Goal: Task Accomplishment & Management: Manage account settings

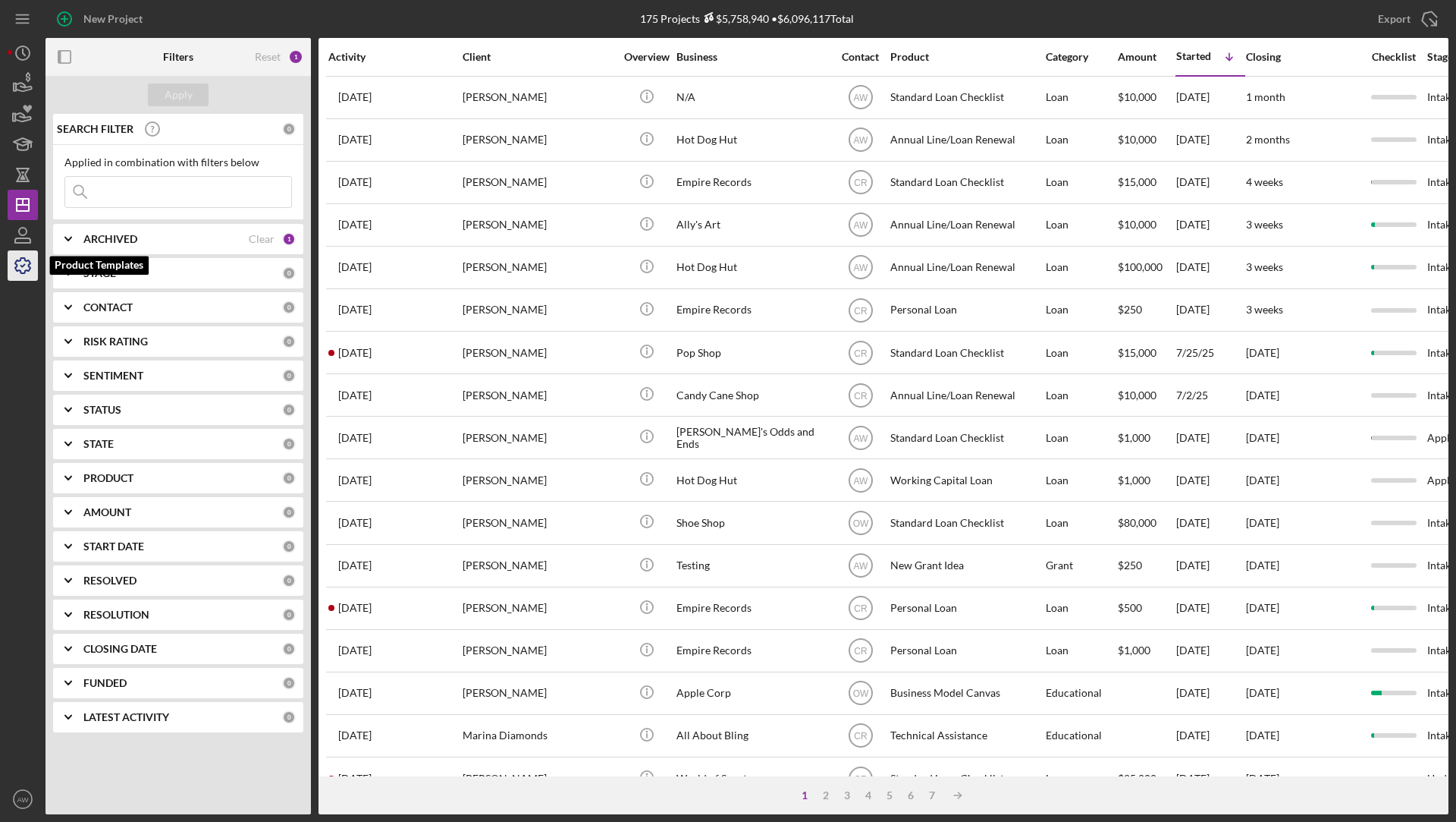
click at [20, 263] on icon "button" at bounding box center [23, 265] width 38 height 38
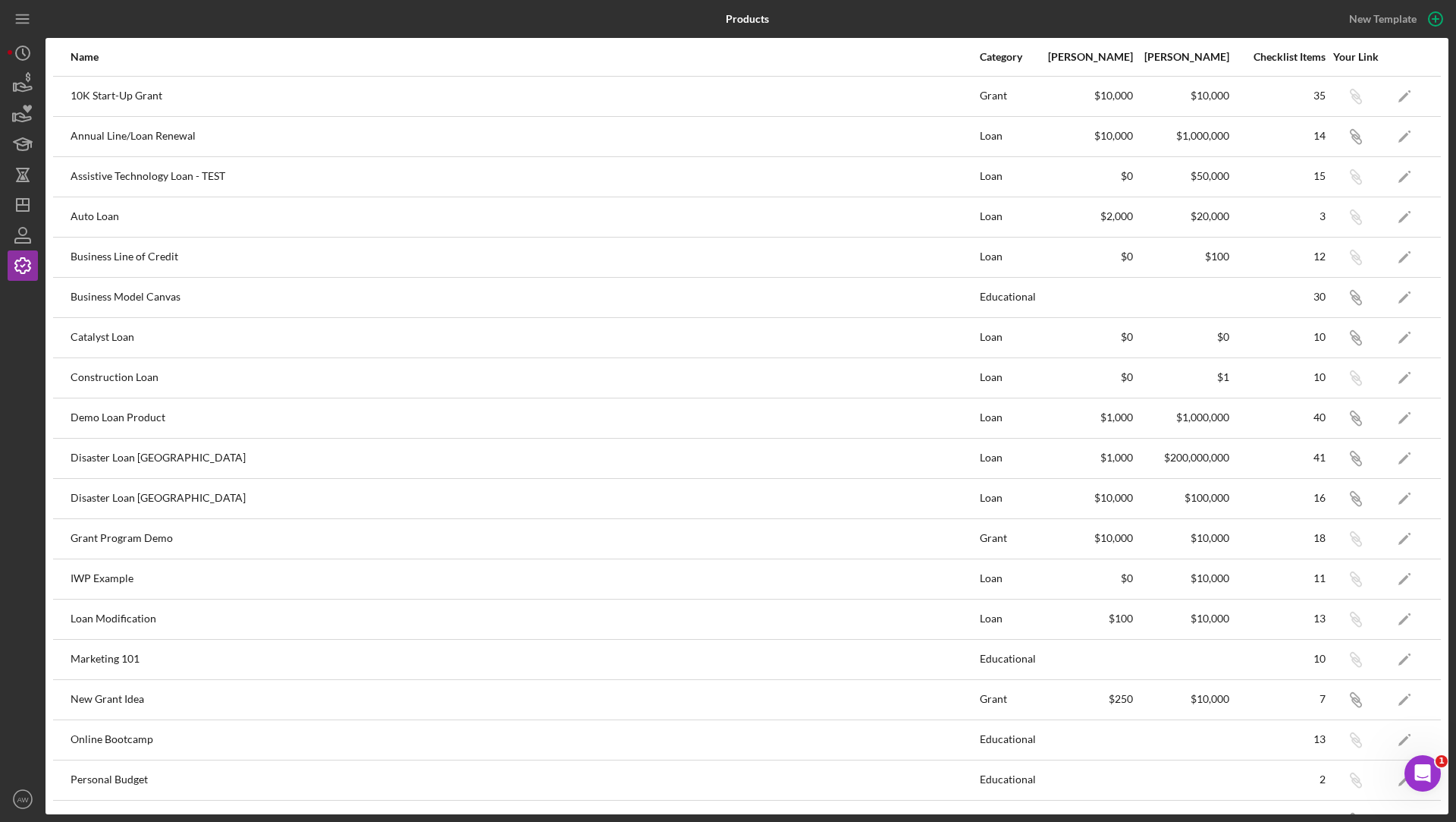
scroll to position [389, 0]
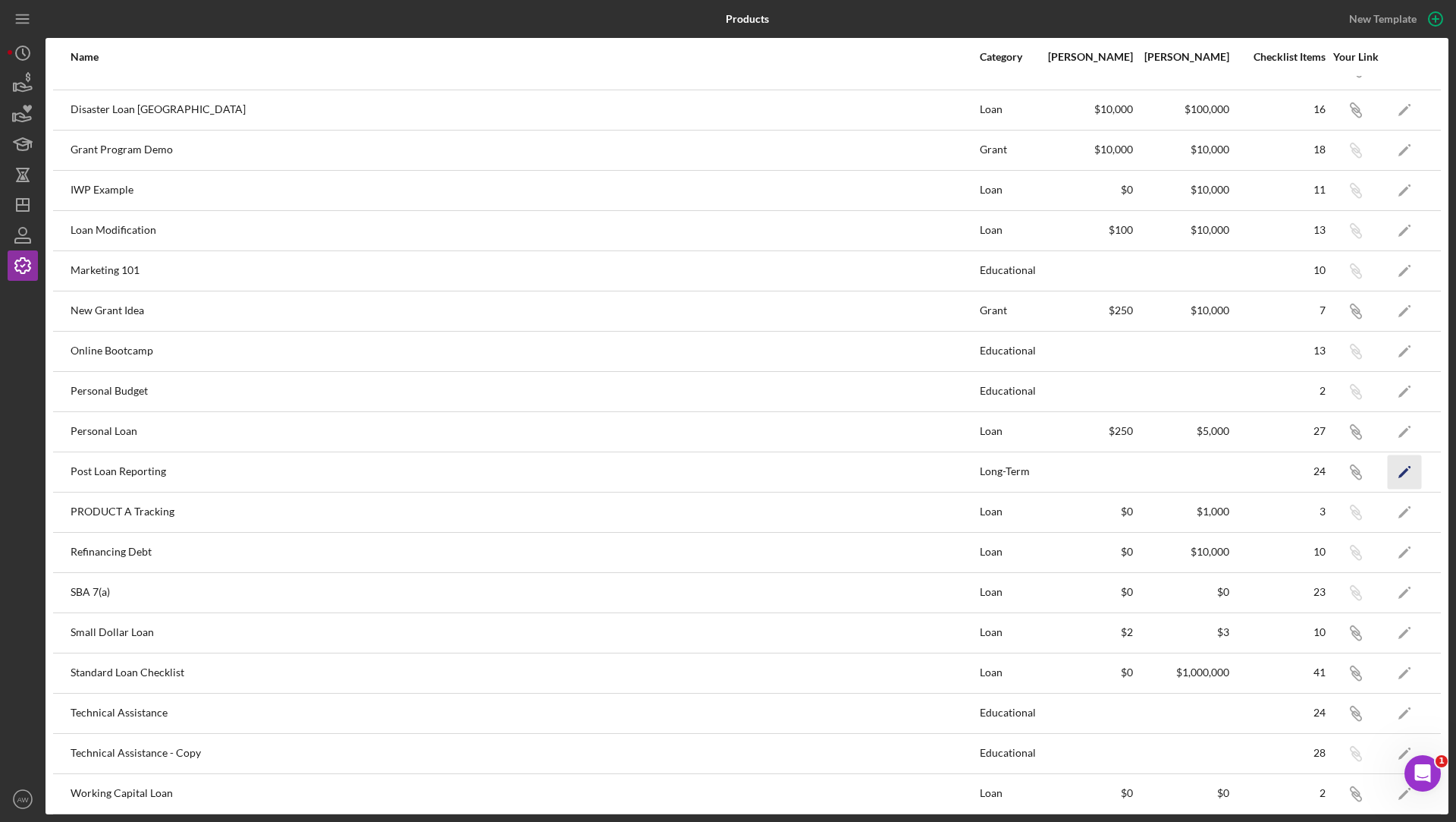
click at [1400, 462] on icon "Icon/Edit" at bounding box center [1404, 471] width 34 height 34
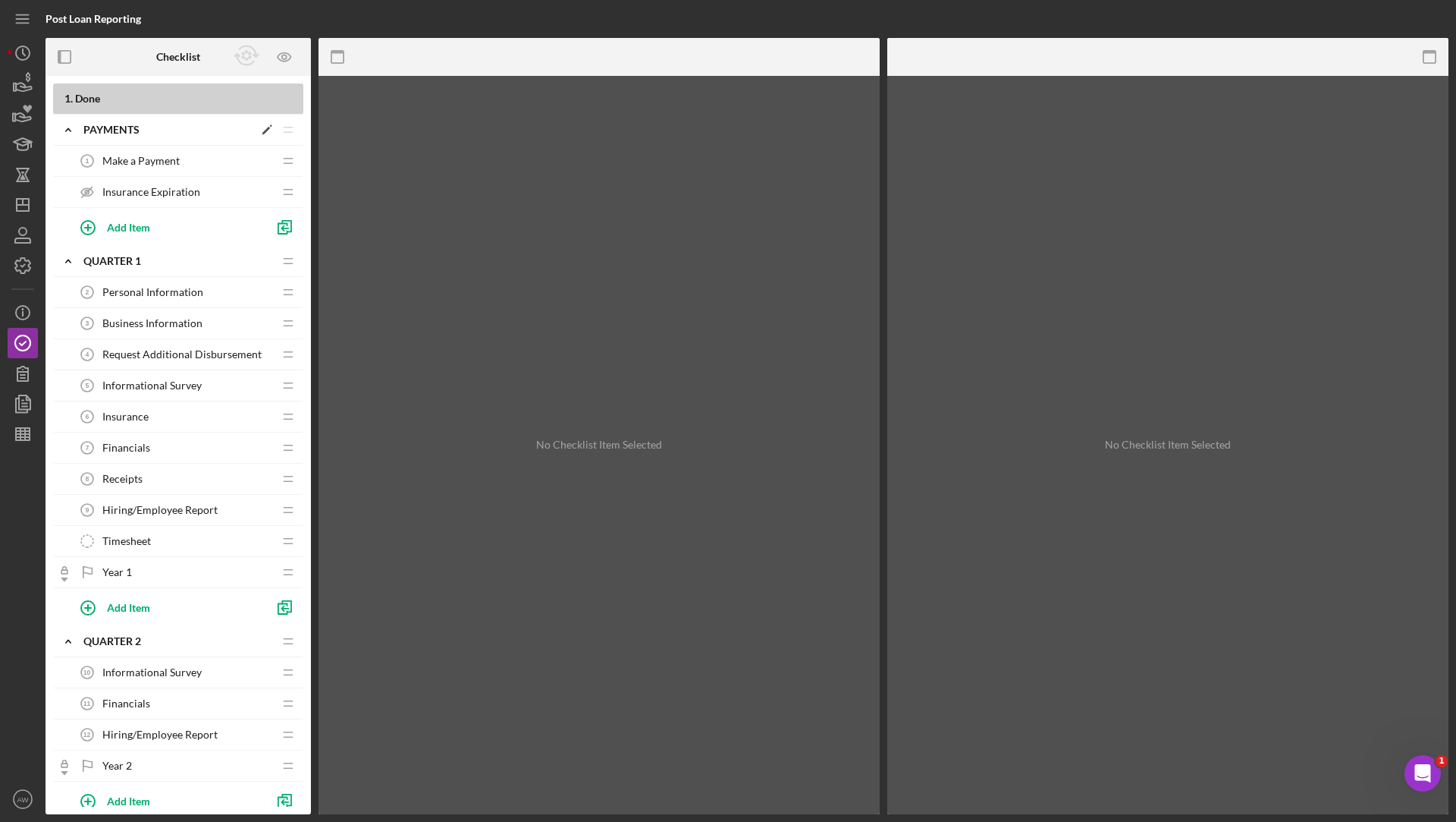
click at [69, 131] on icon "Icon/Expander" at bounding box center [68, 130] width 30 height 30
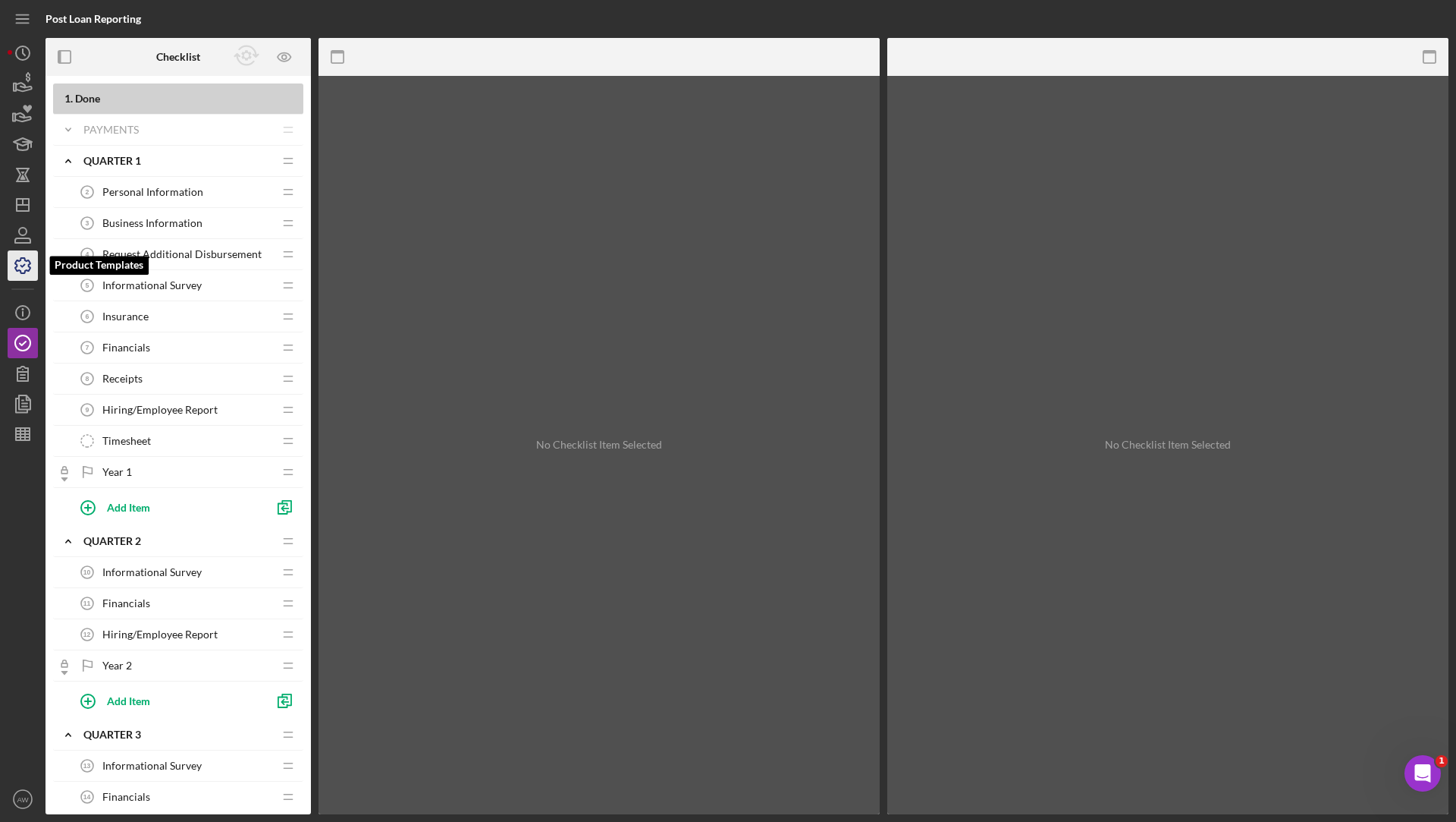
click at [22, 265] on polyline "button" at bounding box center [23, 265] width 4 height 2
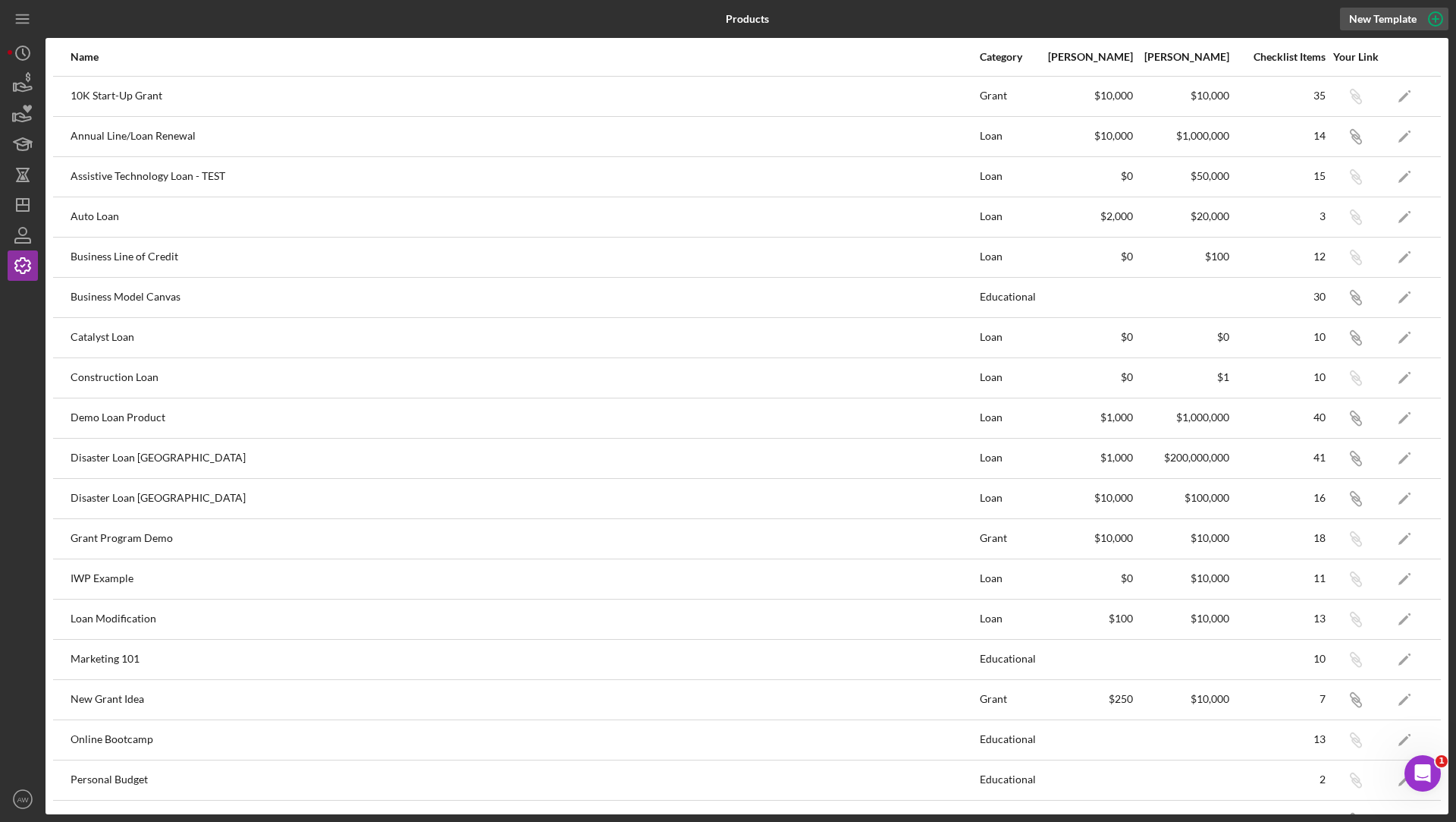
click at [1356, 15] on div "New Template" at bounding box center [1383, 18] width 67 height 22
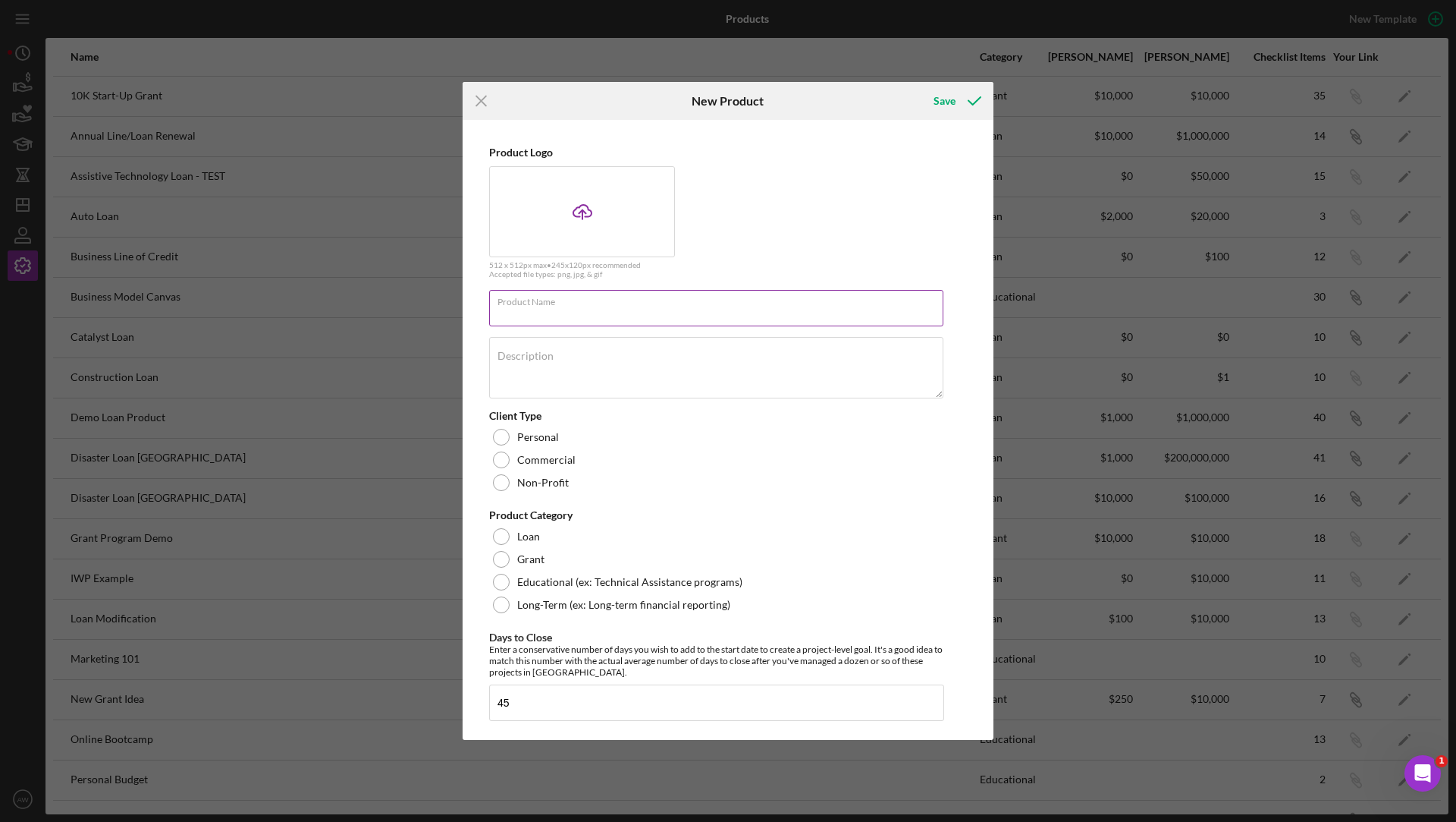
click at [569, 309] on input "Product Name" at bounding box center [716, 308] width 454 height 37
type input "Post Bond Status Reports"
click at [495, 462] on div at bounding box center [501, 460] width 17 height 17
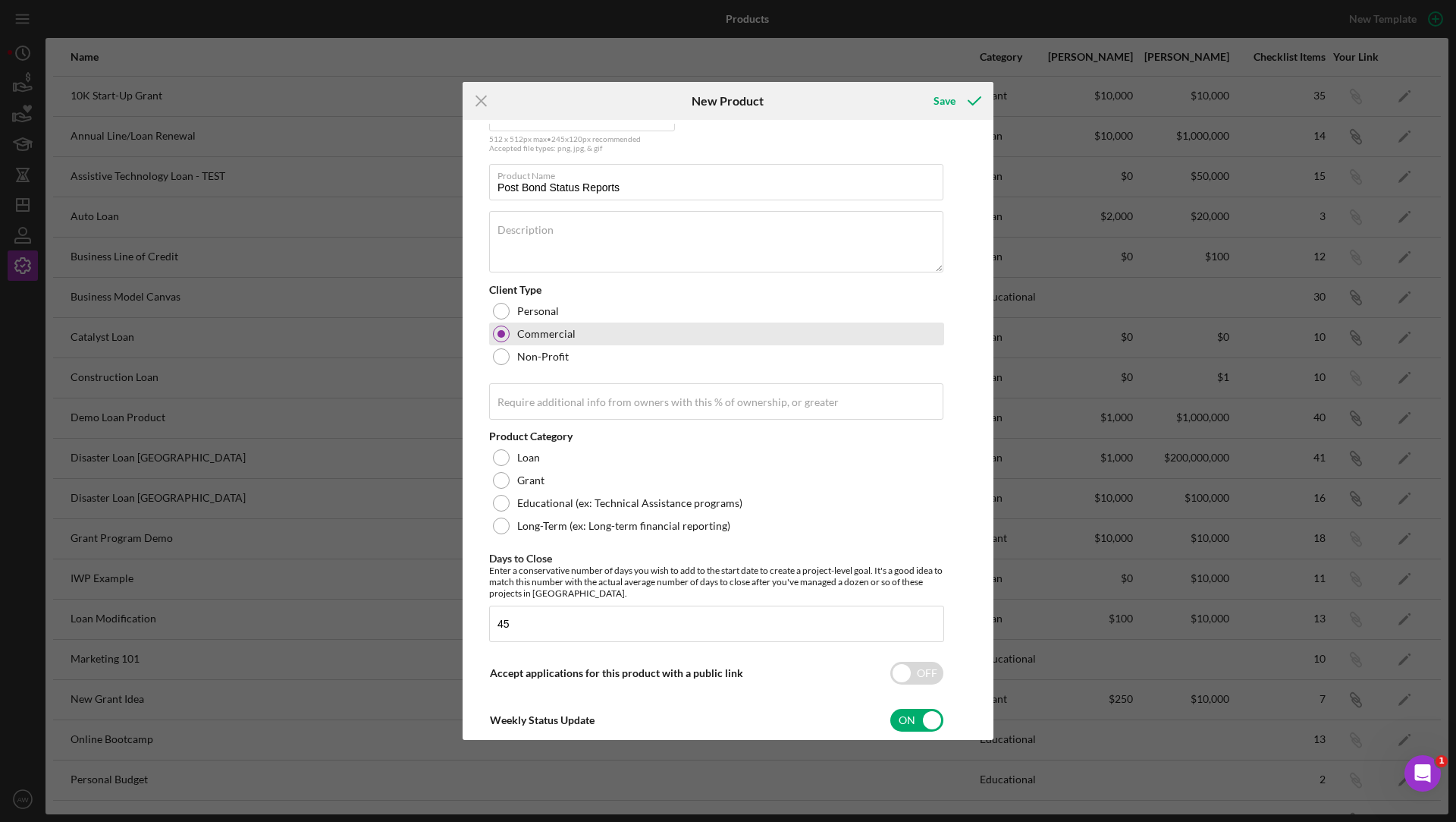
scroll to position [150, 0]
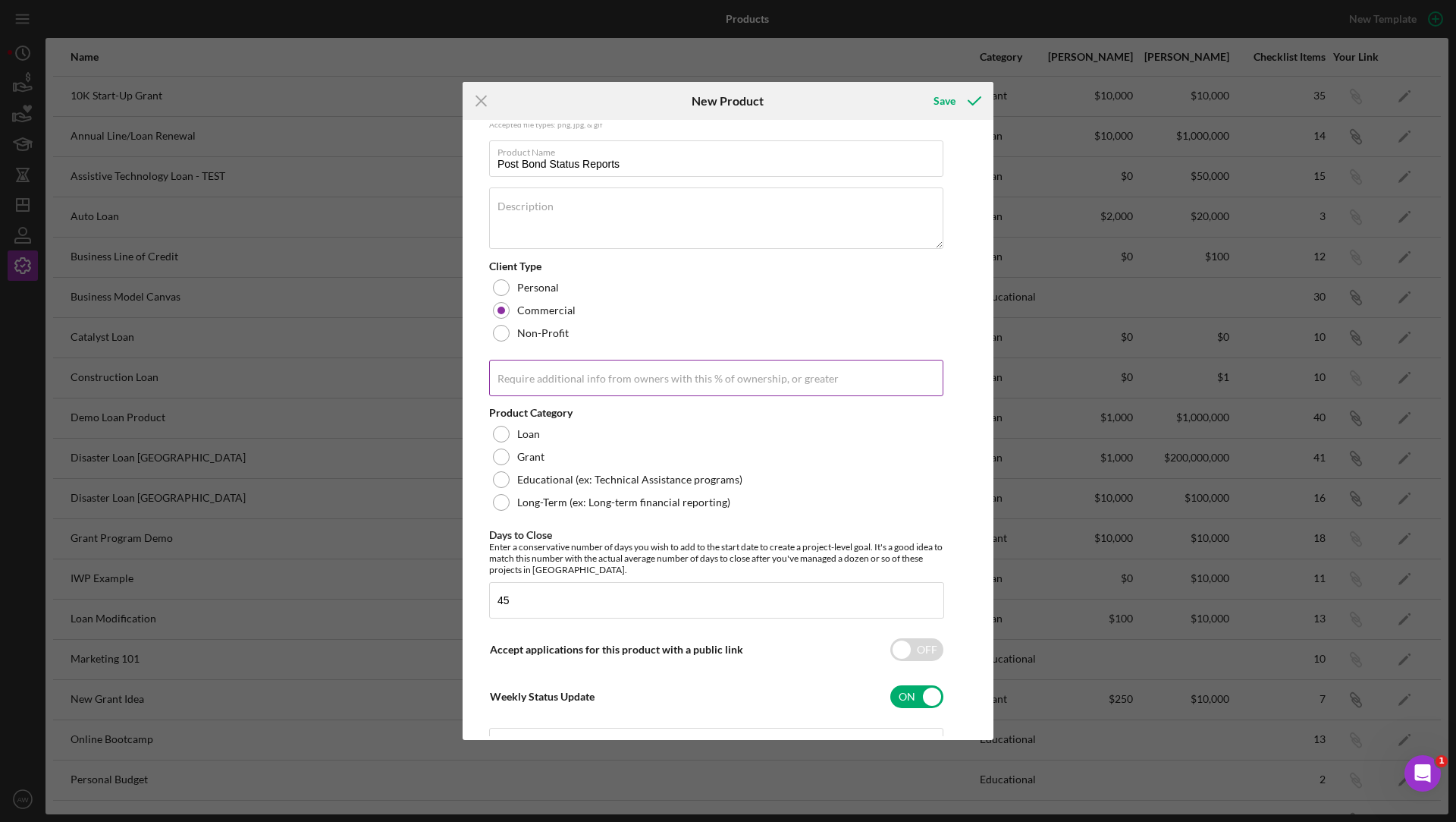
click at [528, 390] on input "Require additional info from owners with this % of ownership, or greater" at bounding box center [716, 378] width 454 height 37
type input "20.00%"
click at [501, 491] on div "Long-Term (ex: Long-term financial reporting)" at bounding box center [716, 502] width 455 height 22
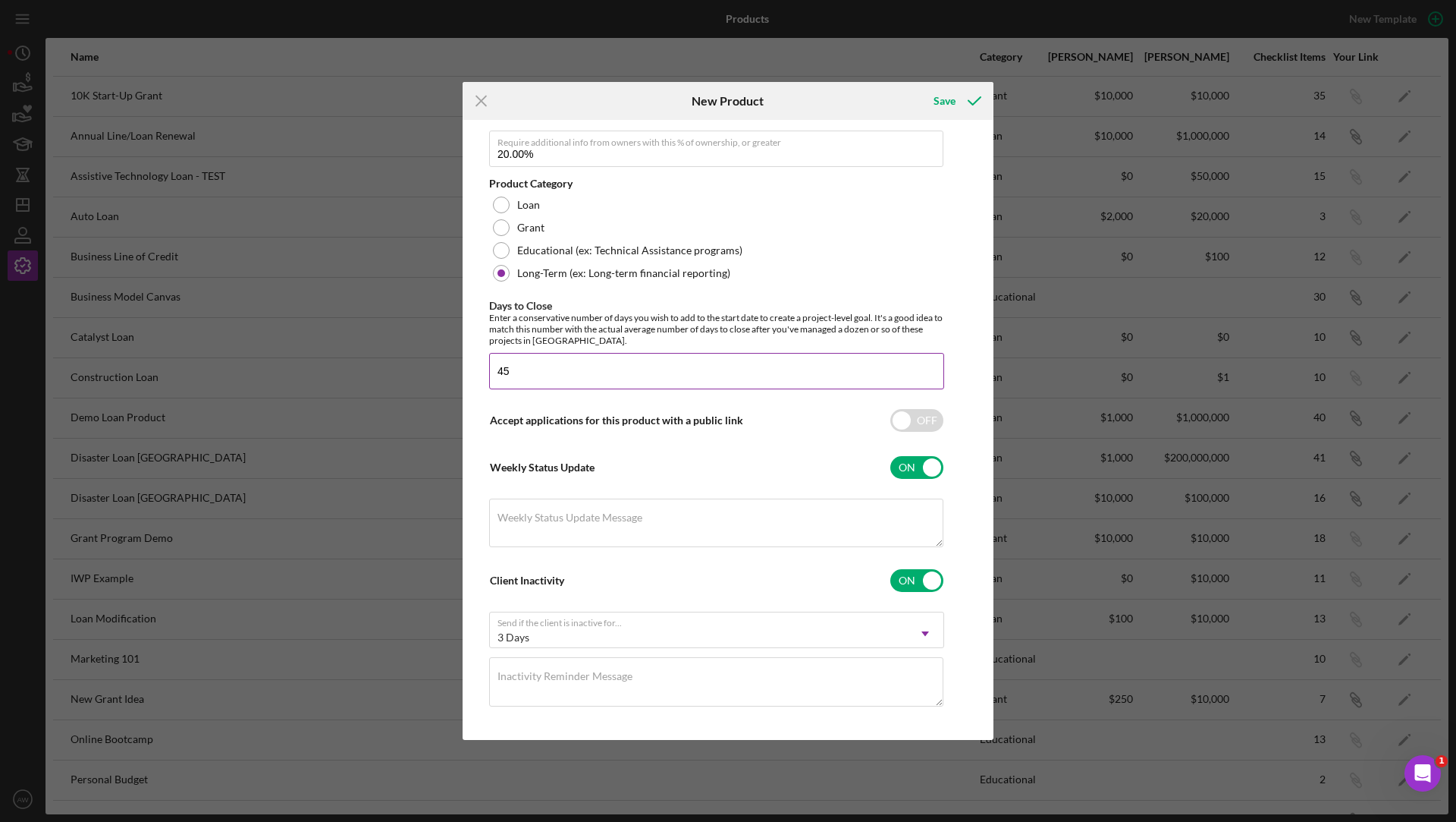
click at [567, 366] on input "45" at bounding box center [716, 371] width 455 height 37
type input "365"
click at [953, 93] on div "Save" at bounding box center [945, 101] width 22 height 30
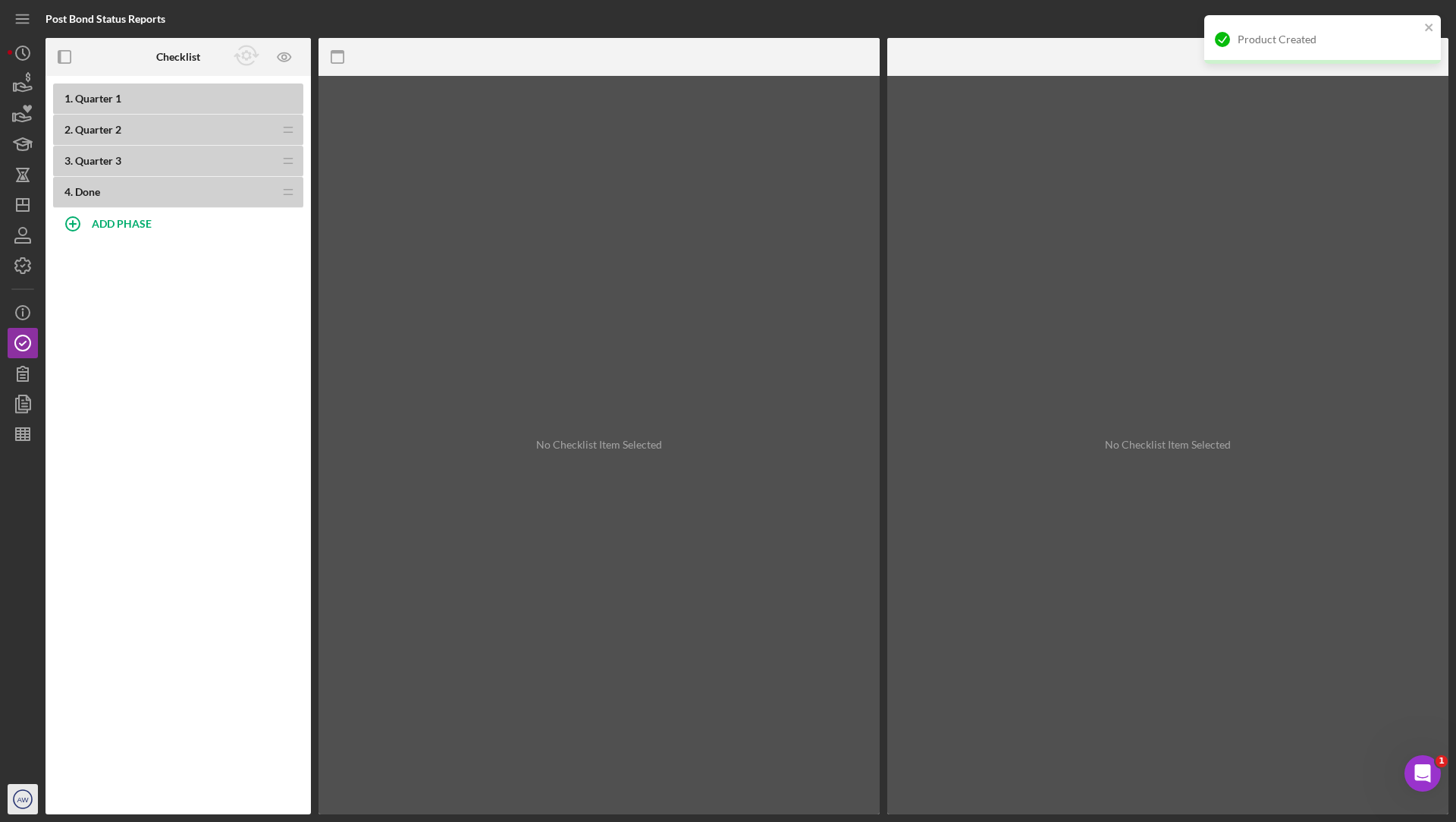
click at [18, 807] on icon "AW" at bounding box center [22, 800] width 30 height 38
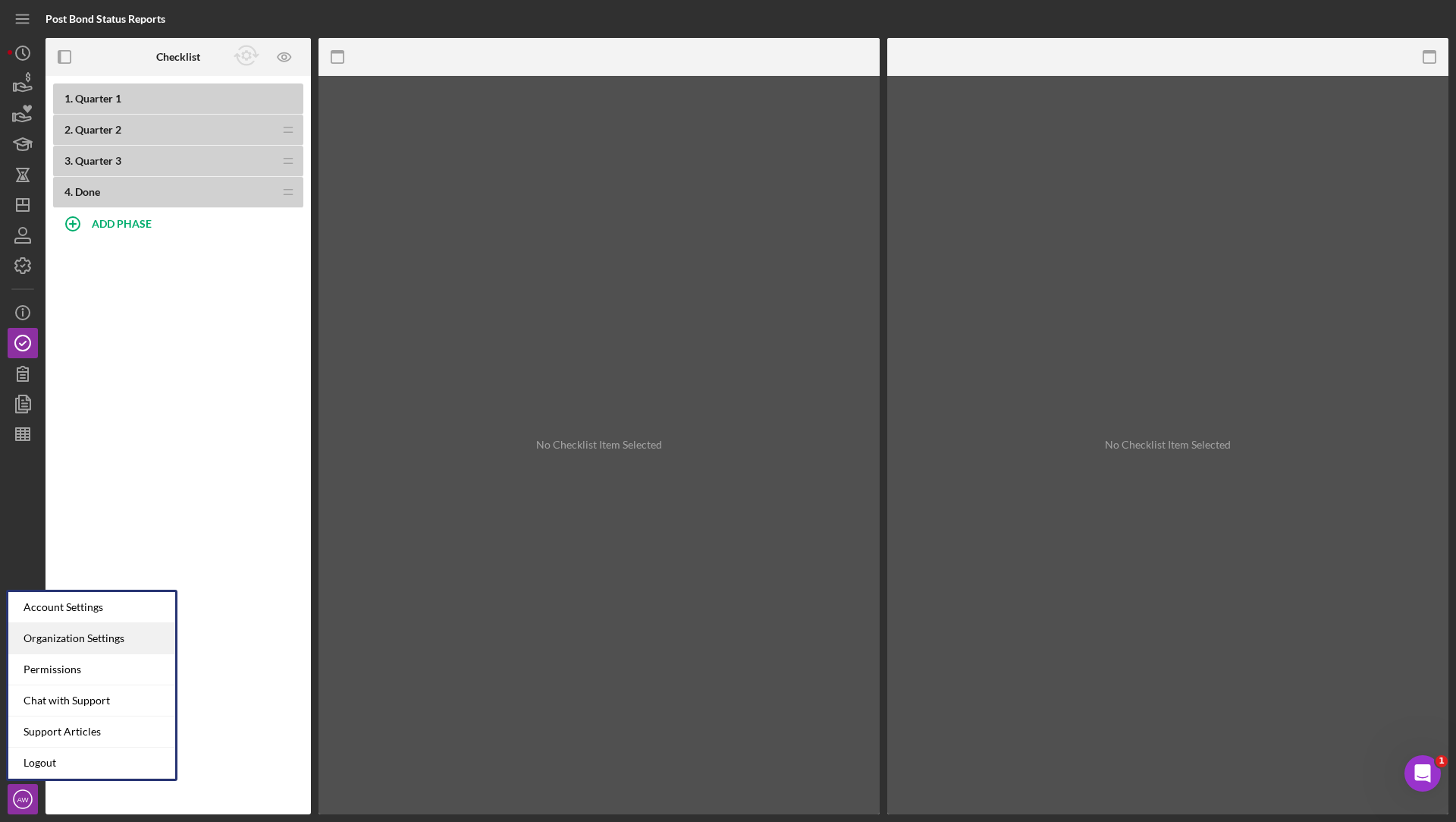
click at [65, 634] on div "Organization Settings" at bounding box center [91, 638] width 167 height 31
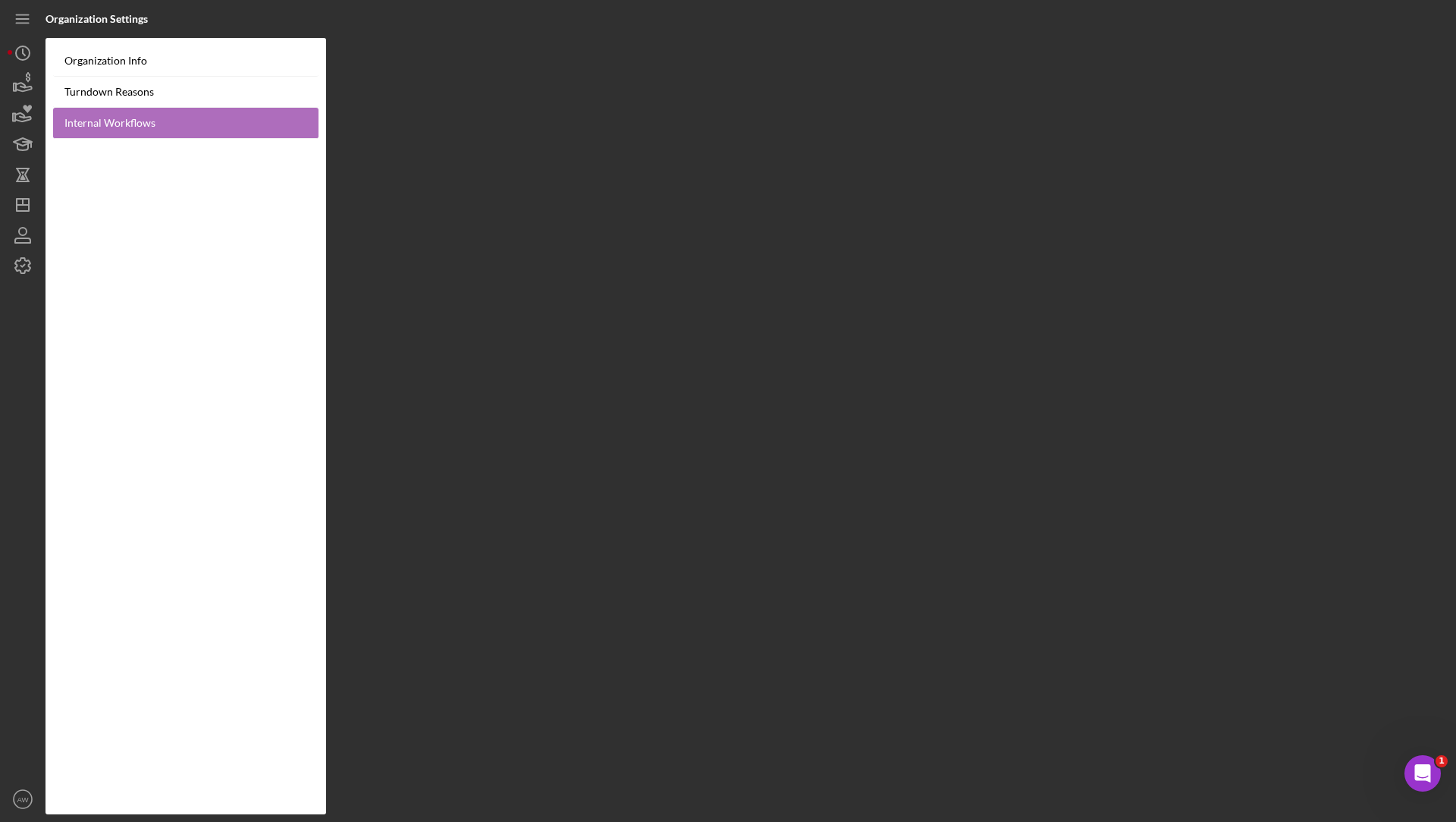
click at [105, 120] on link "Internal Workflows" at bounding box center [185, 123] width 265 height 31
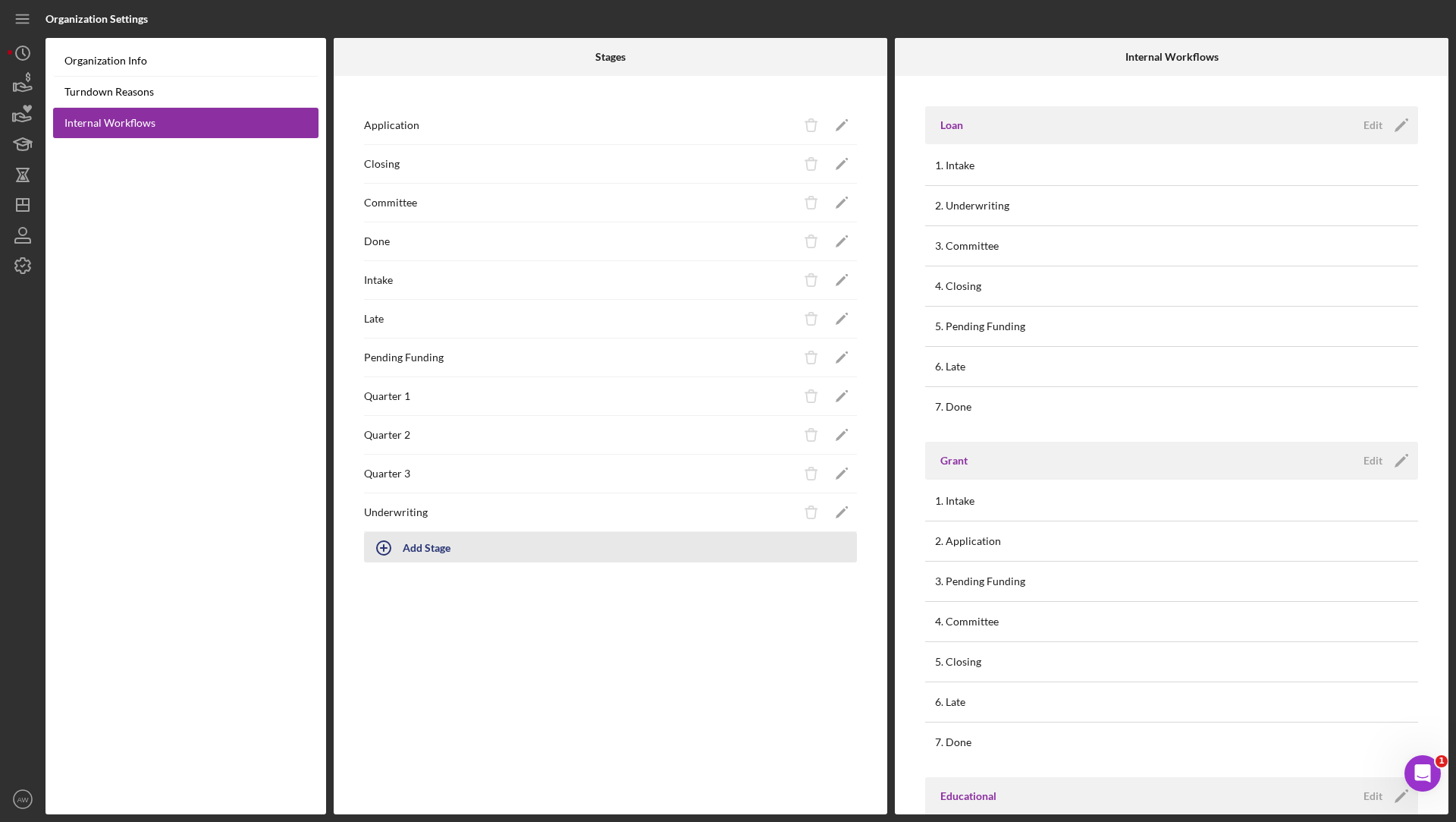
click at [412, 547] on div "Add Stage" at bounding box center [426, 547] width 47 height 29
type input "Month 1"
click at [378, 582] on div "Add" at bounding box center [382, 588] width 20 height 22
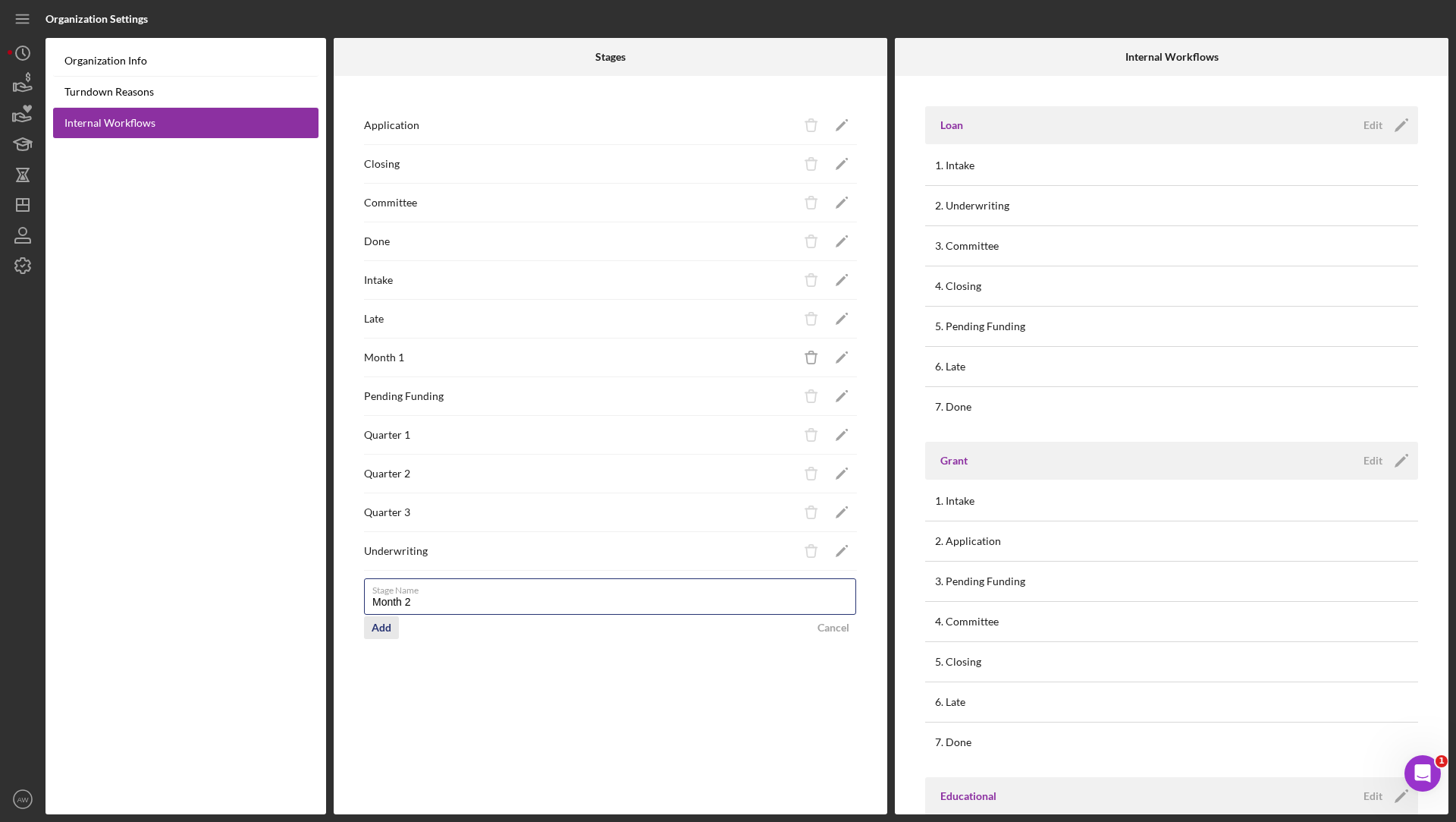
type input "Month 2"
click at [377, 626] on div "Add" at bounding box center [382, 627] width 20 height 22
type input "Month 3"
click at [380, 655] on div "Add" at bounding box center [382, 666] width 20 height 22
type input "Month 4"
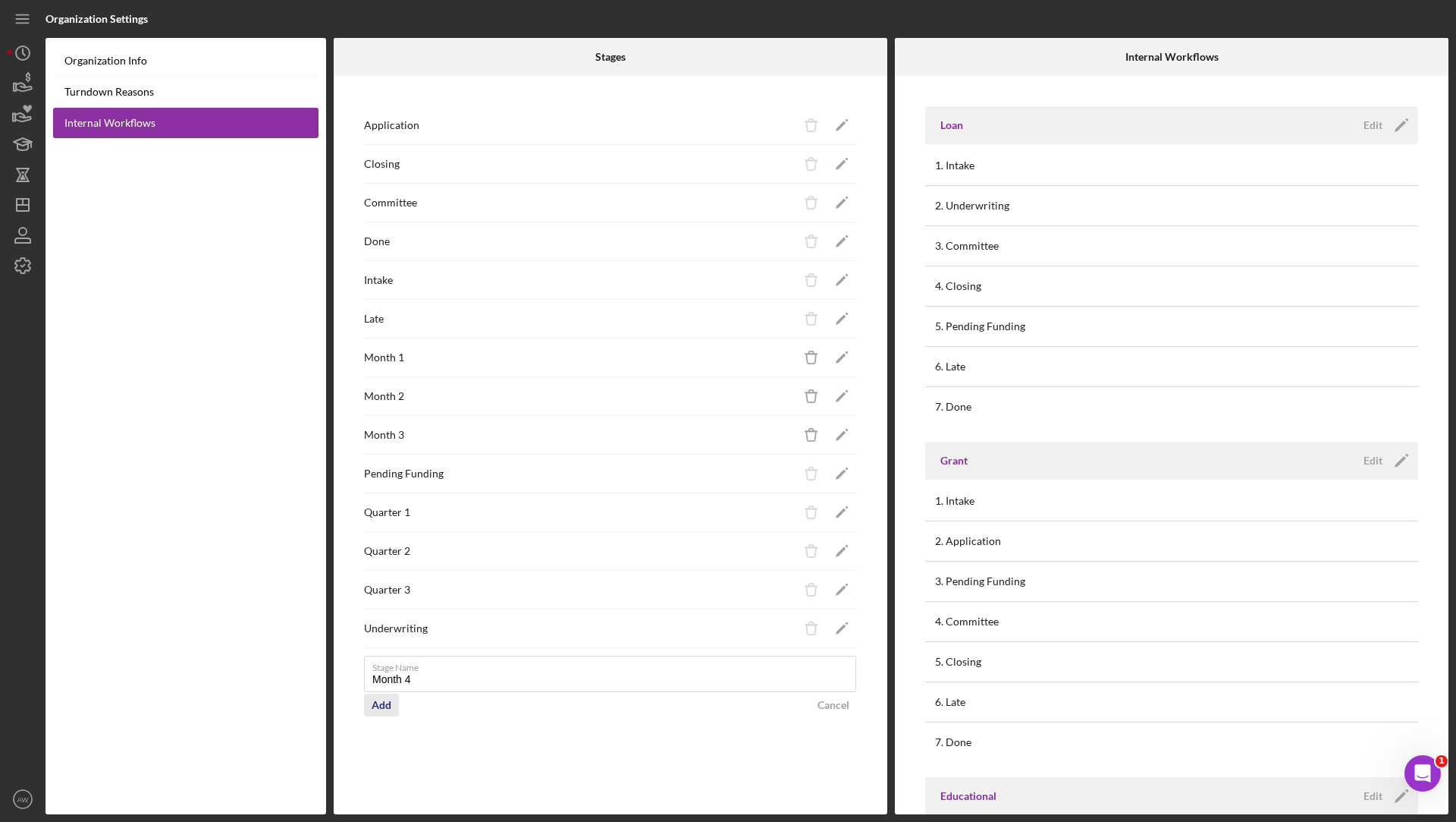
click at [384, 704] on div "Add" at bounding box center [382, 705] width 20 height 22
type input "o"
type input "Month 5"
click at [373, 732] on div "Add" at bounding box center [382, 743] width 20 height 22
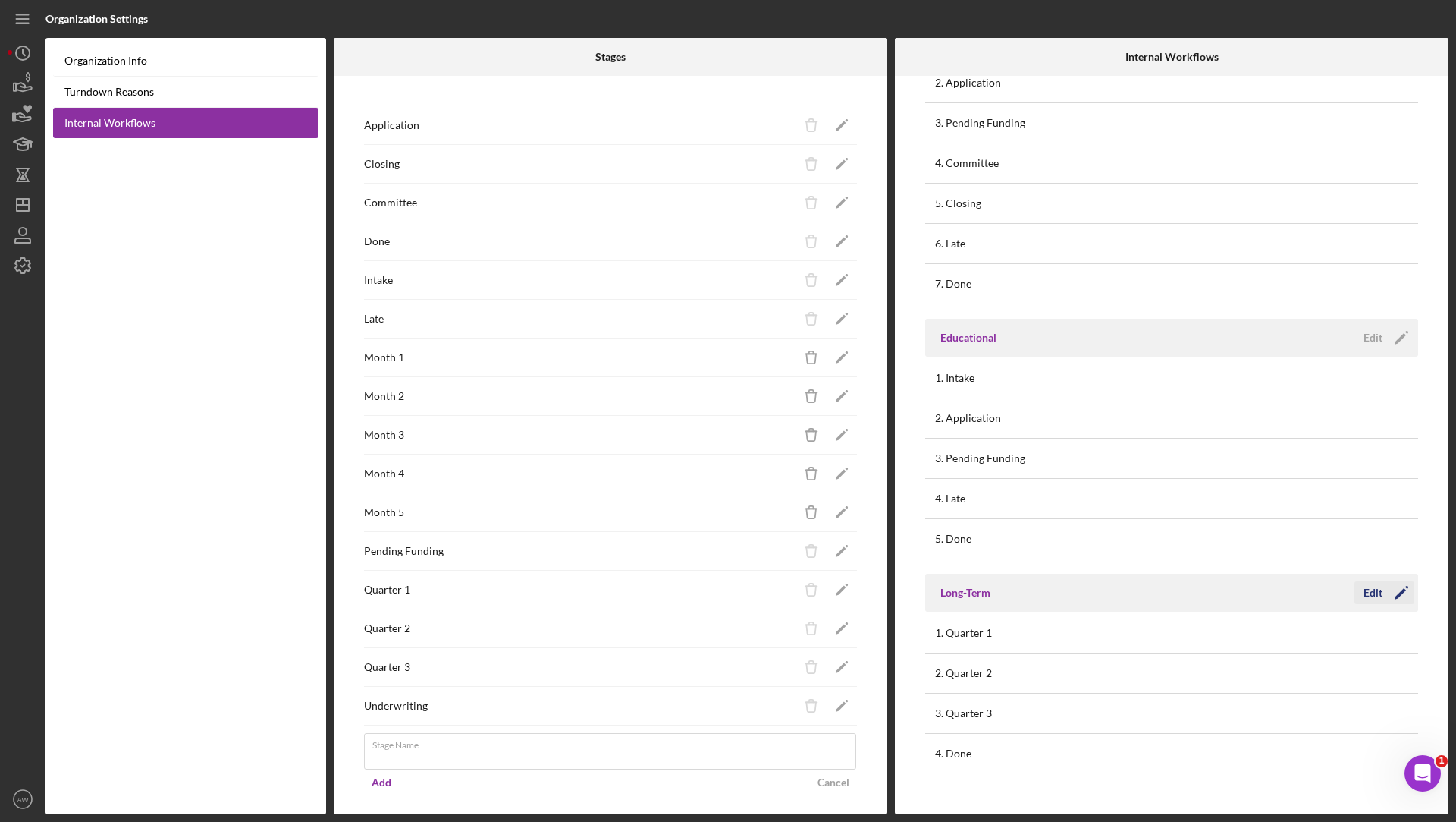
click at [1364, 587] on div "Edit" at bounding box center [1373, 592] width 19 height 22
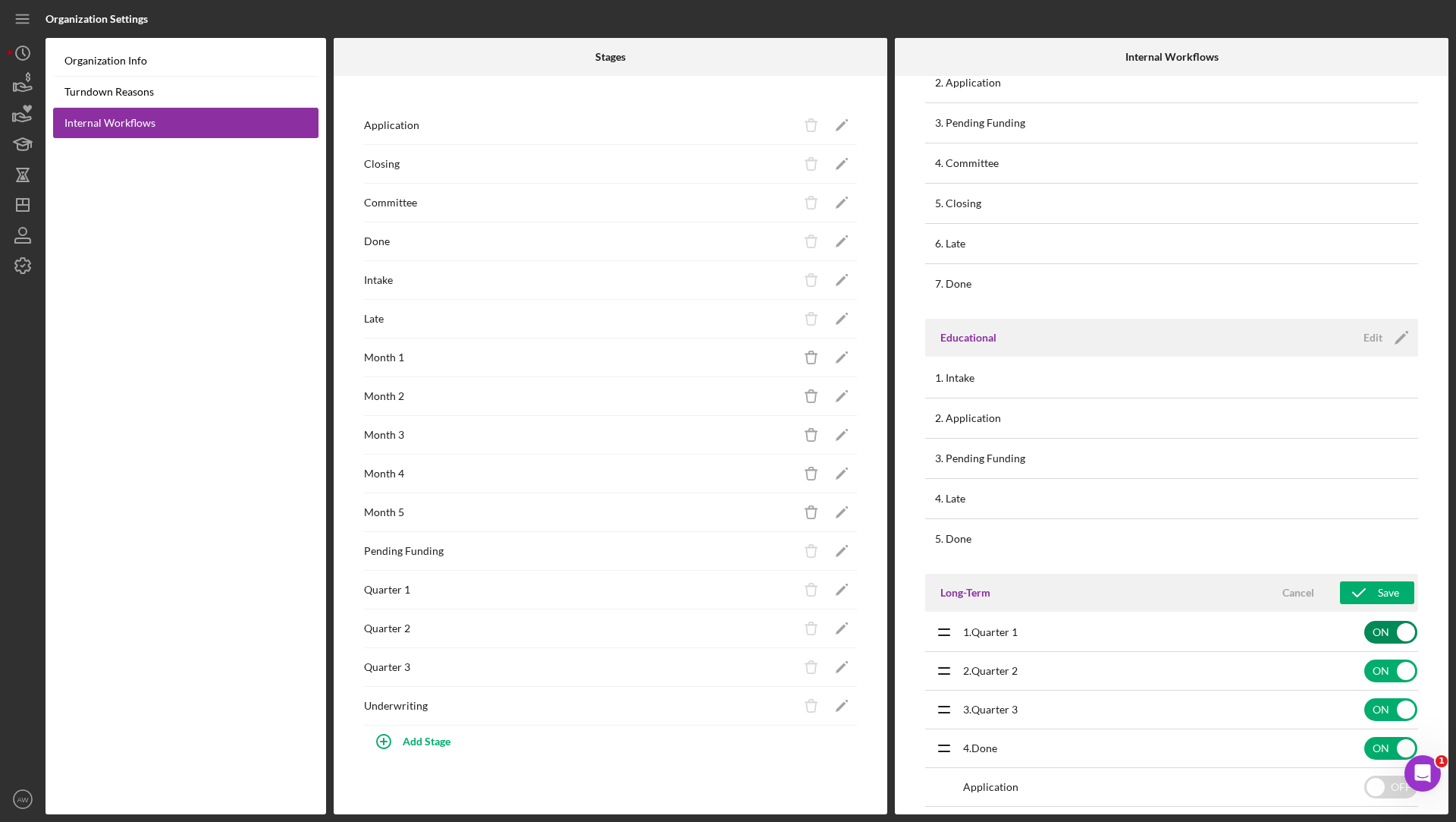
click at [1387, 626] on input "checkbox" at bounding box center [1391, 631] width 53 height 22
checkbox input "false"
click at [1385, 626] on input "checkbox" at bounding box center [1391, 631] width 53 height 22
checkbox input "false"
click at [1385, 626] on input "checkbox" at bounding box center [1391, 631] width 53 height 22
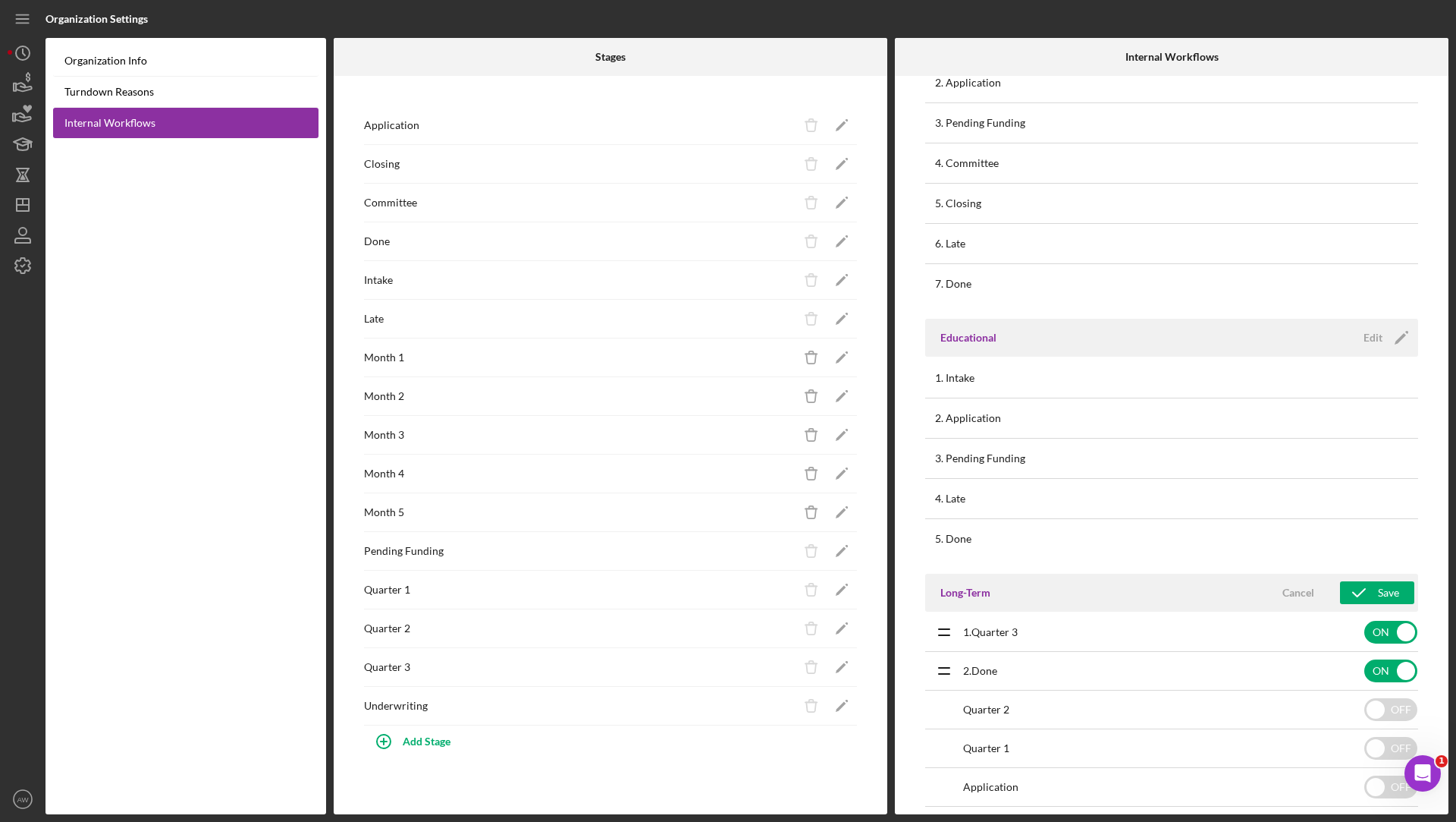
checkbox input "false"
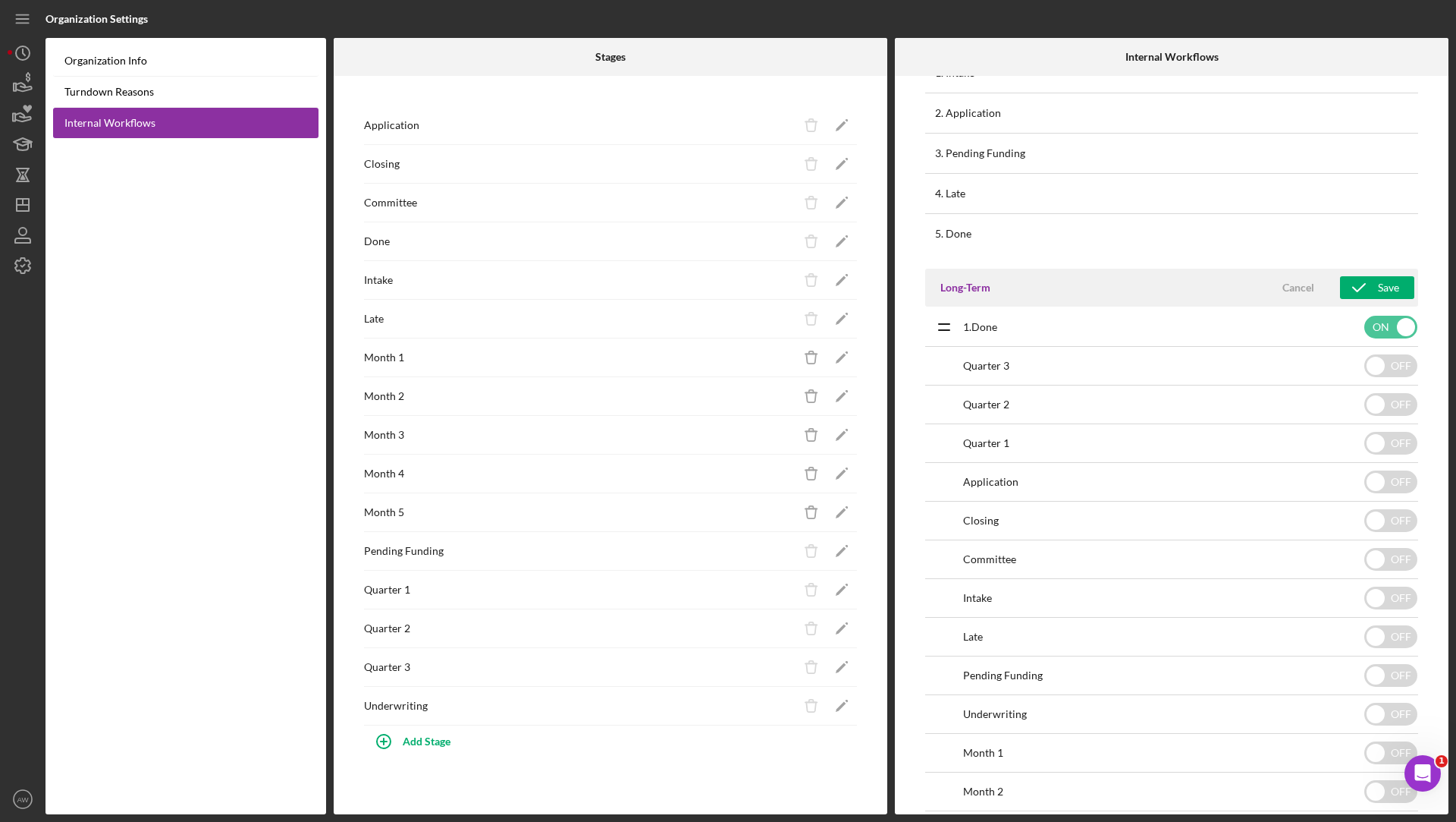
scroll to position [894, 0]
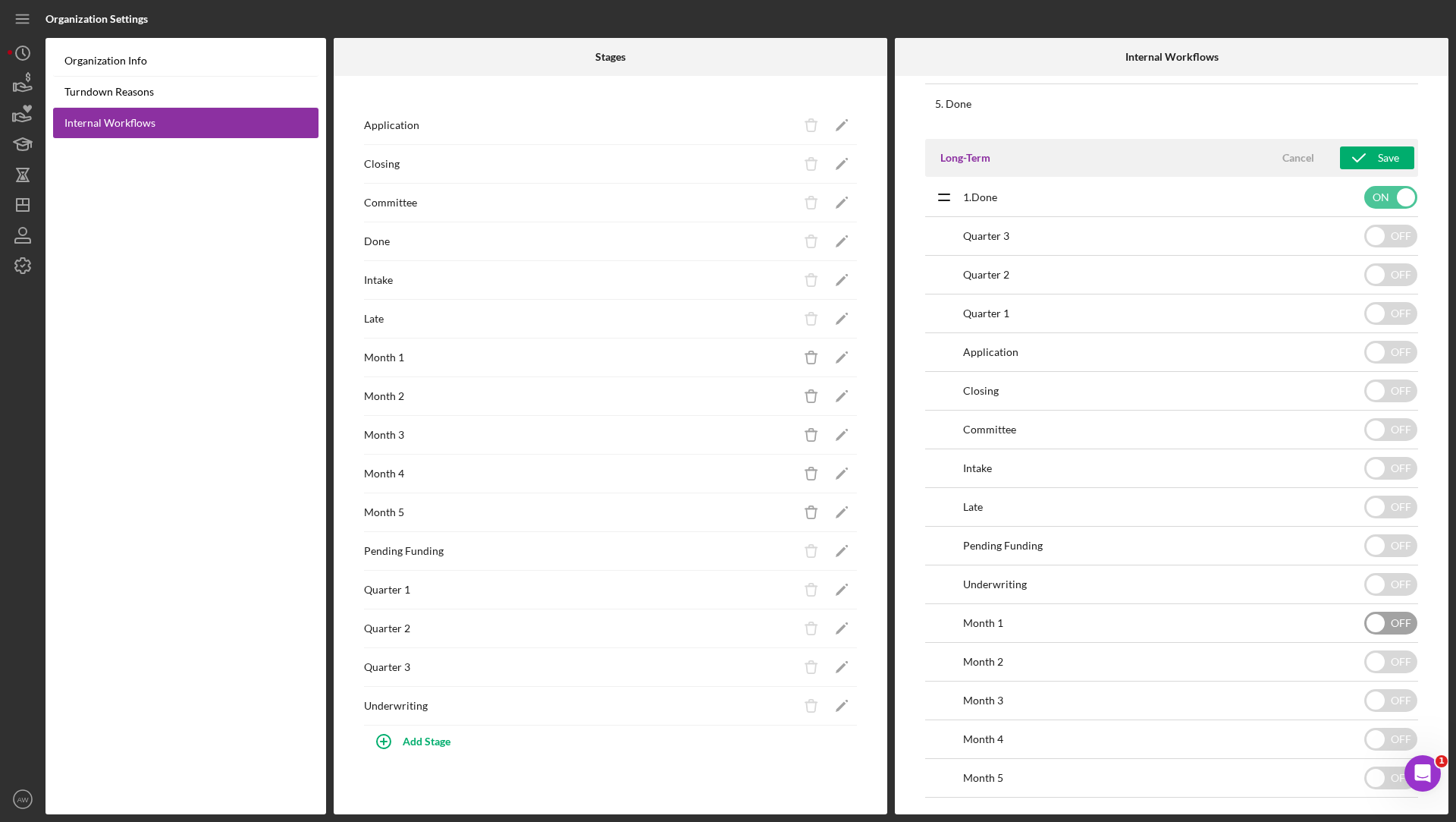
click at [1411, 624] on input "checkbox" at bounding box center [1391, 622] width 53 height 22
checkbox input "true"
click at [1395, 651] on input "checkbox" at bounding box center [1391, 661] width 53 height 22
checkbox input "true"
click at [1394, 696] on input "checkbox" at bounding box center [1391, 700] width 53 height 22
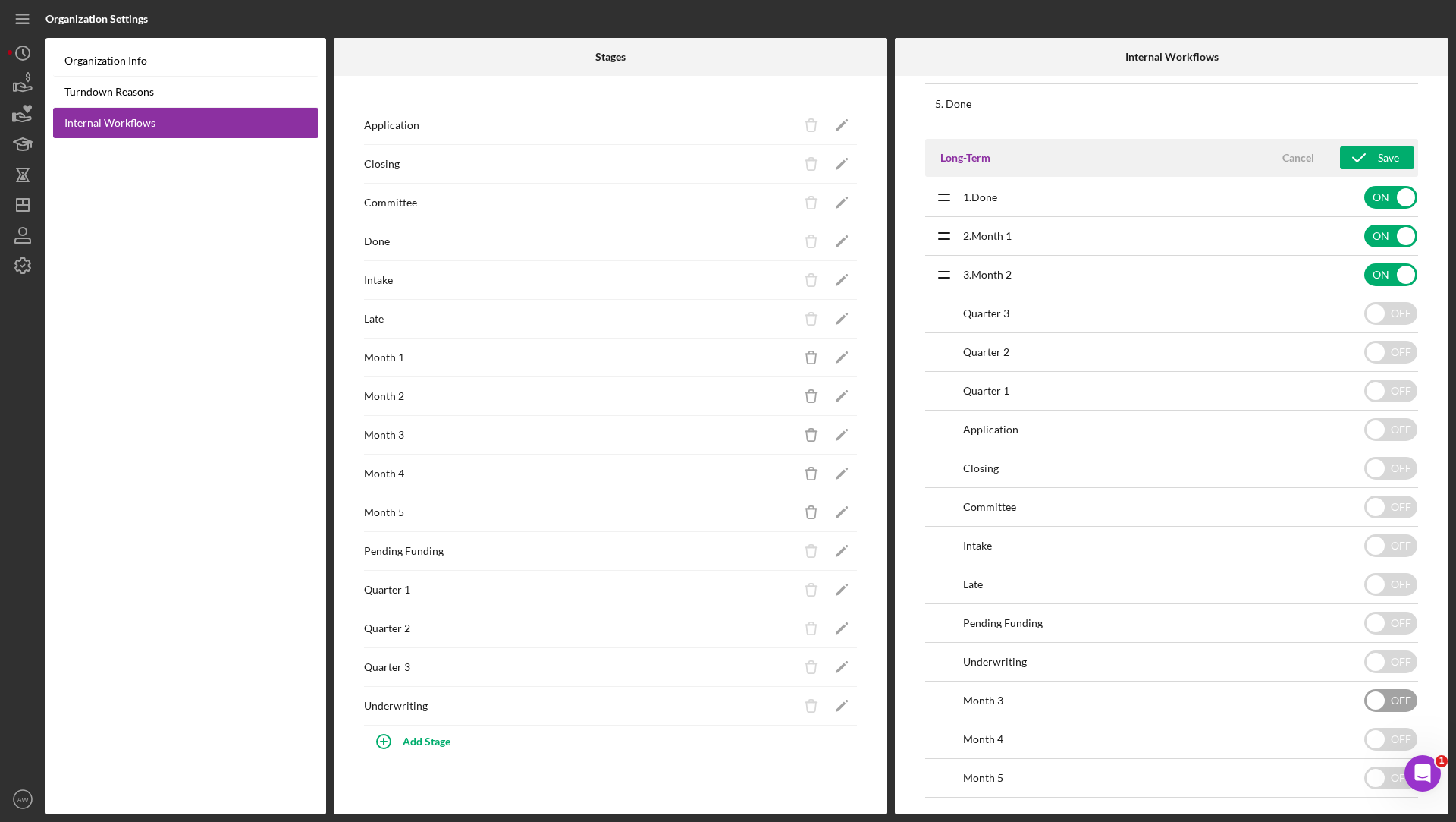
checkbox input "true"
click at [1391, 728] on input "checkbox" at bounding box center [1391, 739] width 53 height 22
checkbox input "true"
click at [1385, 766] on input "checkbox" at bounding box center [1391, 777] width 53 height 22
checkbox input "true"
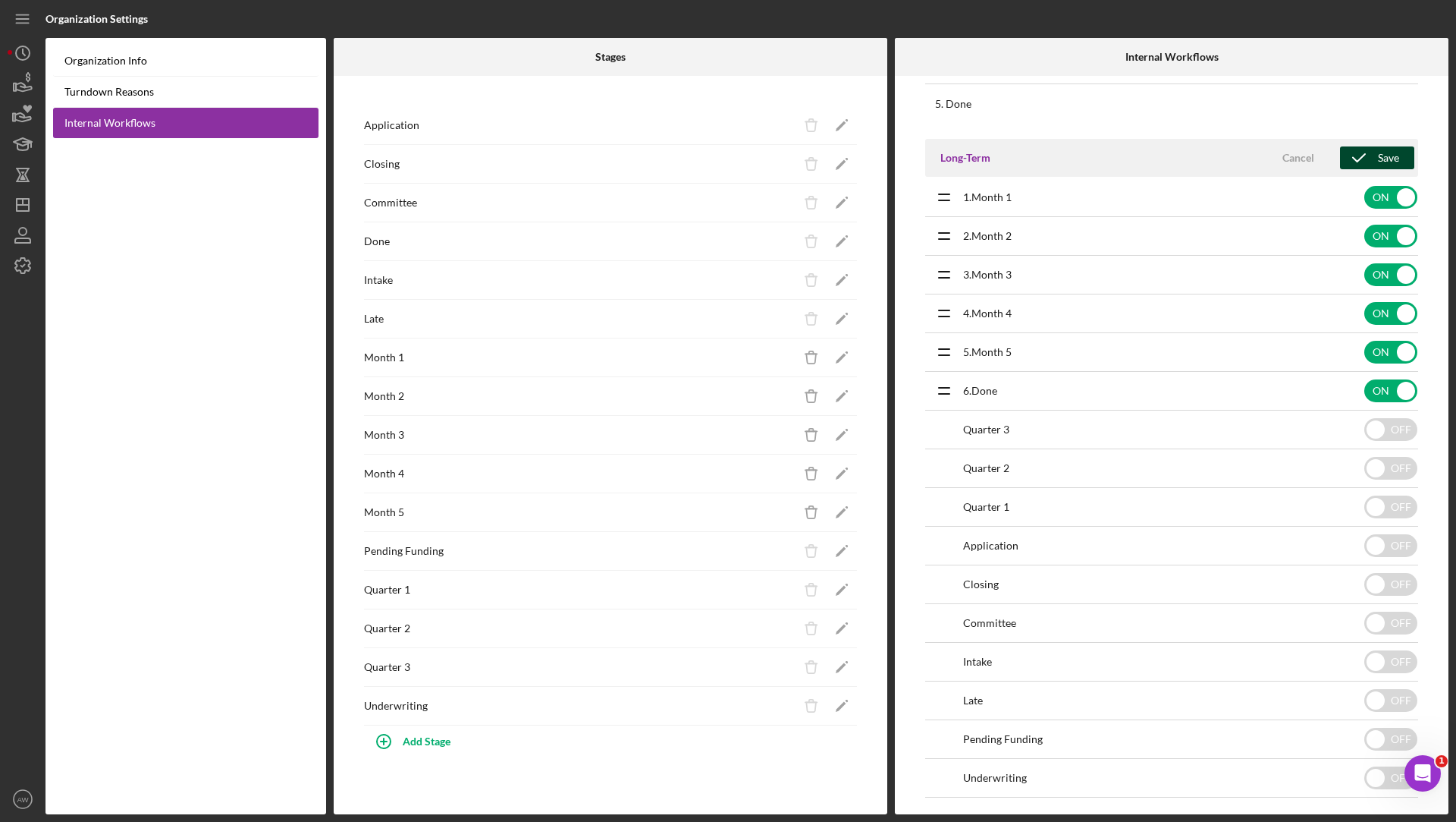
click at [1378, 146] on div "Save" at bounding box center [1389, 157] width 22 height 22
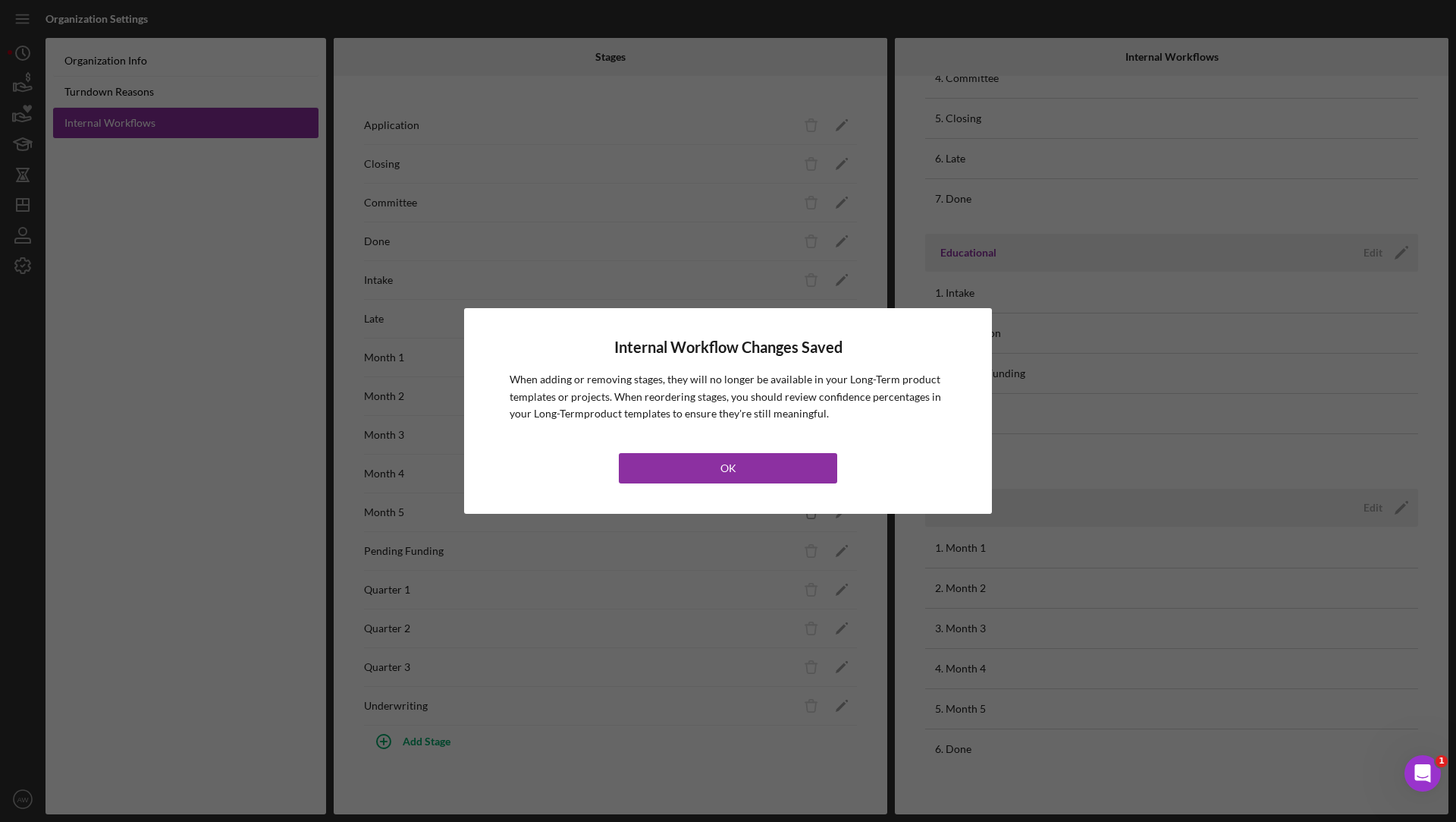
scroll to position [538, 0]
click at [829, 457] on button "OK" at bounding box center [728, 468] width 219 height 30
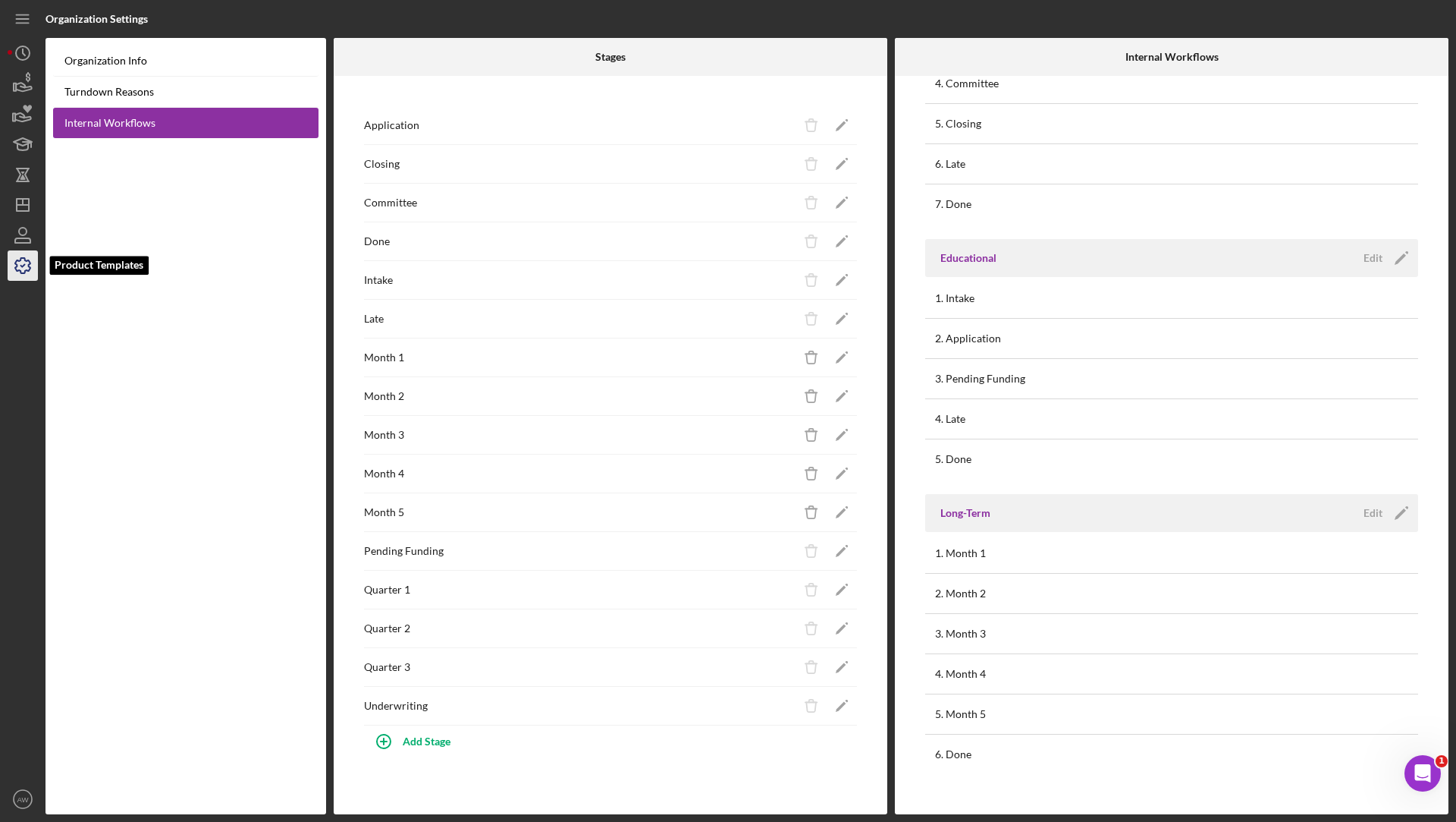
click at [18, 258] on icon "button" at bounding box center [23, 265] width 38 height 38
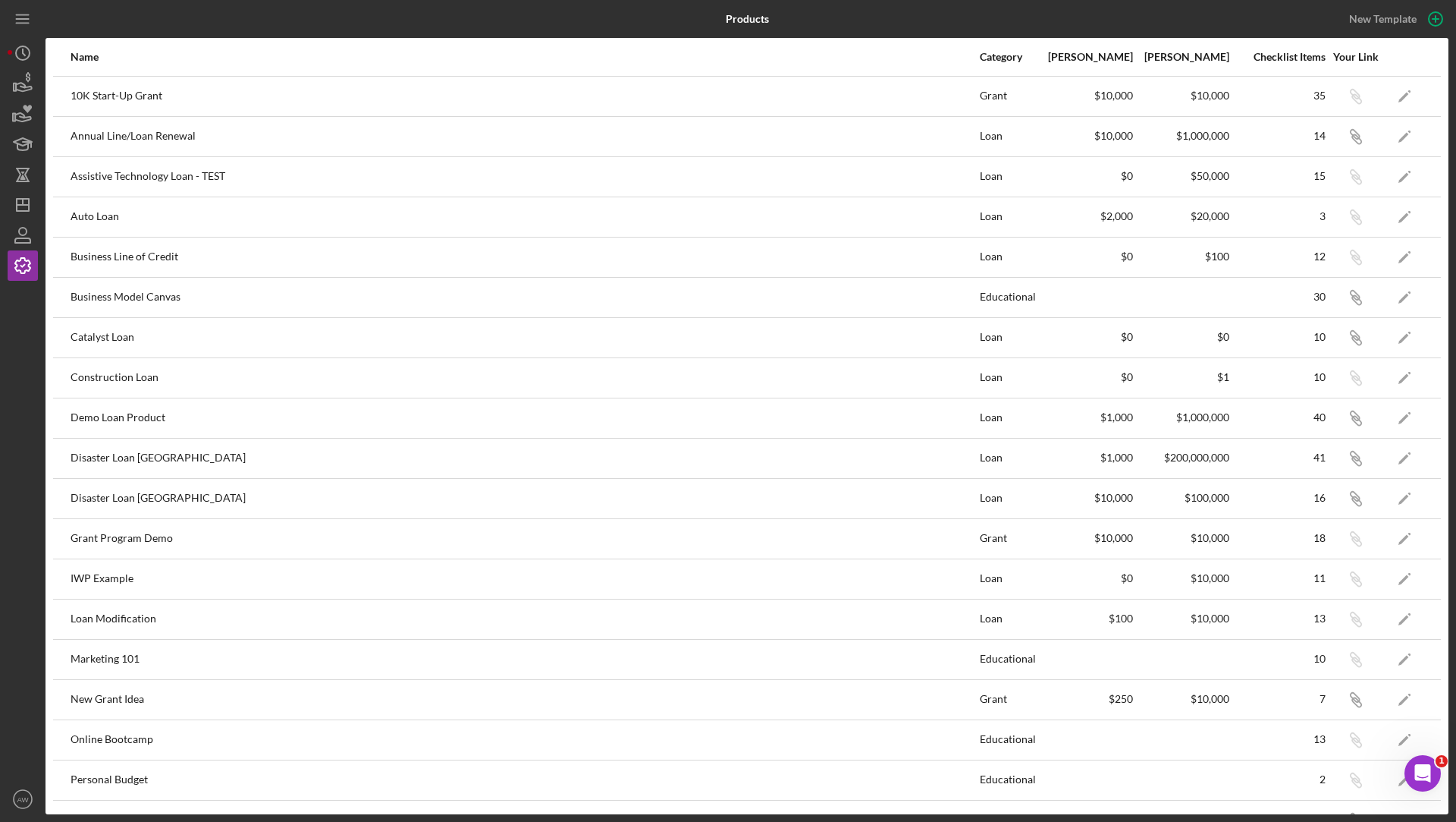
scroll to position [428, 0]
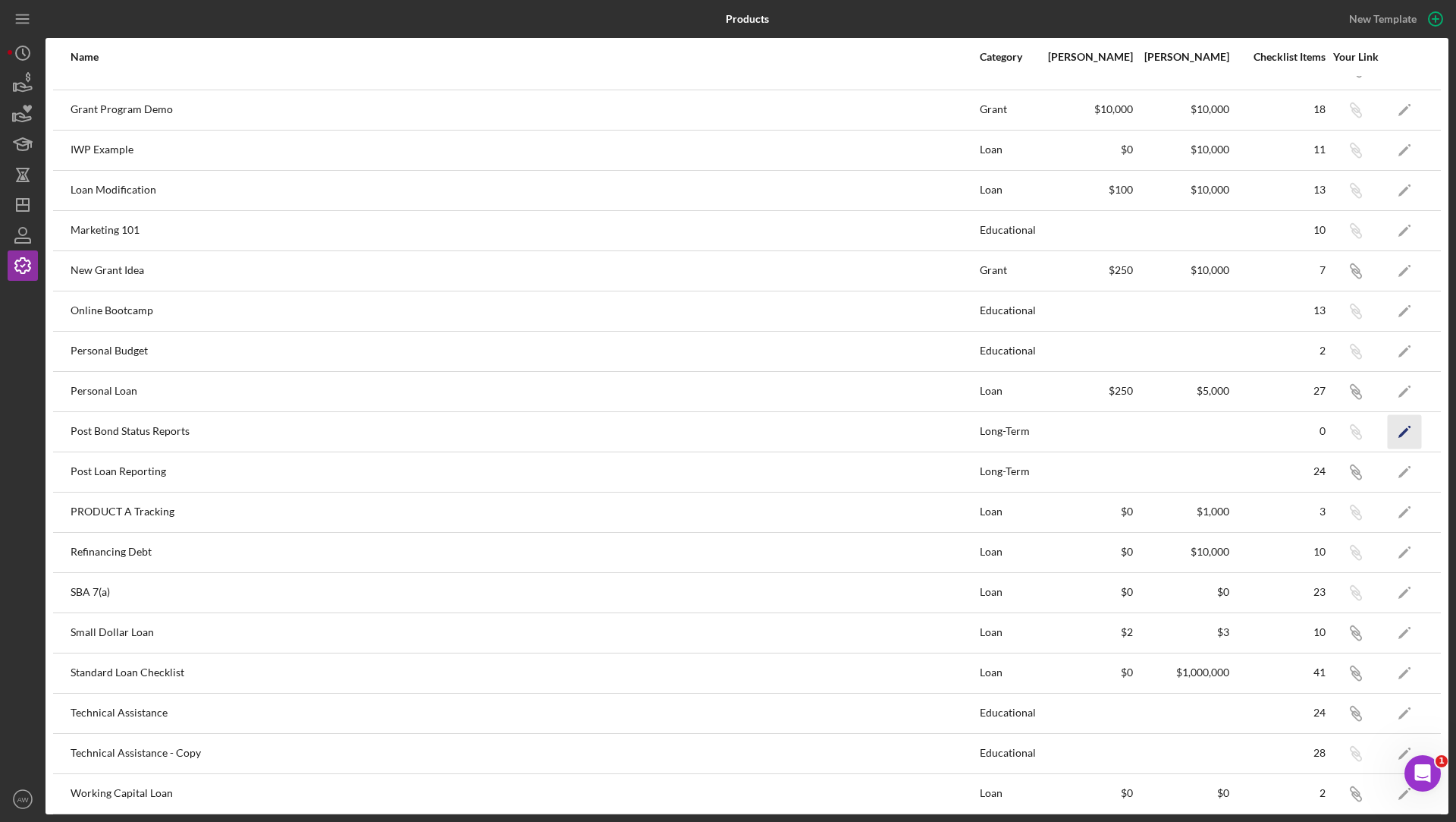
click at [1407, 427] on icon "Icon/Edit" at bounding box center [1404, 431] width 34 height 34
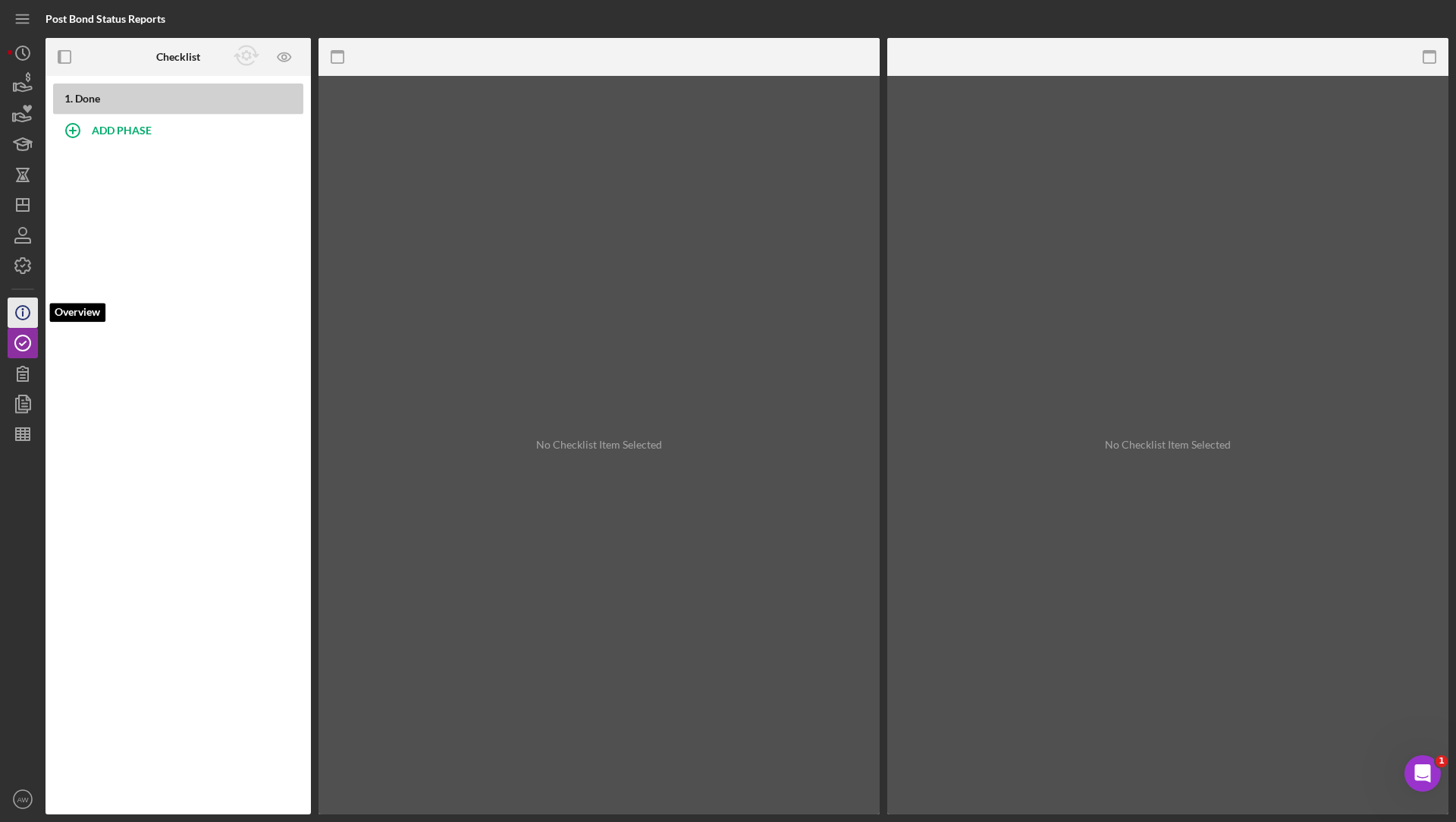
click at [20, 302] on icon "Icon/Info" at bounding box center [23, 313] width 38 height 38
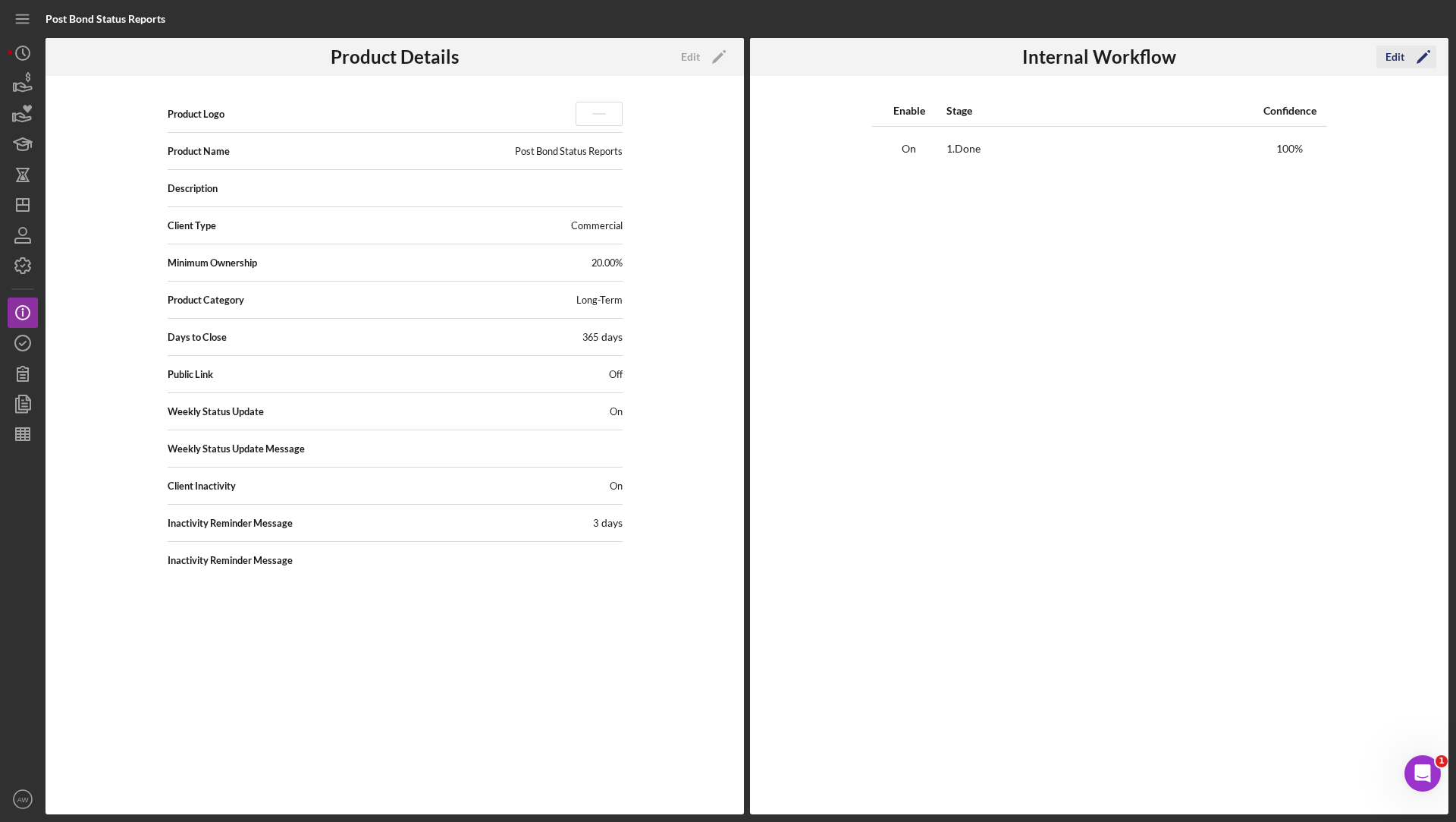
click at [1399, 61] on div "Edit" at bounding box center [1394, 57] width 19 height 22
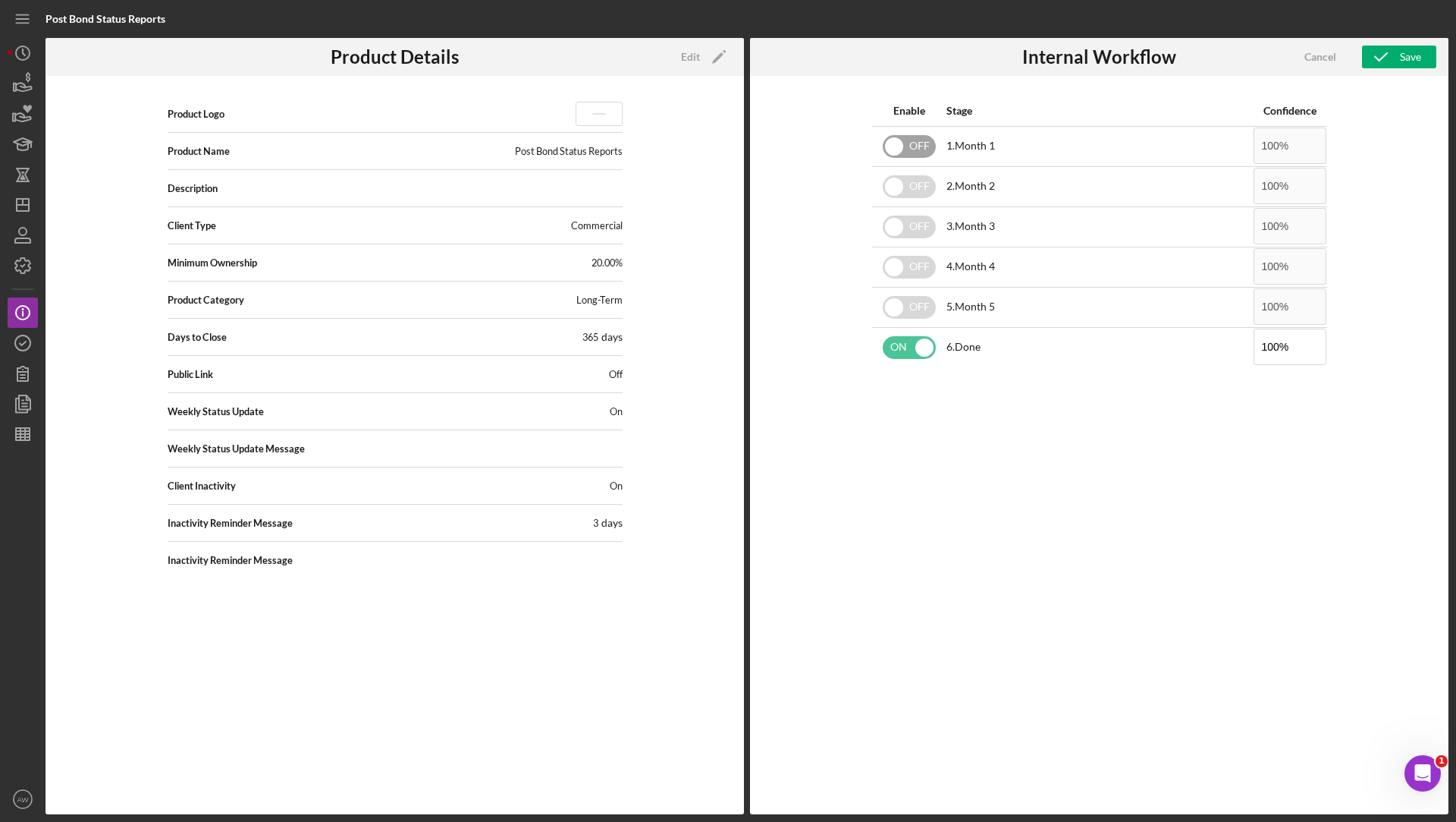
click at [910, 146] on input "checkbox" at bounding box center [910, 146] width 53 height 22
checkbox input "true"
click at [910, 188] on input "checkbox" at bounding box center [910, 186] width 53 height 22
checkbox input "true"
click at [911, 225] on input "checkbox" at bounding box center [910, 226] width 53 height 22
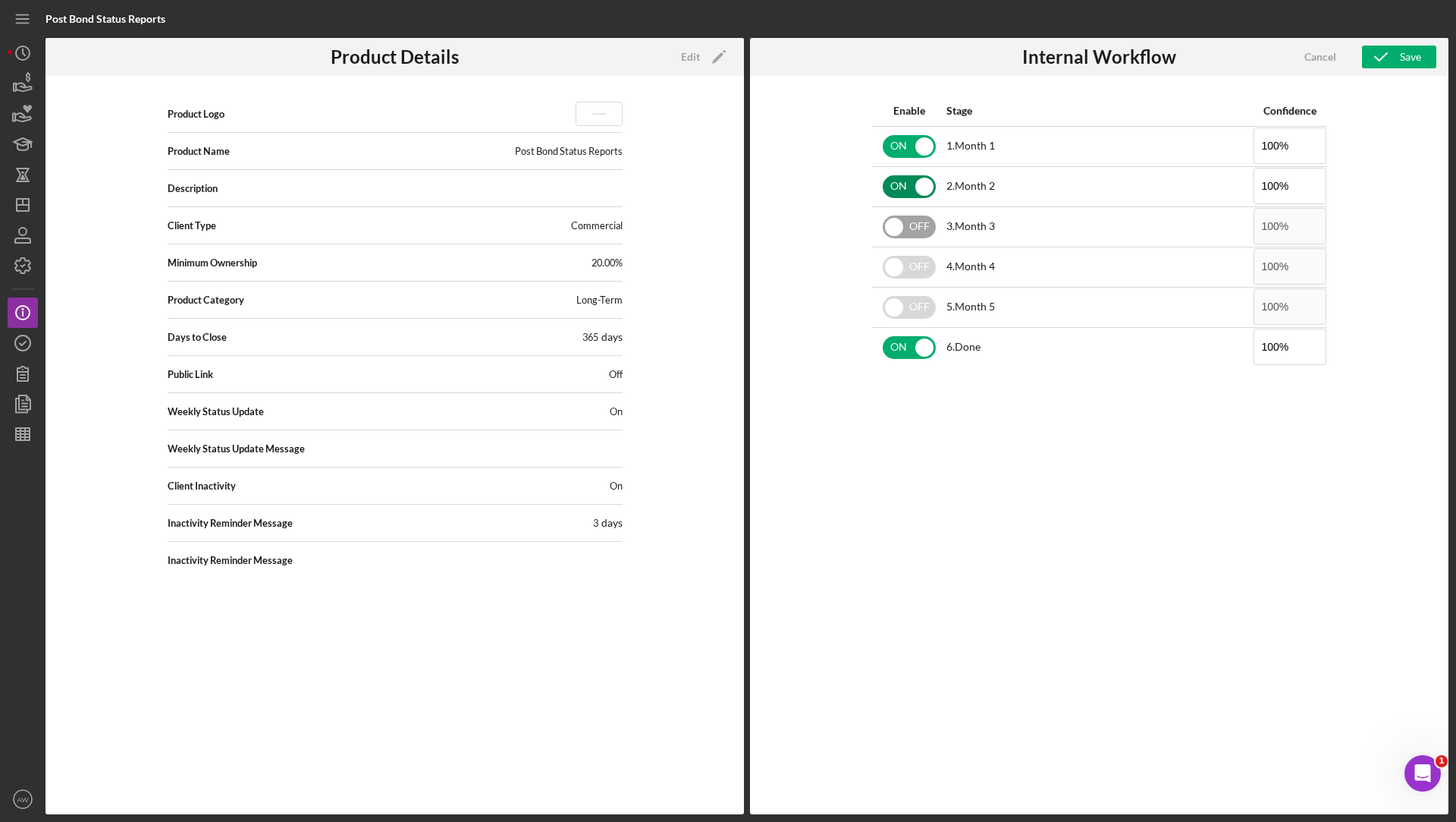
checkbox input "true"
click at [911, 266] on input "checkbox" at bounding box center [910, 266] width 53 height 22
checkbox input "true"
click at [913, 319] on div "OFF" at bounding box center [910, 307] width 73 height 32
checkbox input "true"
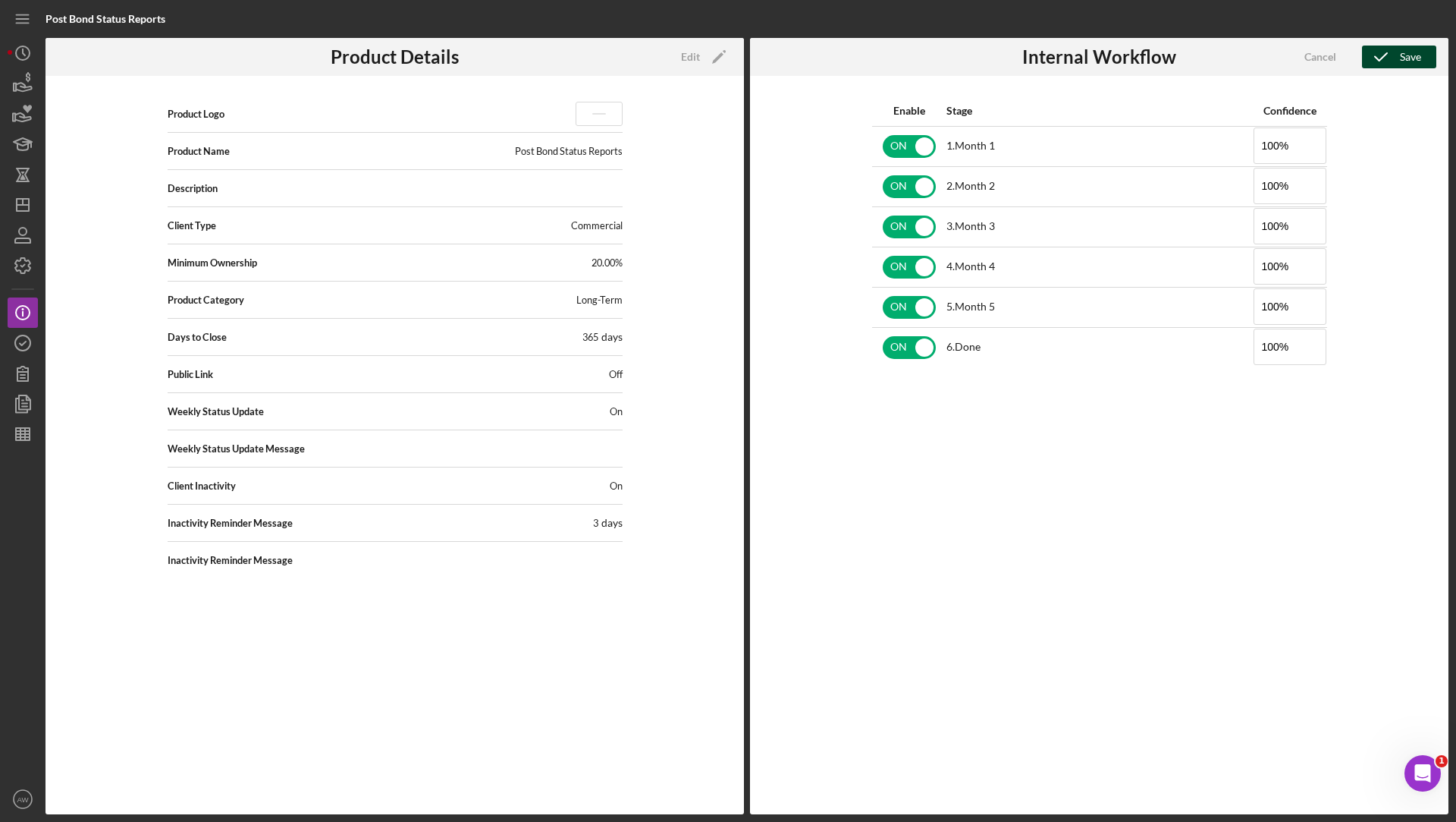
click at [1392, 55] on icon "button" at bounding box center [1381, 57] width 38 height 38
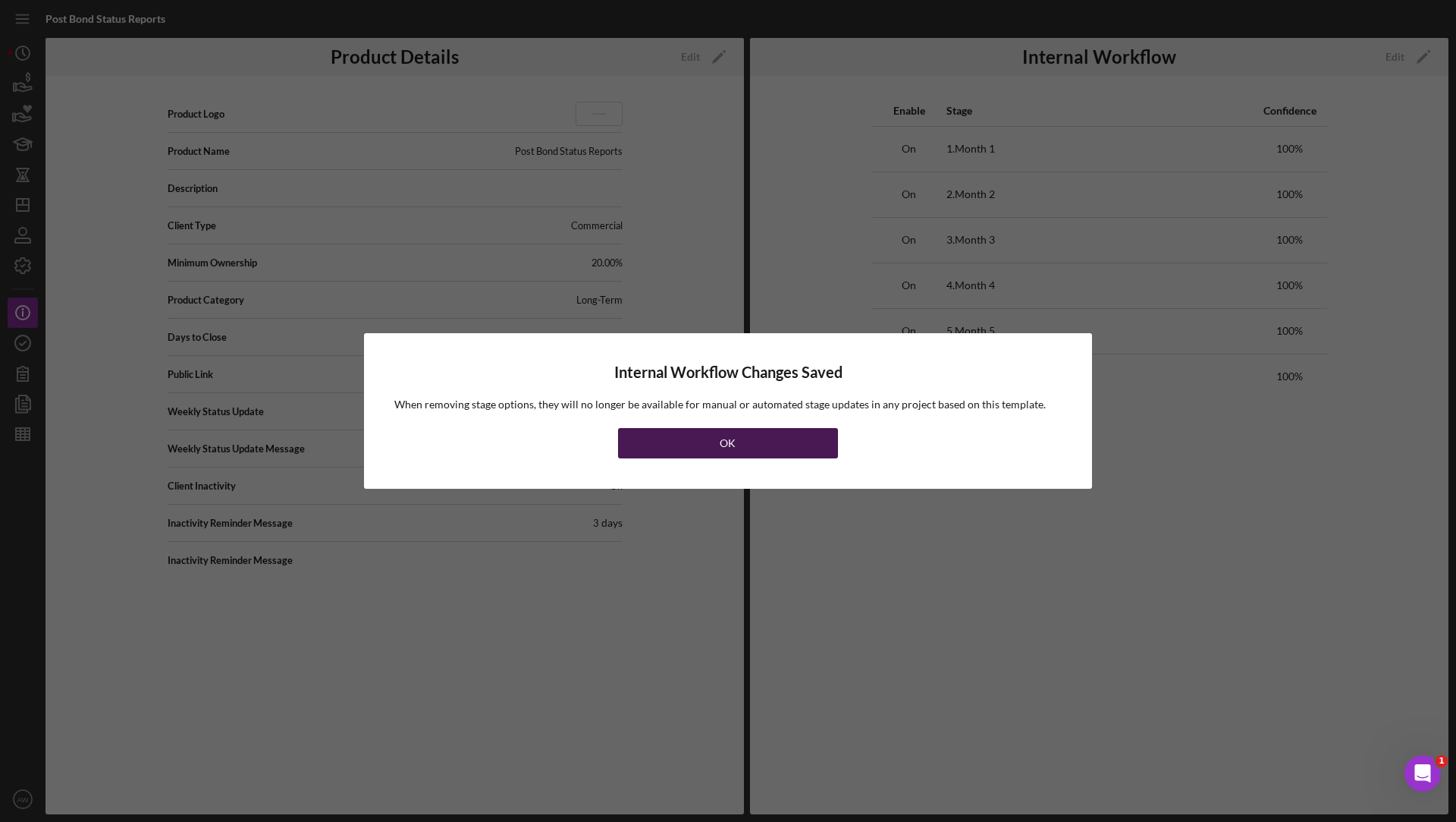
click at [813, 437] on button "OK" at bounding box center [728, 443] width 220 height 30
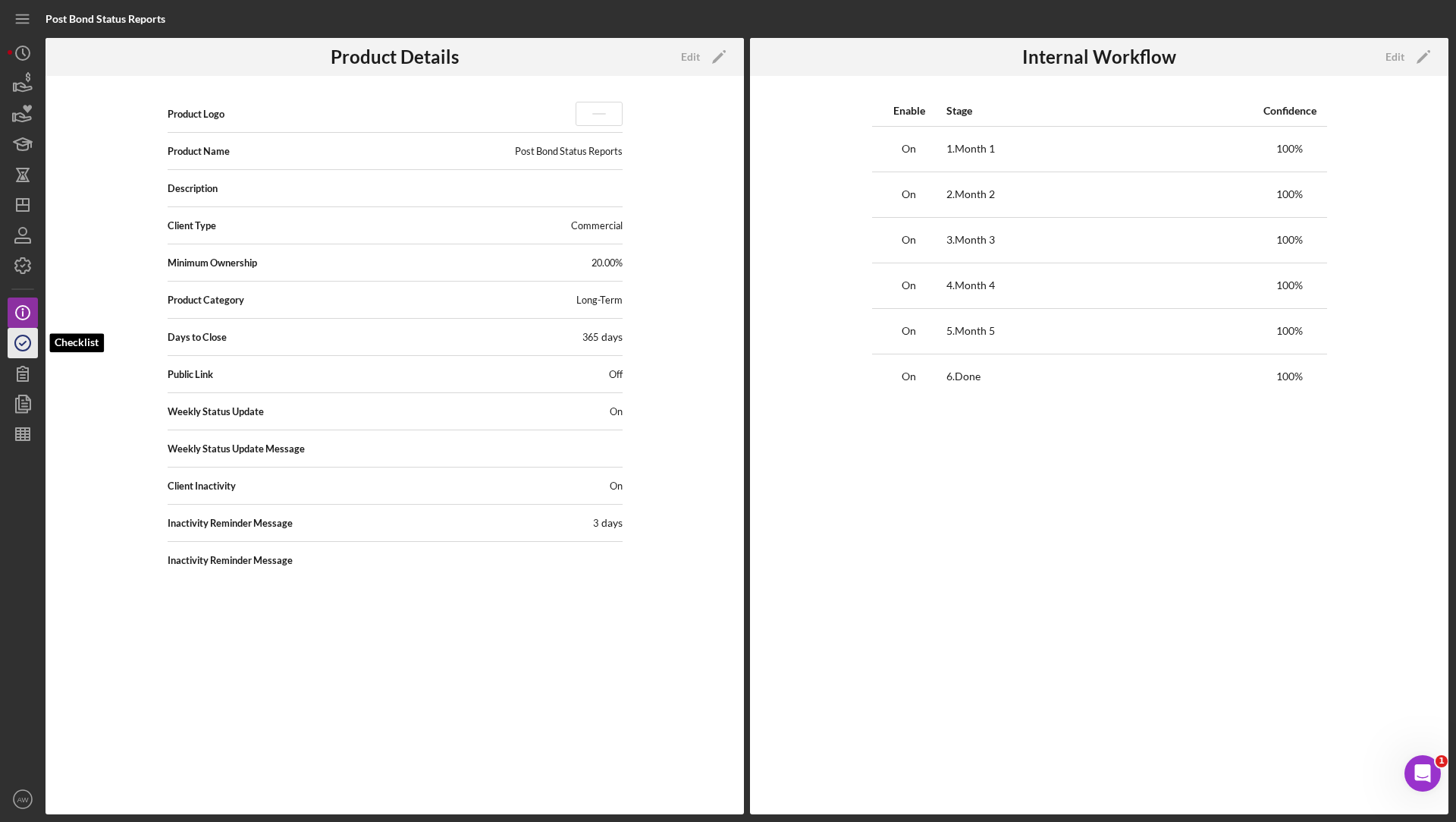
click at [29, 347] on circle "button" at bounding box center [22, 343] width 15 height 15
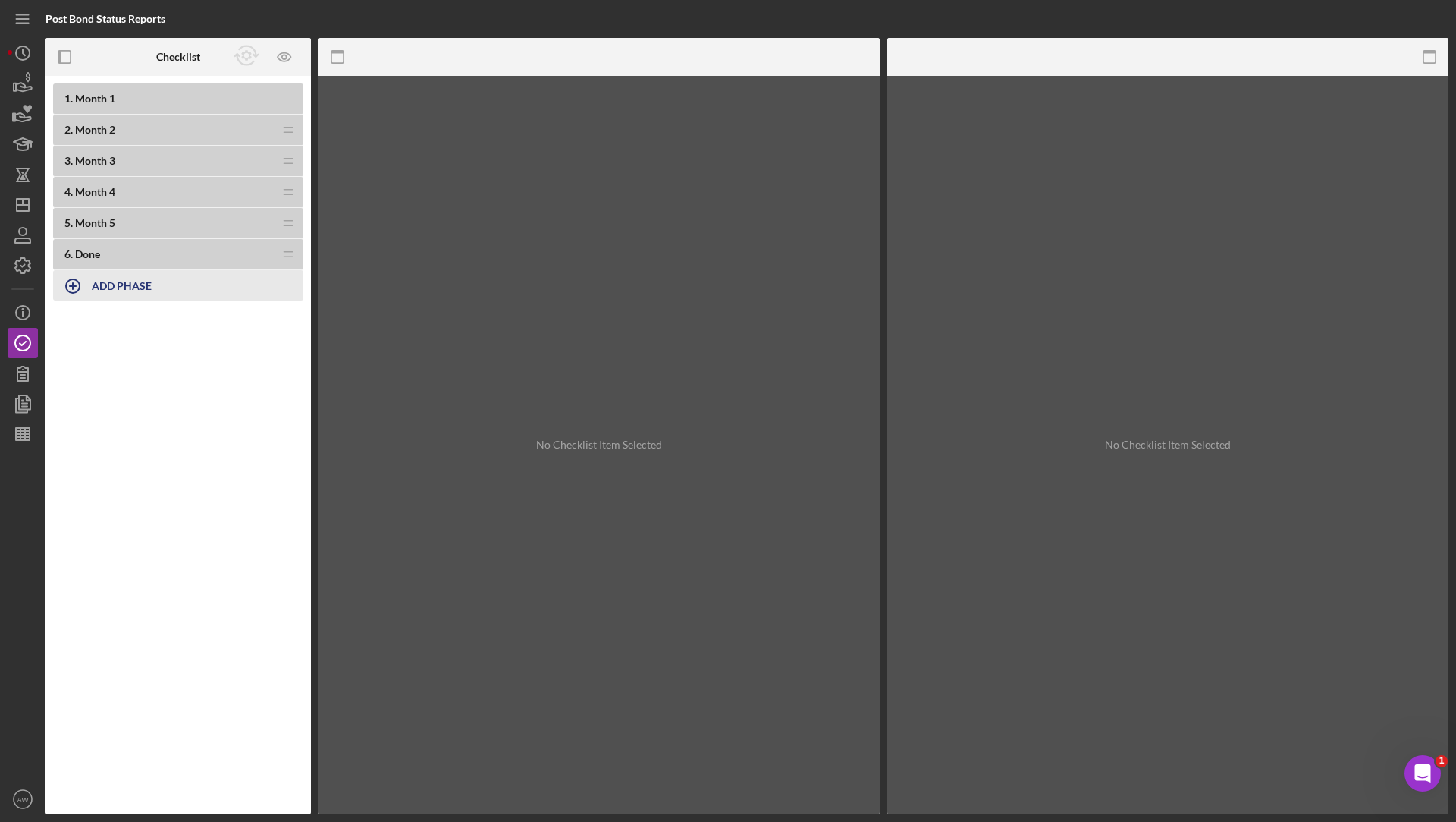
click at [106, 293] on div "ADD PHASE" at bounding box center [121, 285] width 60 height 29
type input "Status Report"
click at [68, 329] on div "Add" at bounding box center [71, 326] width 20 height 22
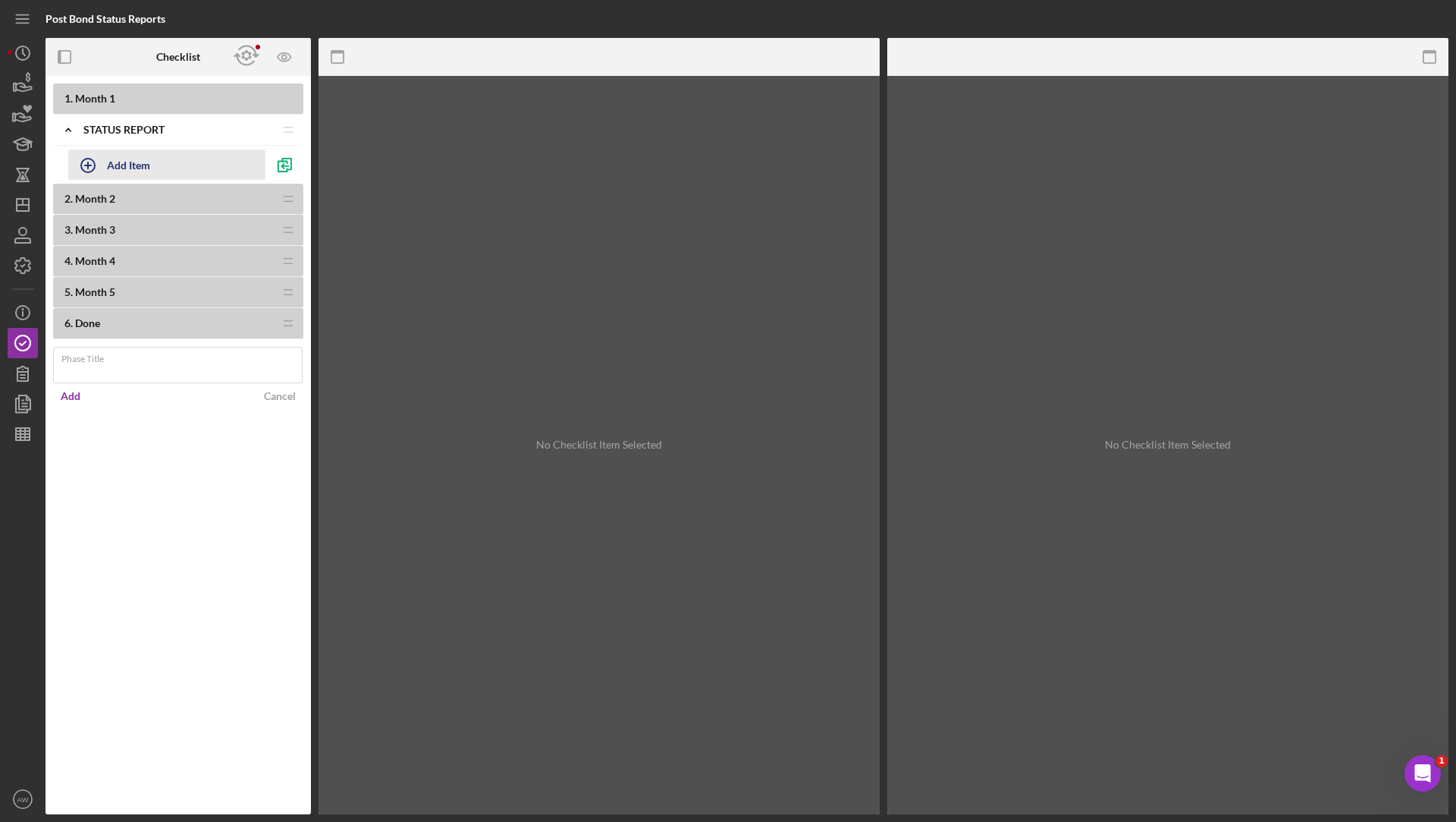
click at [112, 165] on div "Add Item" at bounding box center [129, 165] width 43 height 29
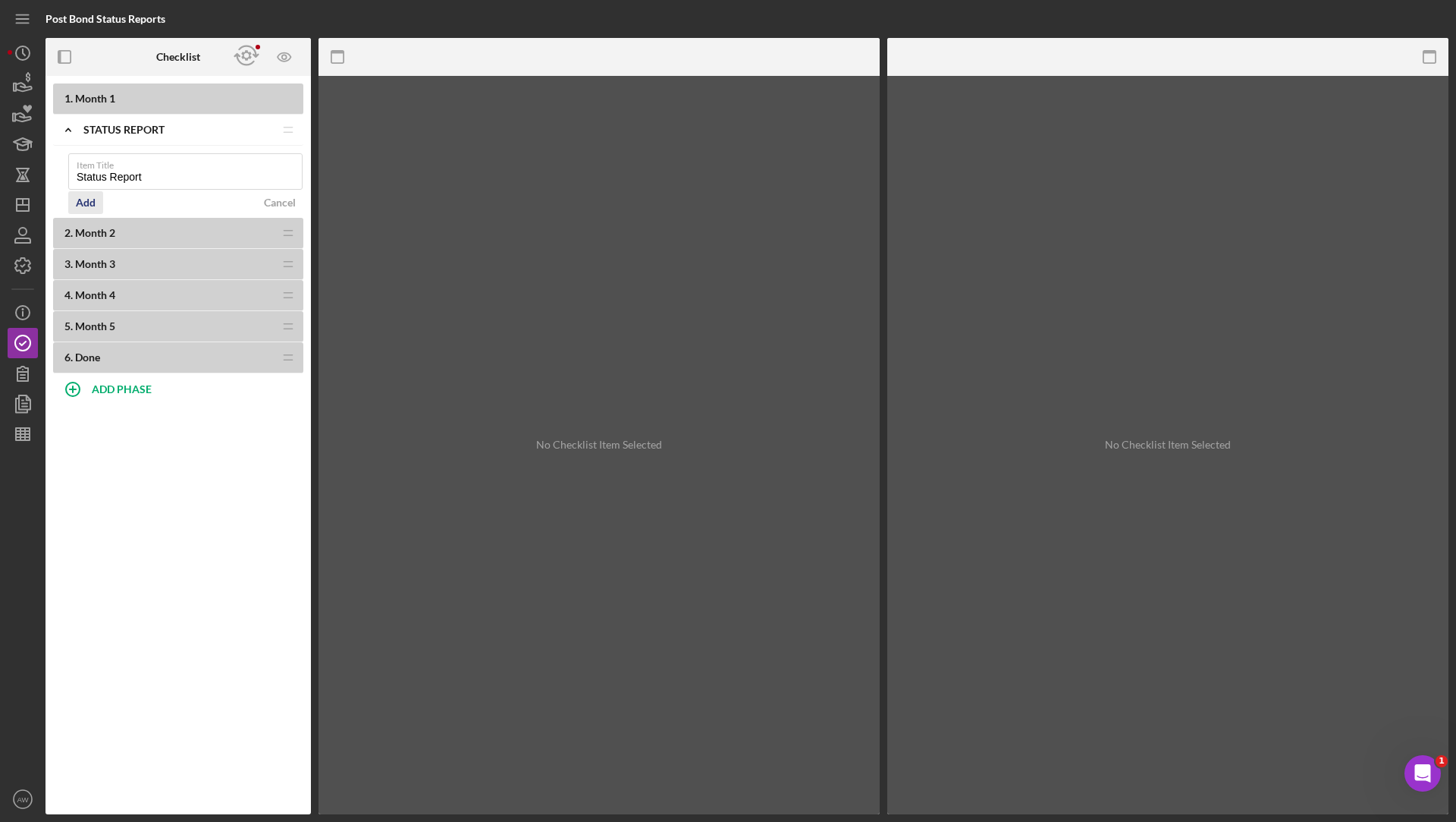
type input "Status Report"
click at [88, 196] on div "Add" at bounding box center [86, 202] width 20 height 22
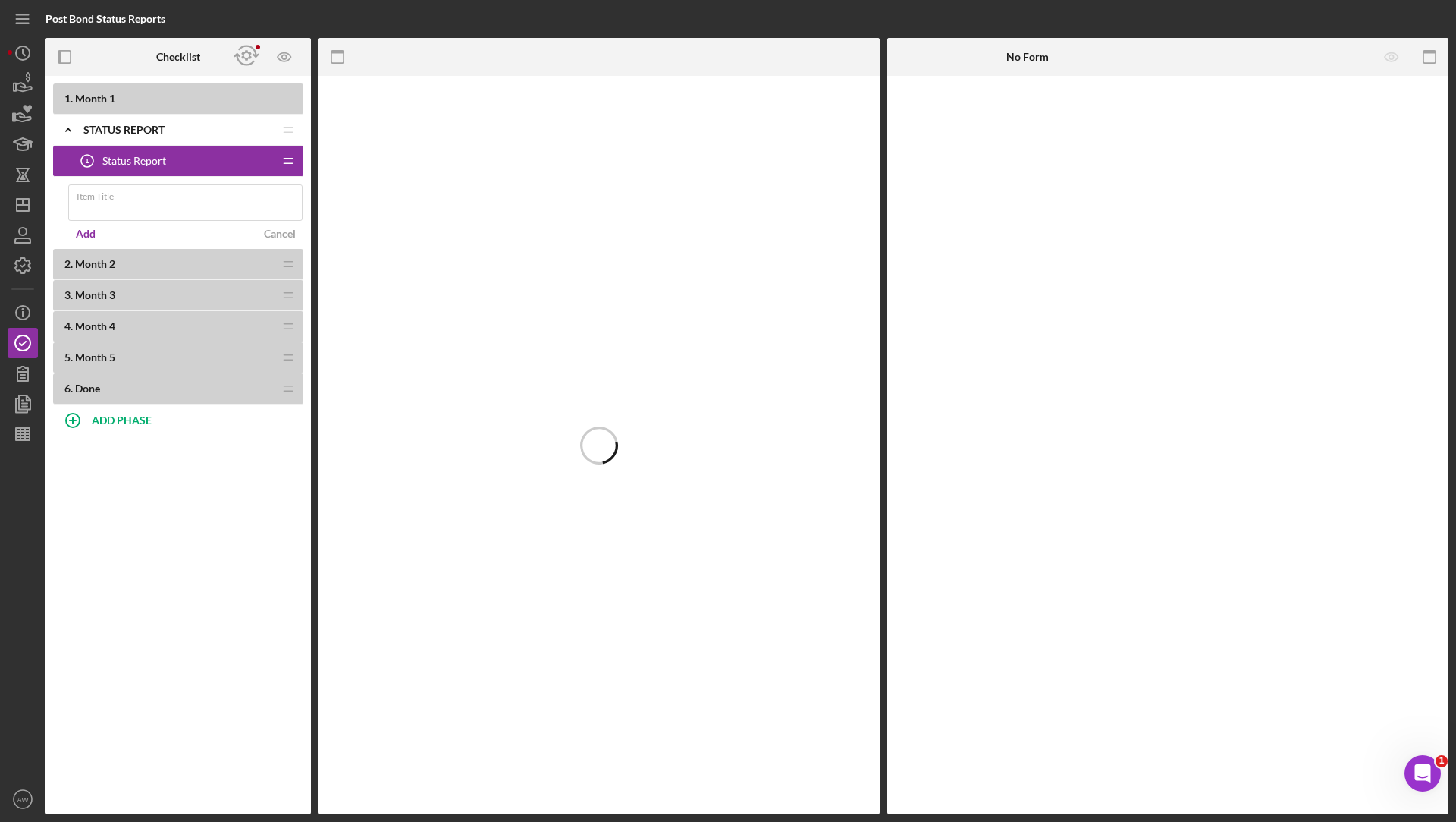
click at [185, 151] on div "Status Report 1 Status Report" at bounding box center [173, 161] width 201 height 30
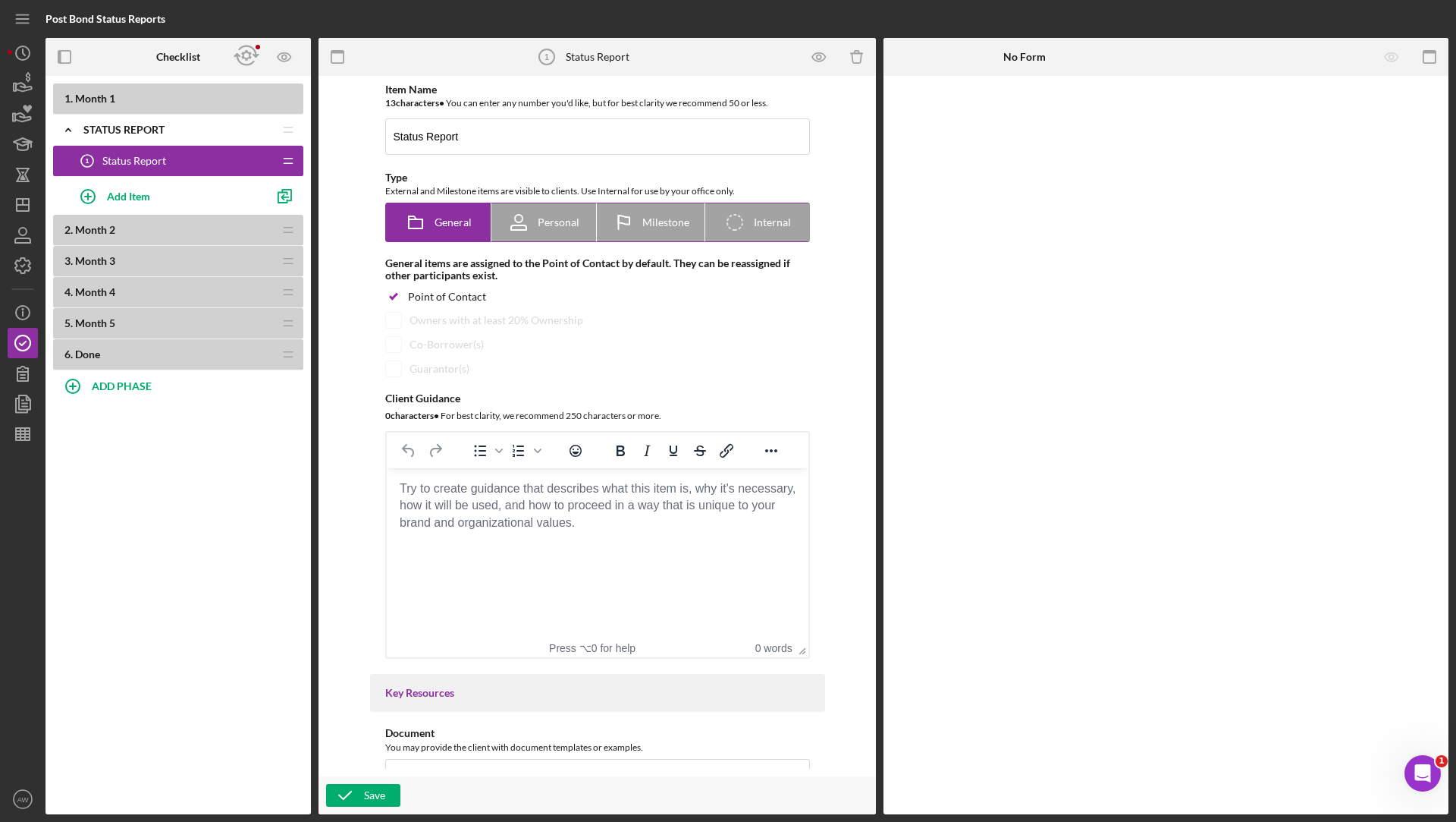
click at [556, 220] on span "Personal" at bounding box center [559, 222] width 42 height 12
radio input "false"
radio input "true"
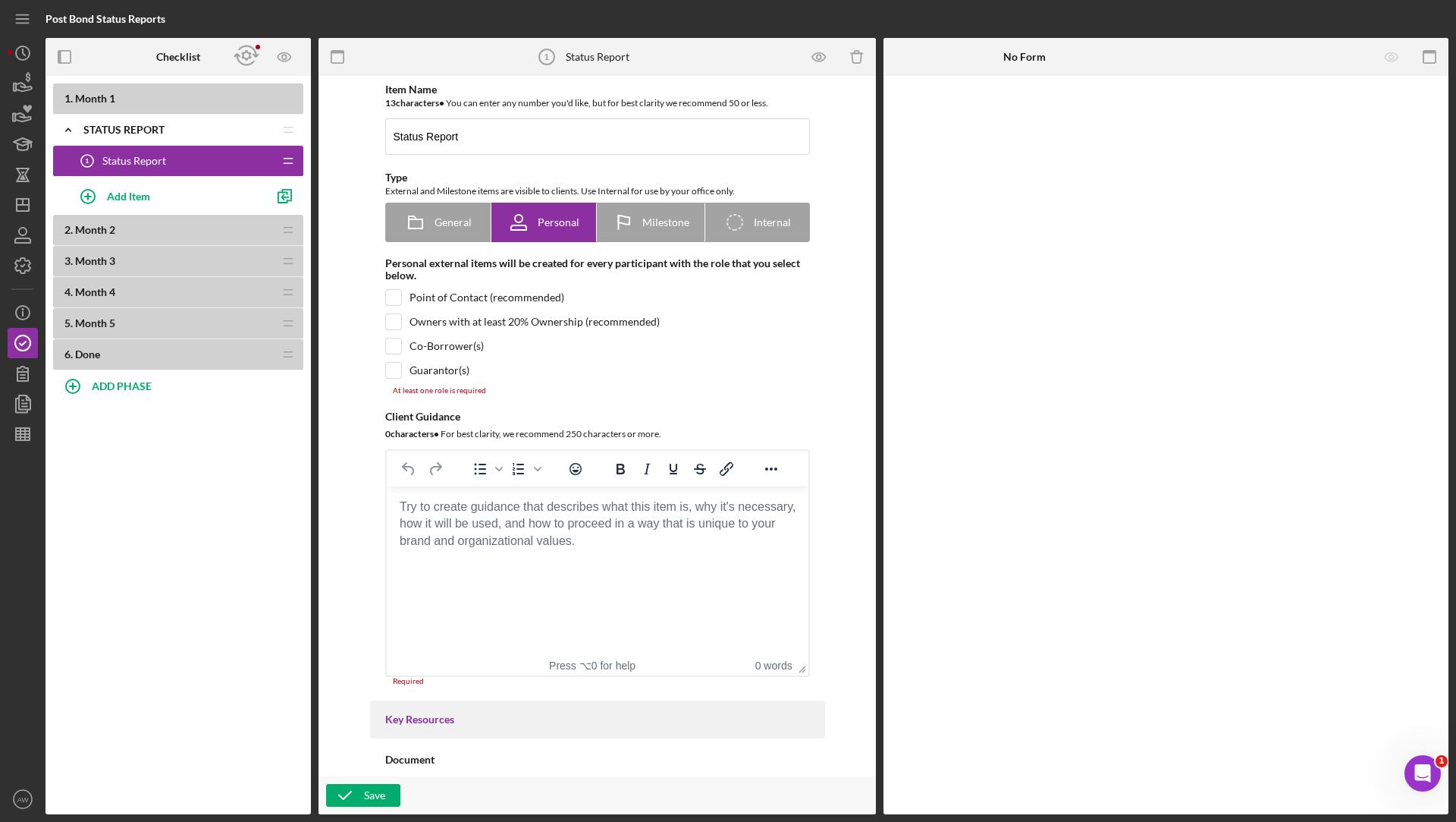
click at [398, 305] on div "Item Name 13 character s • You can enter any number you'd like, but for best cl…" at bounding box center [597, 384] width 455 height 602
click at [392, 295] on input "checkbox" at bounding box center [393, 297] width 15 height 15
checkbox input "true"
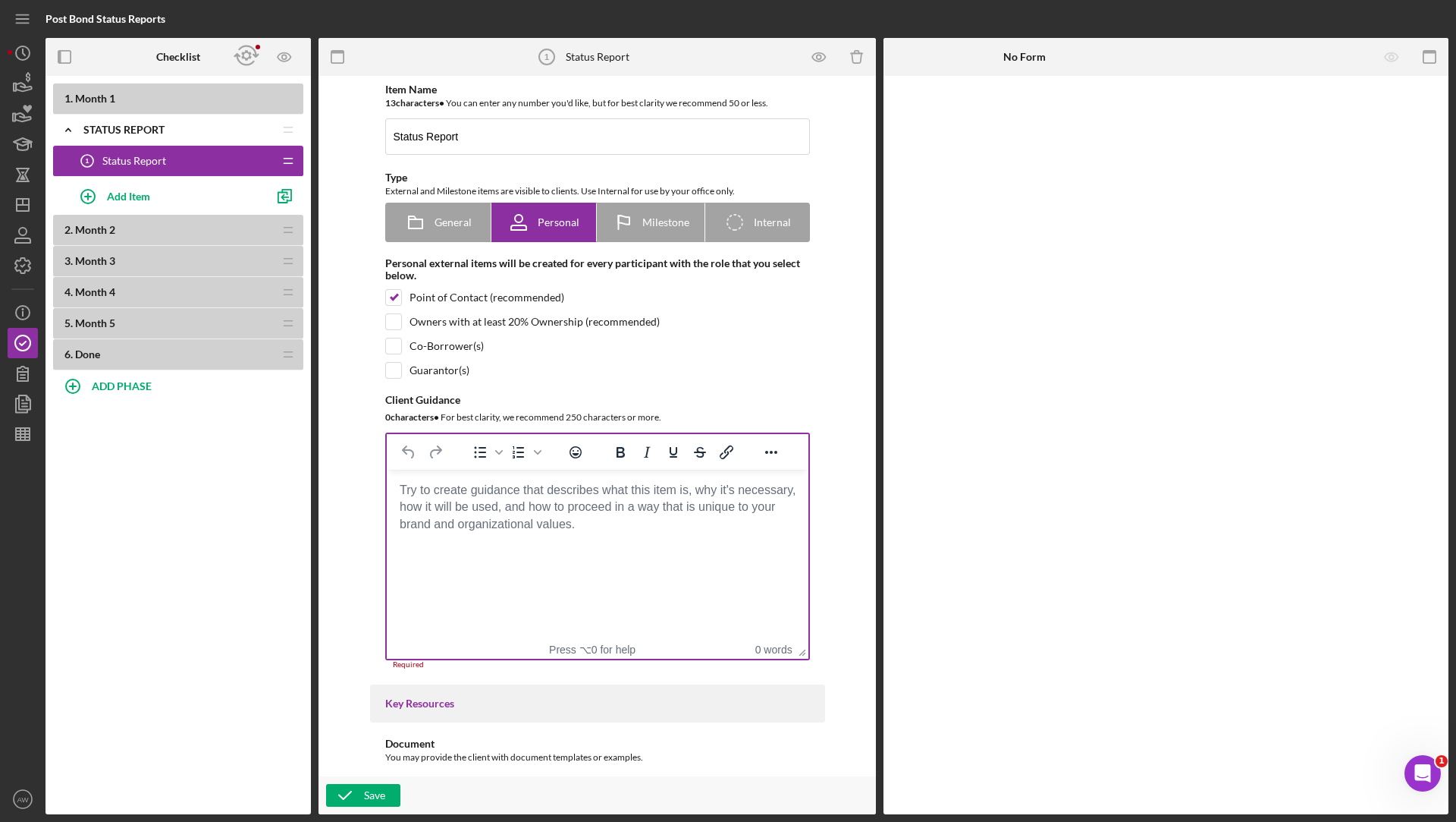
click at [516, 498] on body "Rich Text Area. Press ALT-0 for help." at bounding box center [597, 490] width 397 height 17
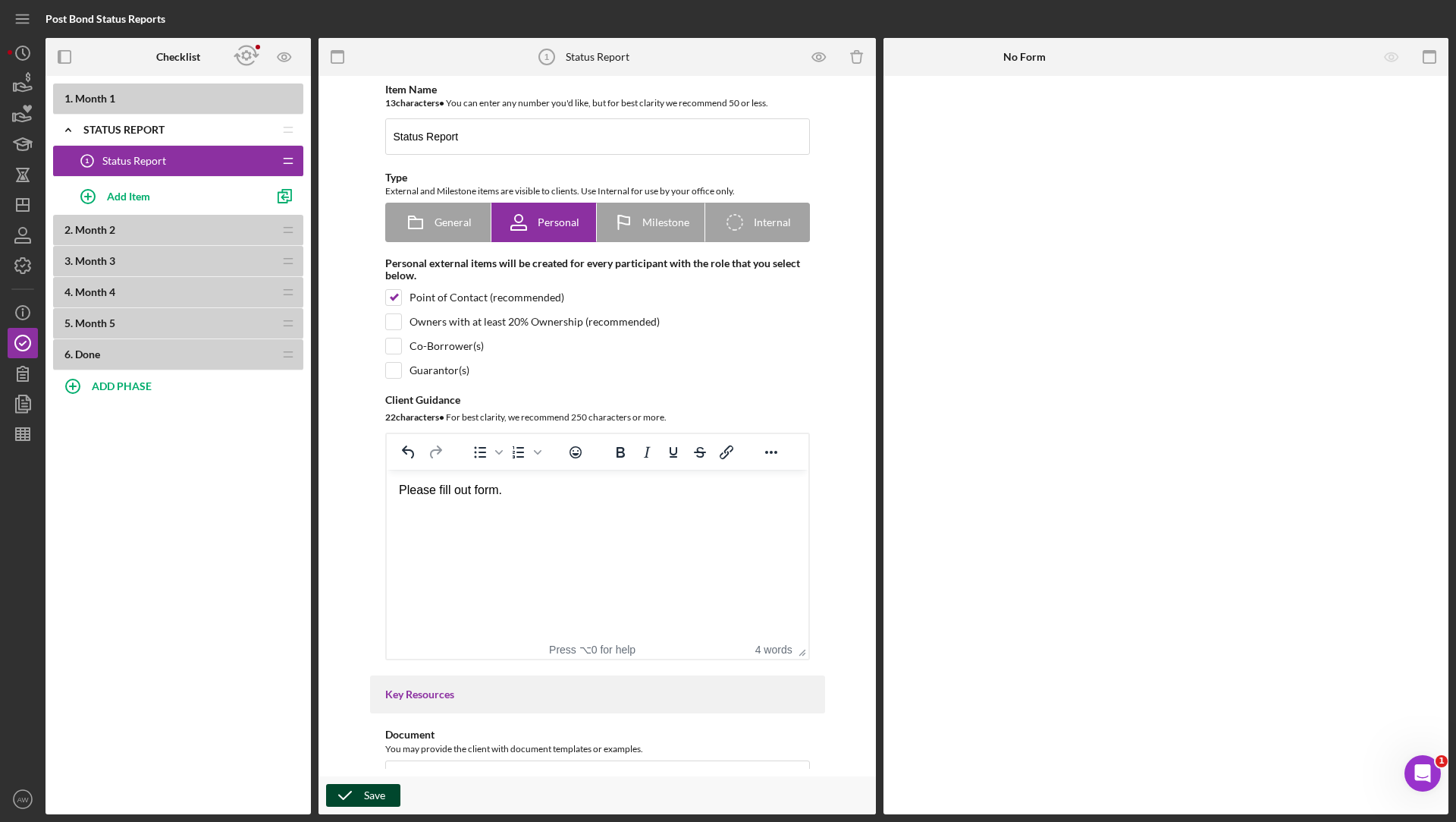
click at [352, 790] on icon "button" at bounding box center [345, 795] width 38 height 38
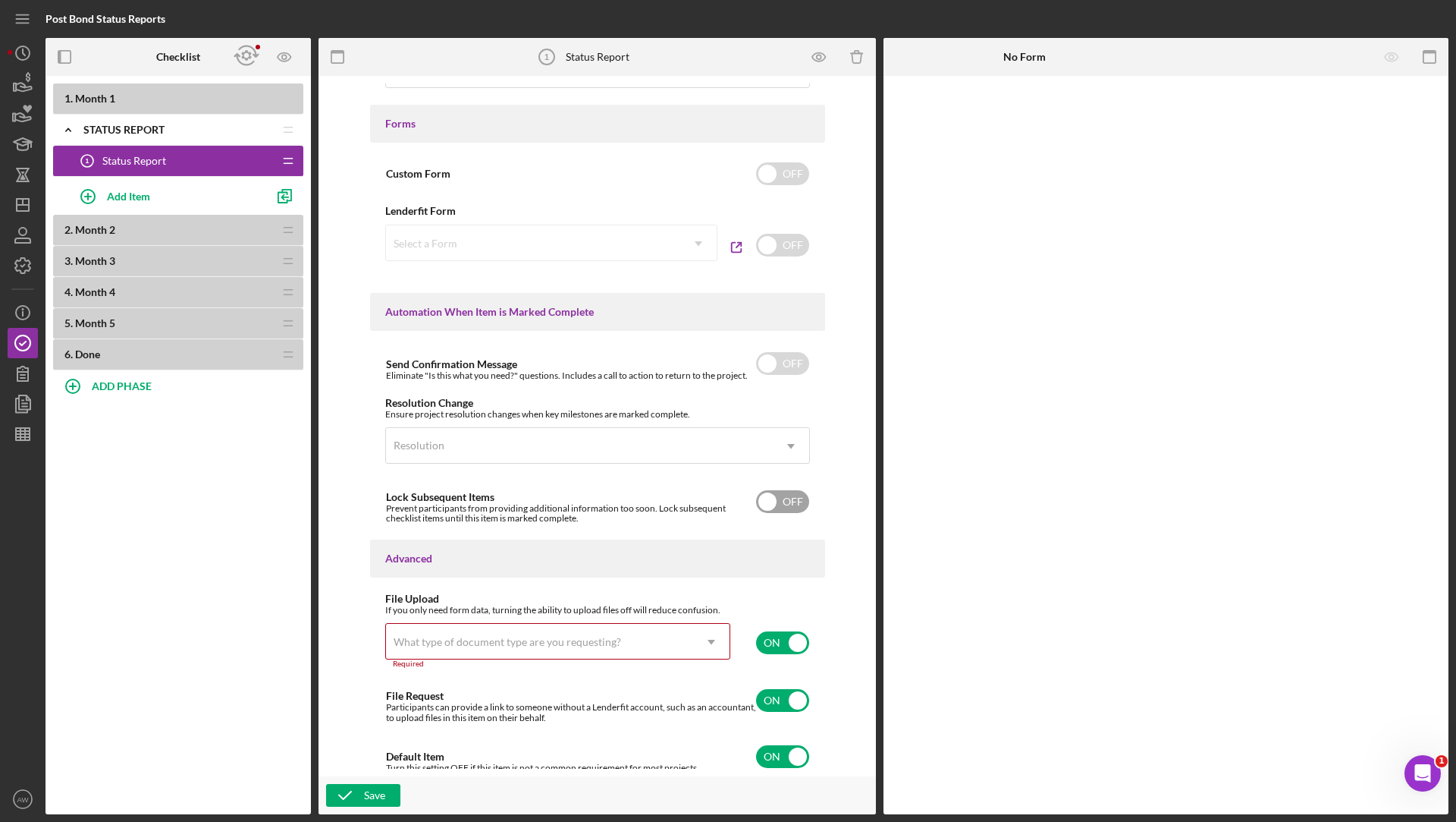
scroll to position [794, 0]
click at [780, 643] on input "checkbox" at bounding box center [782, 641] width 53 height 22
checkbox input "false"
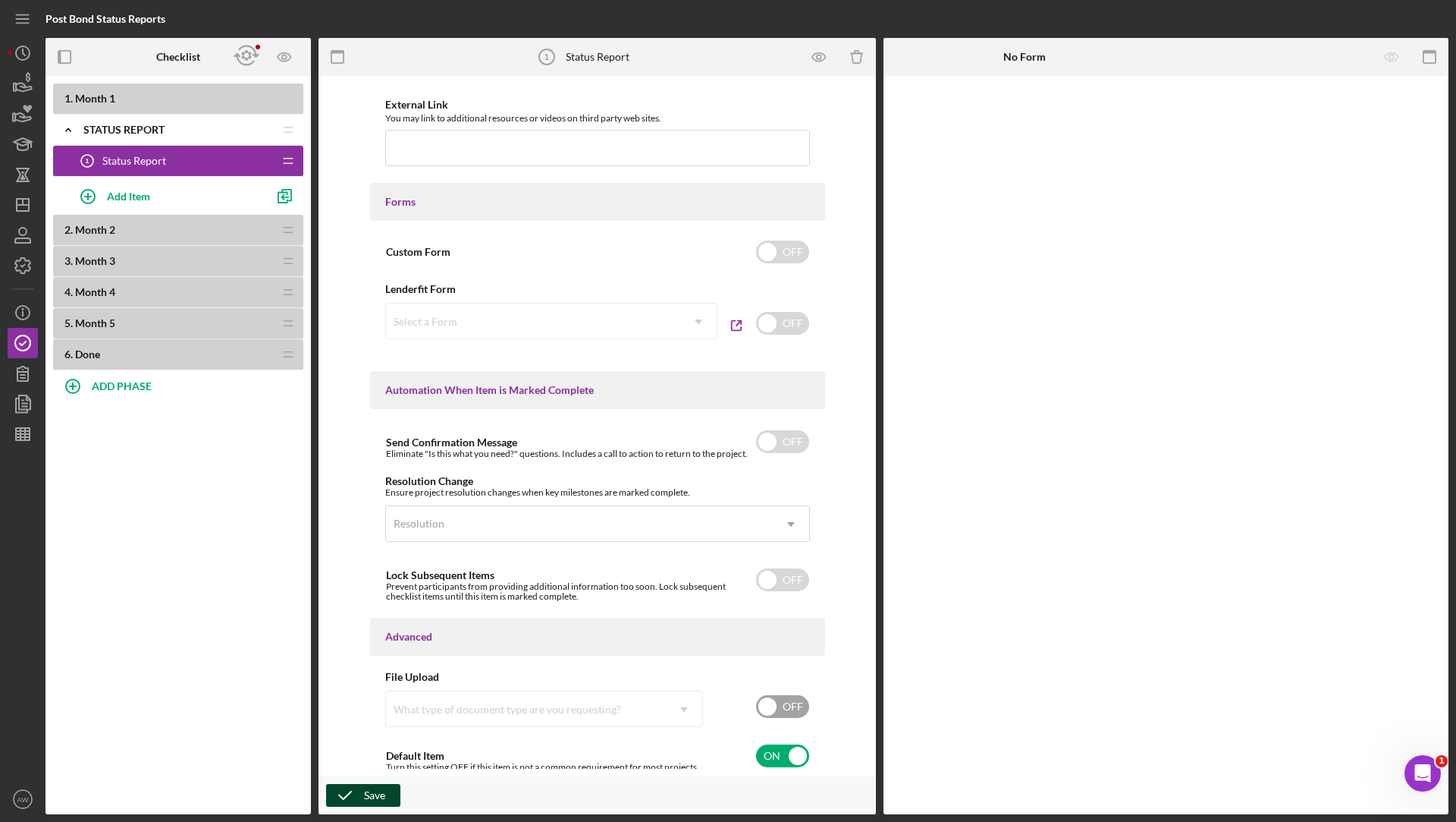
click at [362, 783] on icon "button" at bounding box center [345, 795] width 38 height 38
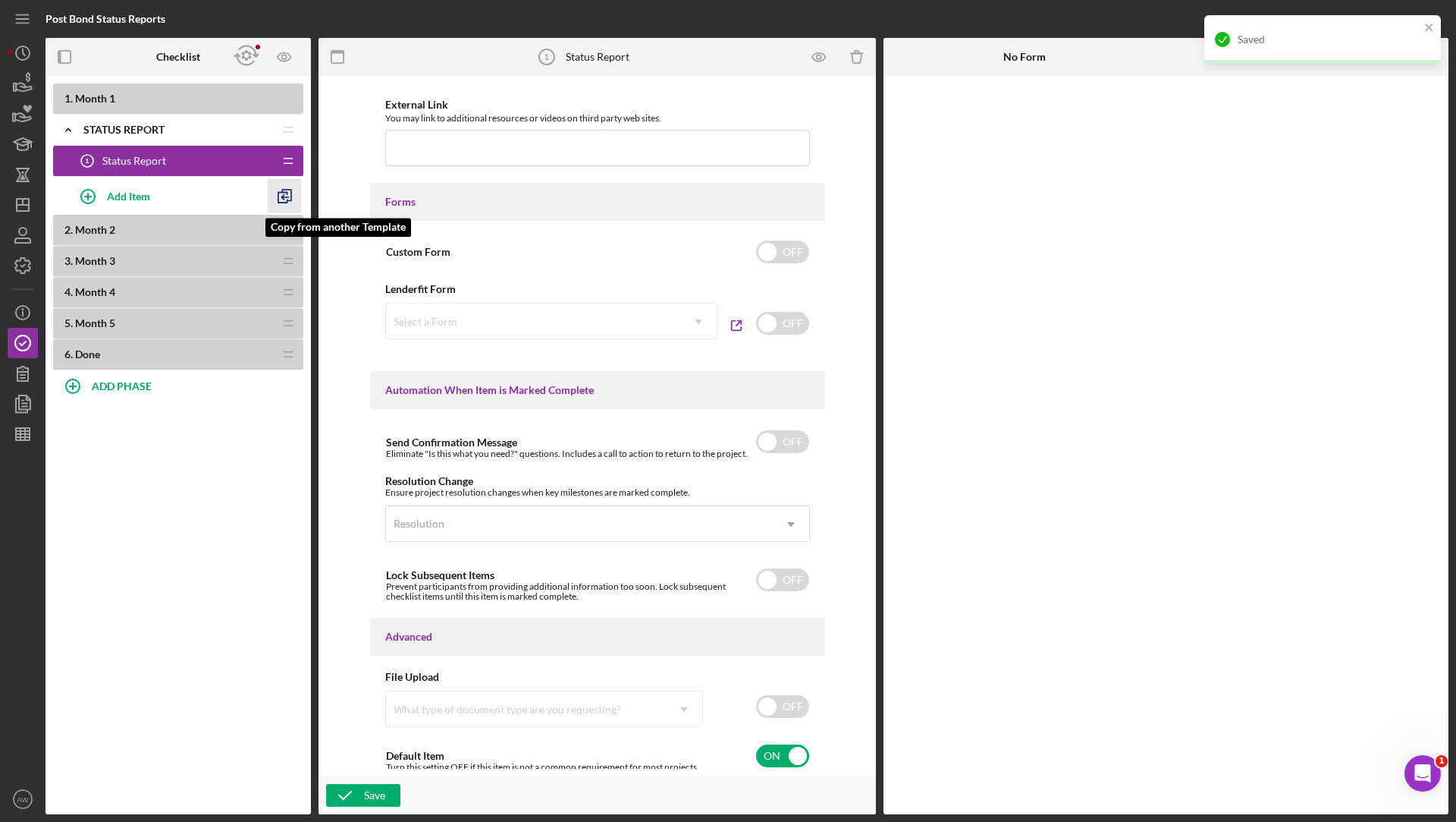
click at [275, 198] on icon "button" at bounding box center [284, 196] width 34 height 34
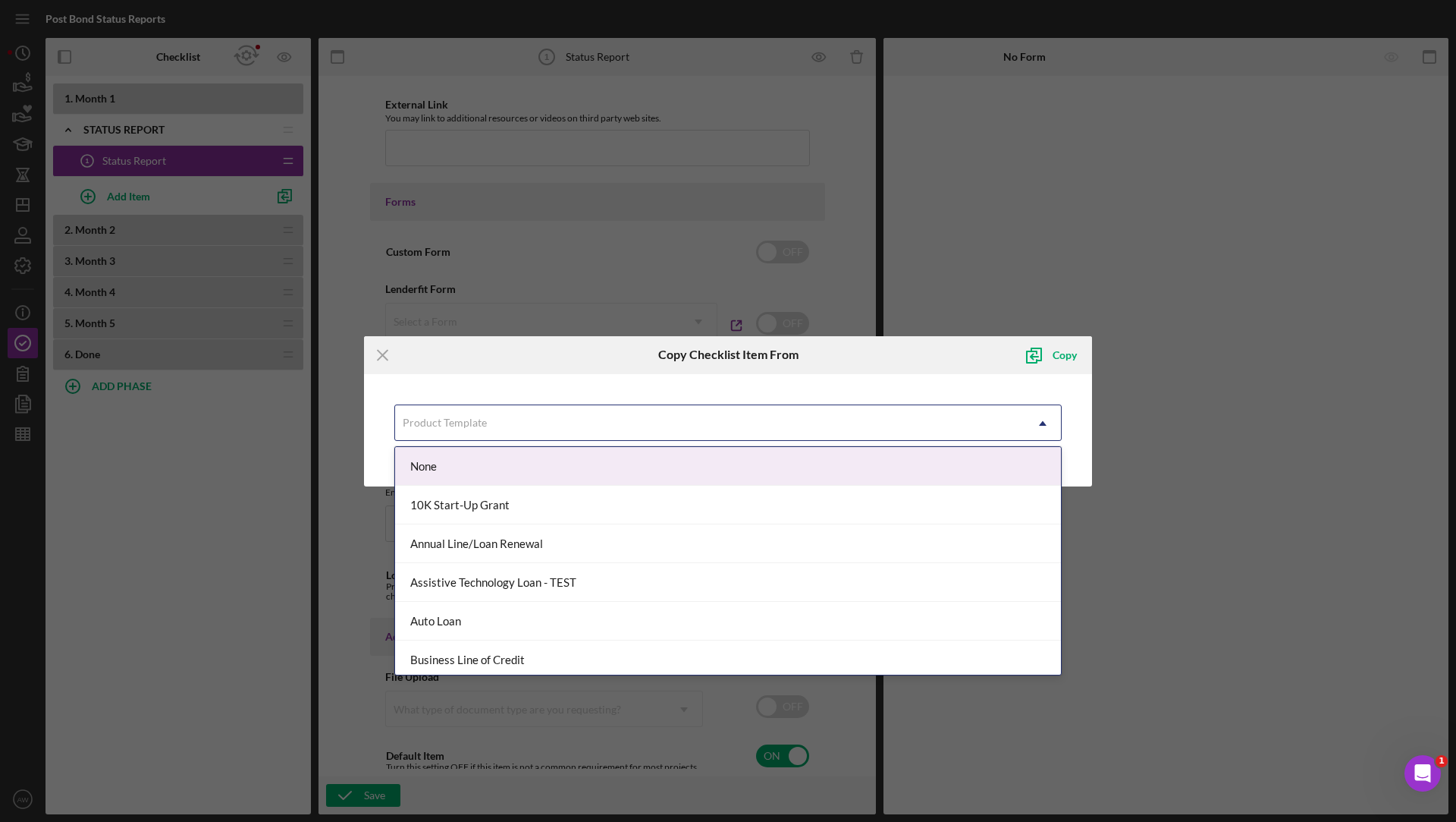
click at [442, 418] on div "Product Template" at bounding box center [444, 423] width 84 height 12
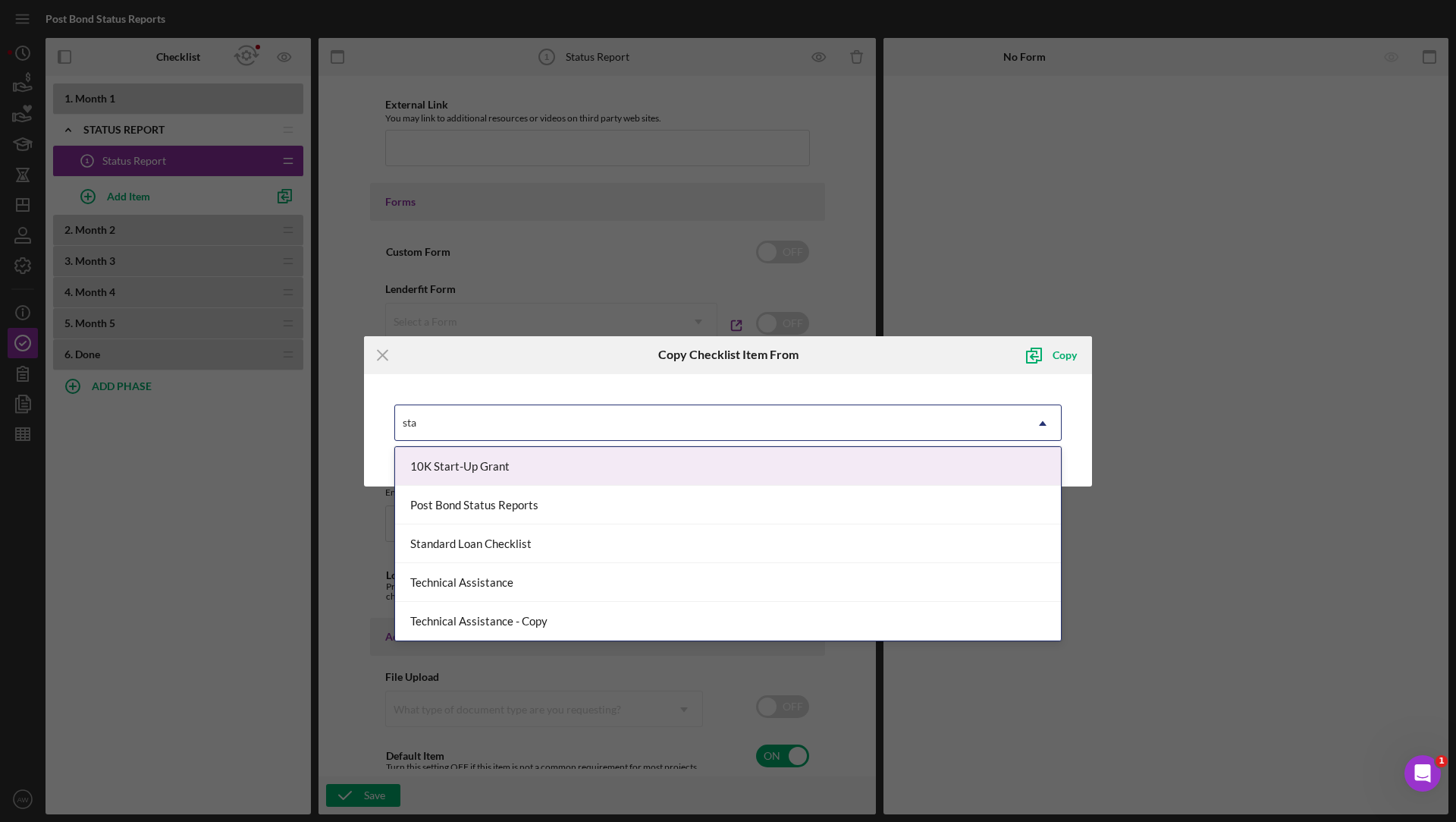
type input "stat"
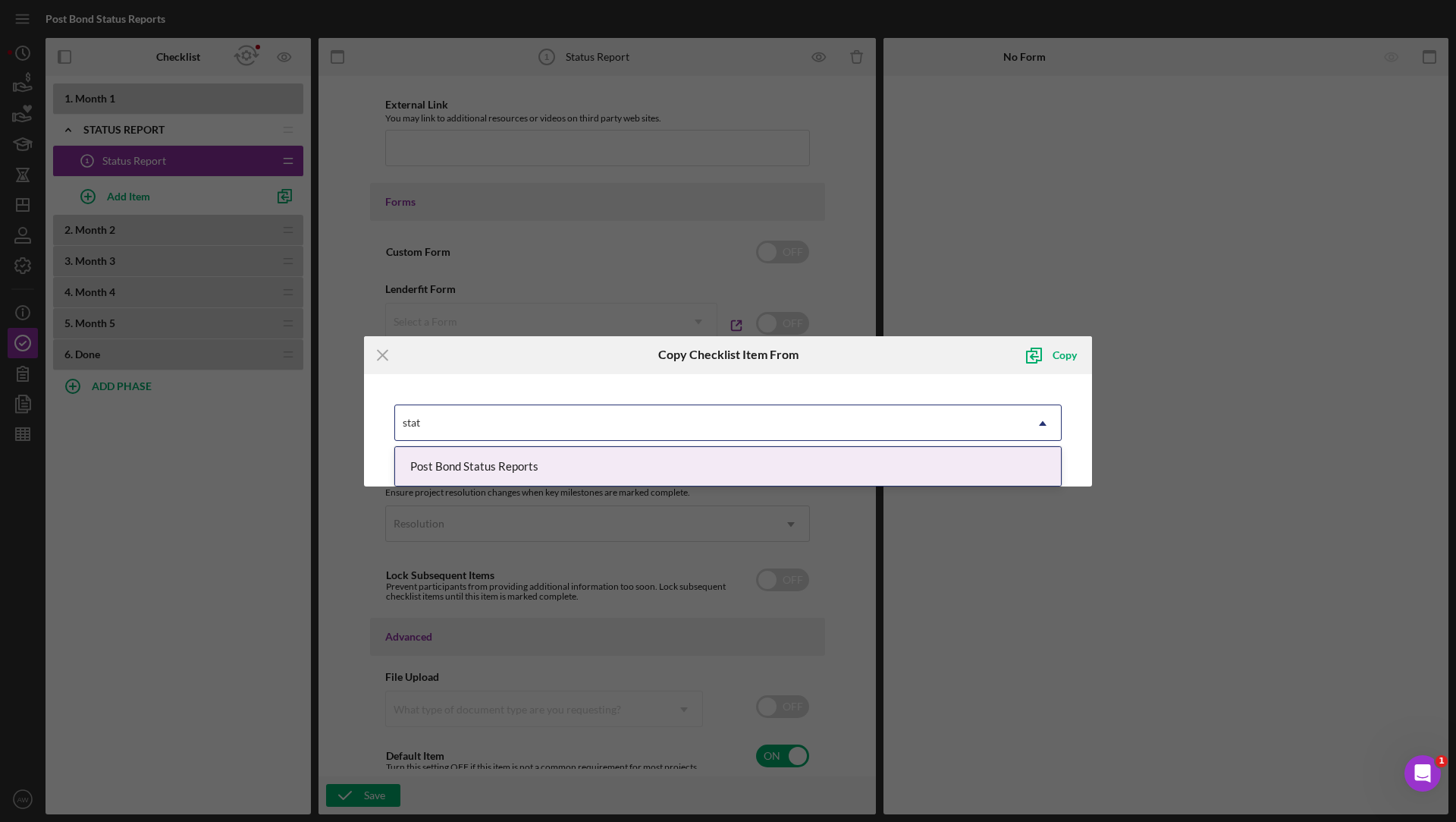
click at [459, 460] on div "Post Bond Status Reports" at bounding box center [728, 466] width 666 height 39
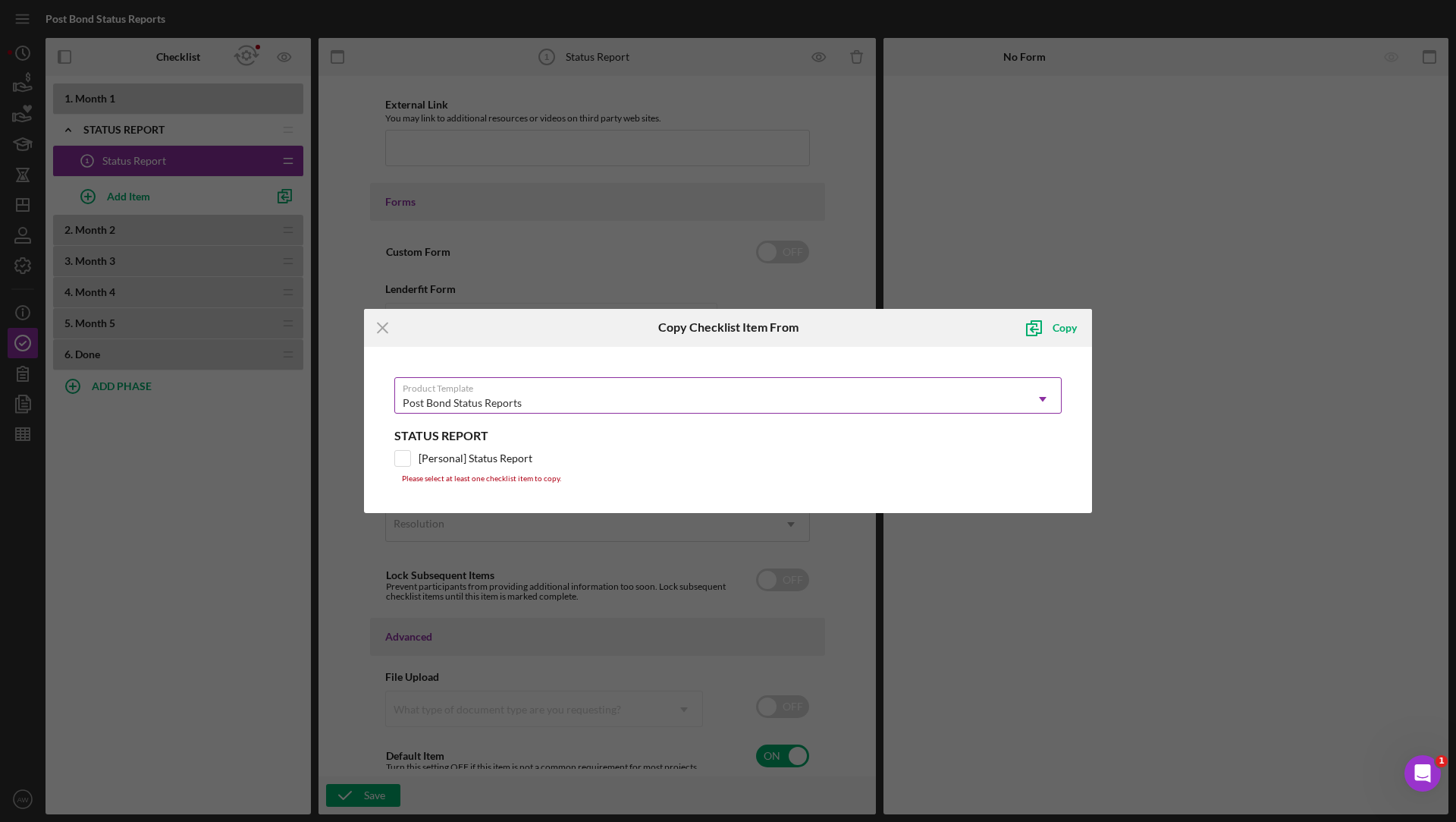
click at [393, 461] on div "Product Template Post Bond Status Reports Icon/Dropdown Arrow Status Report [Pe…" at bounding box center [728, 430] width 713 height 151
click at [395, 461] on input "[Personal] Status Report" at bounding box center [402, 458] width 15 height 15
checkbox input "true"
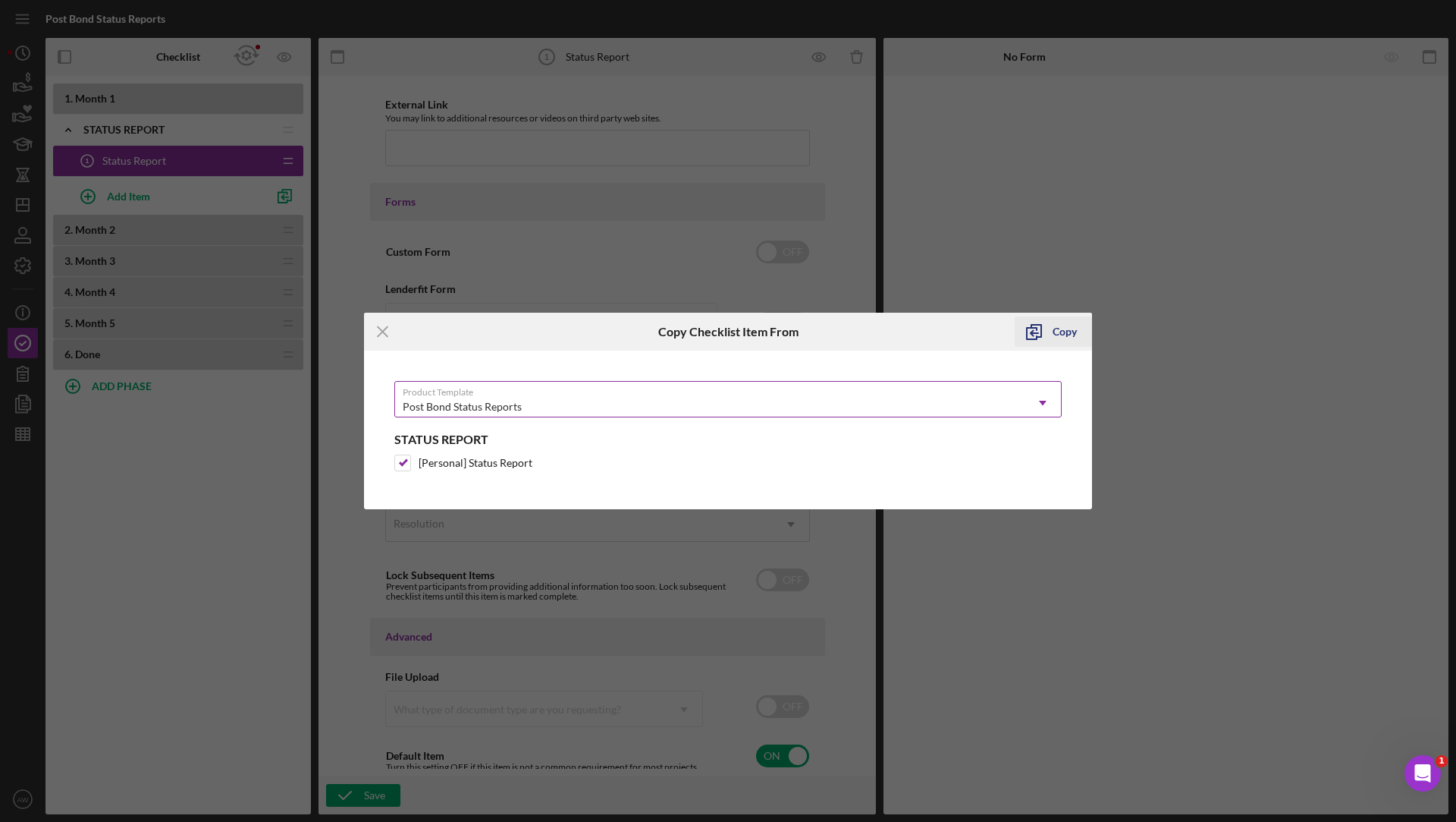
click at [1033, 341] on icon "submit" at bounding box center [1034, 332] width 38 height 38
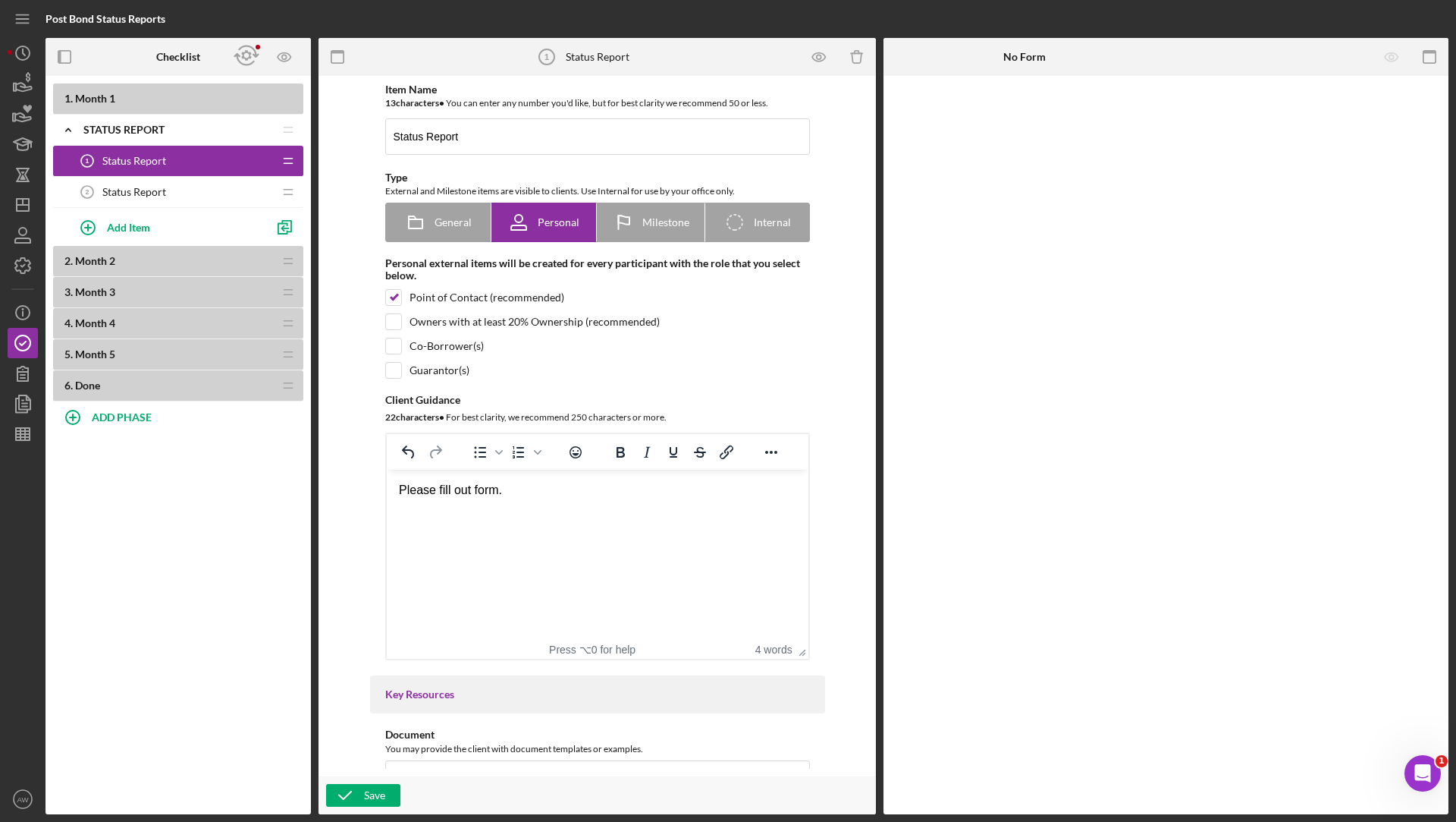
click at [104, 186] on span "Status Report" at bounding box center [134, 191] width 64 height 12
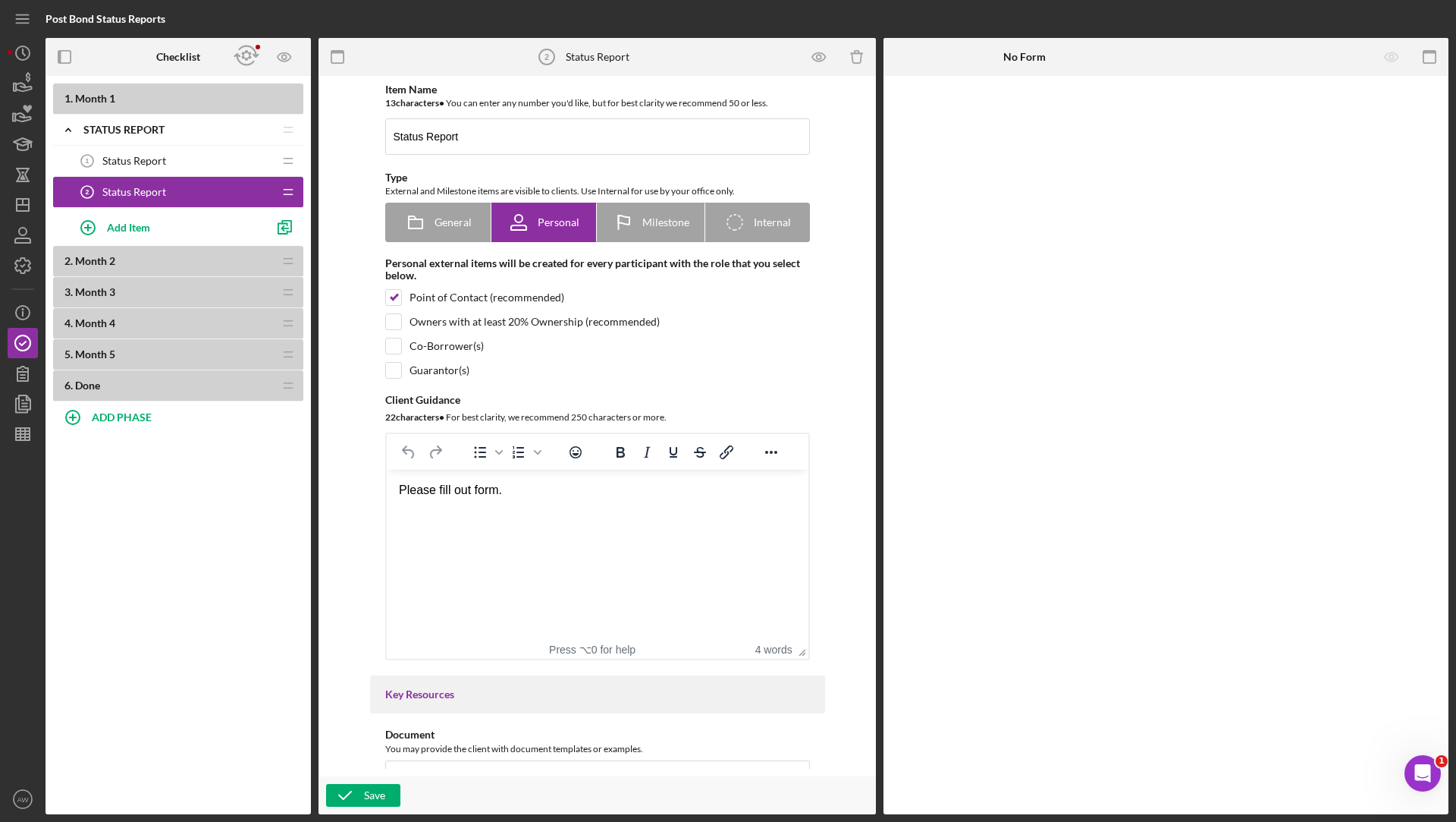
click at [389, 305] on div "Item Name 13 character s • You can enter any number you'd like, but for best cl…" at bounding box center [597, 371] width 455 height 577
click at [387, 294] on input "checkbox" at bounding box center [393, 297] width 15 height 15
checkbox input "false"
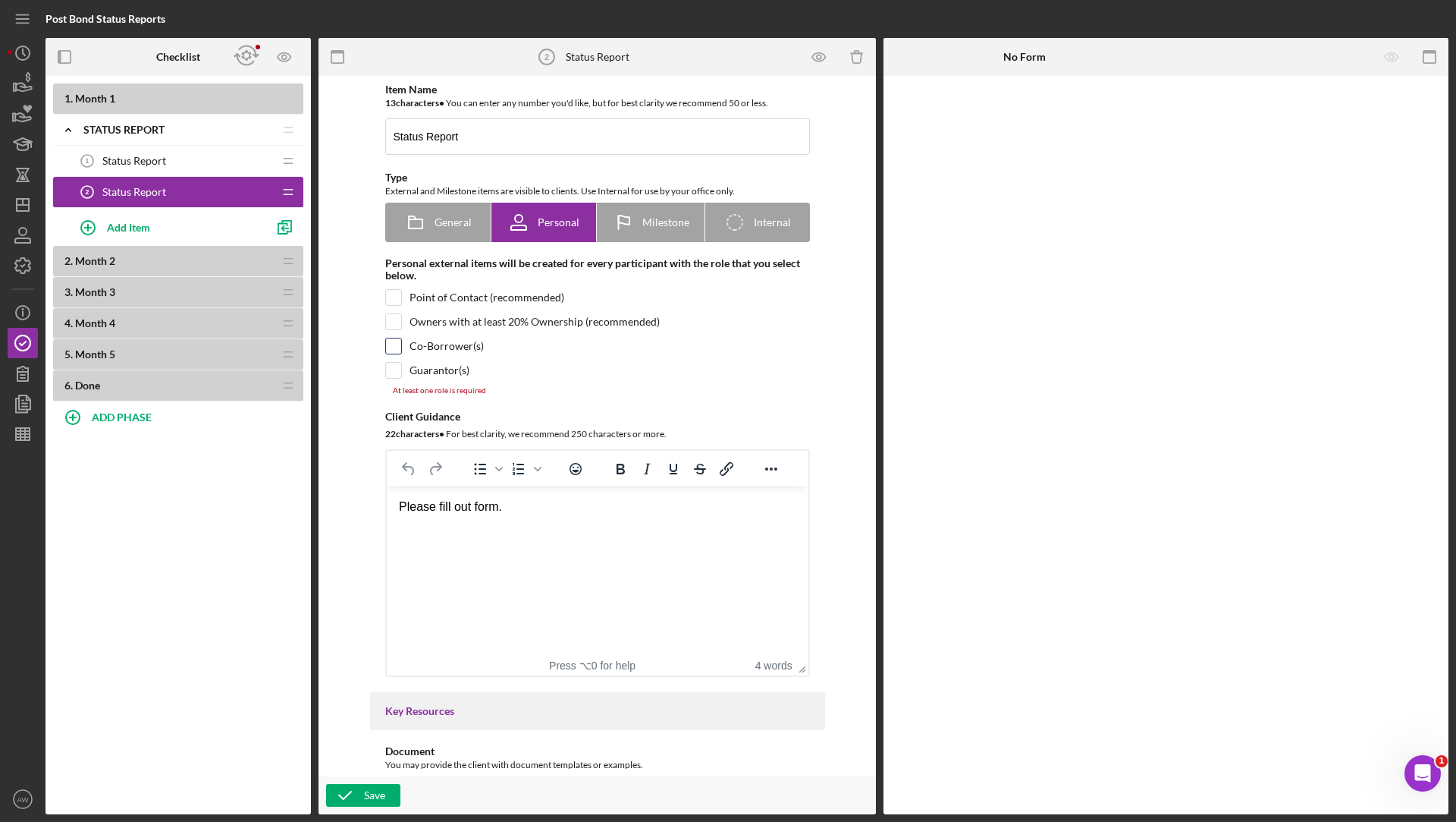
click at [395, 342] on input "checkbox" at bounding box center [393, 346] width 15 height 15
checkbox input "true"
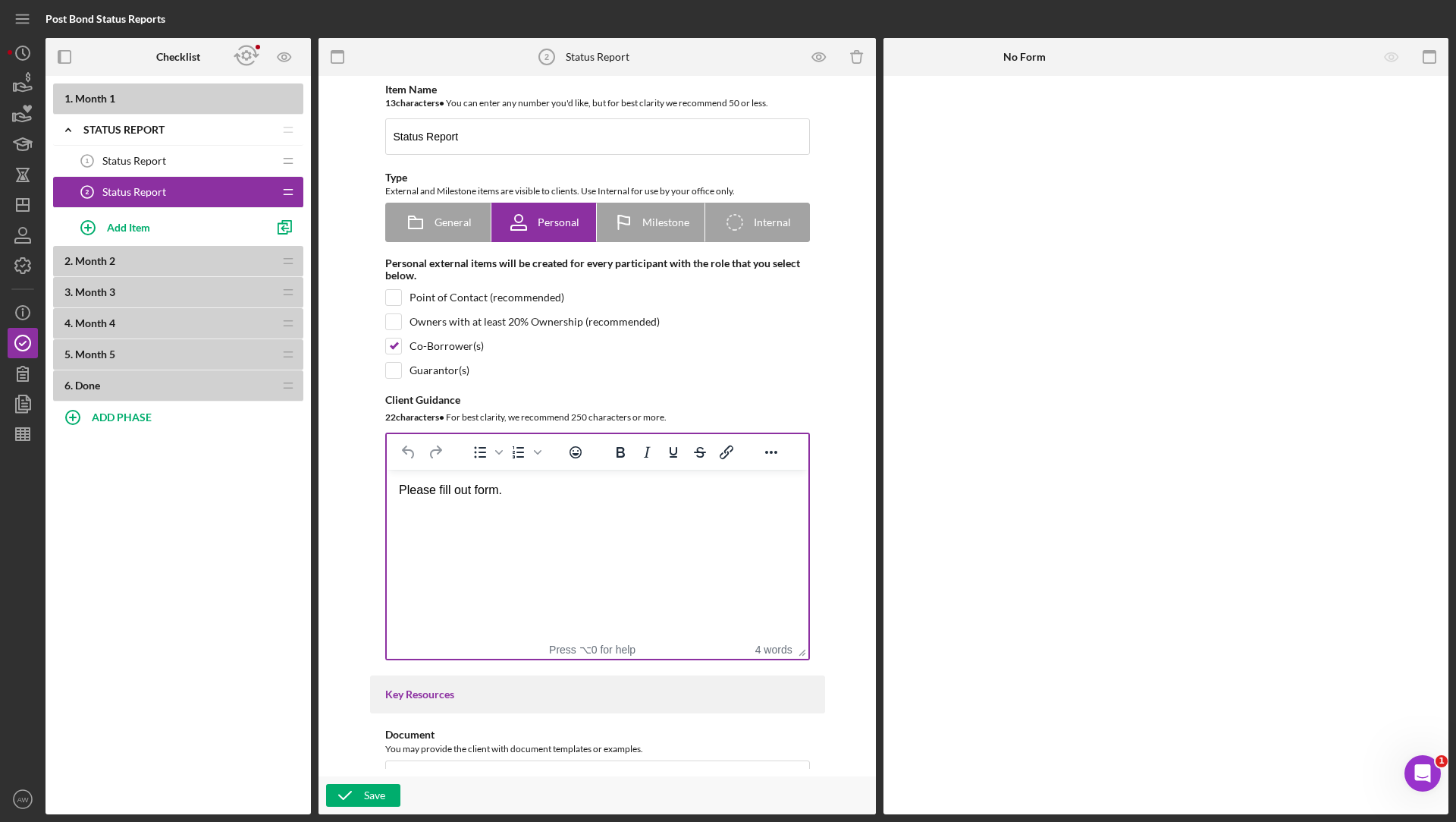
click at [542, 497] on div "Please fill out form." at bounding box center [597, 490] width 397 height 17
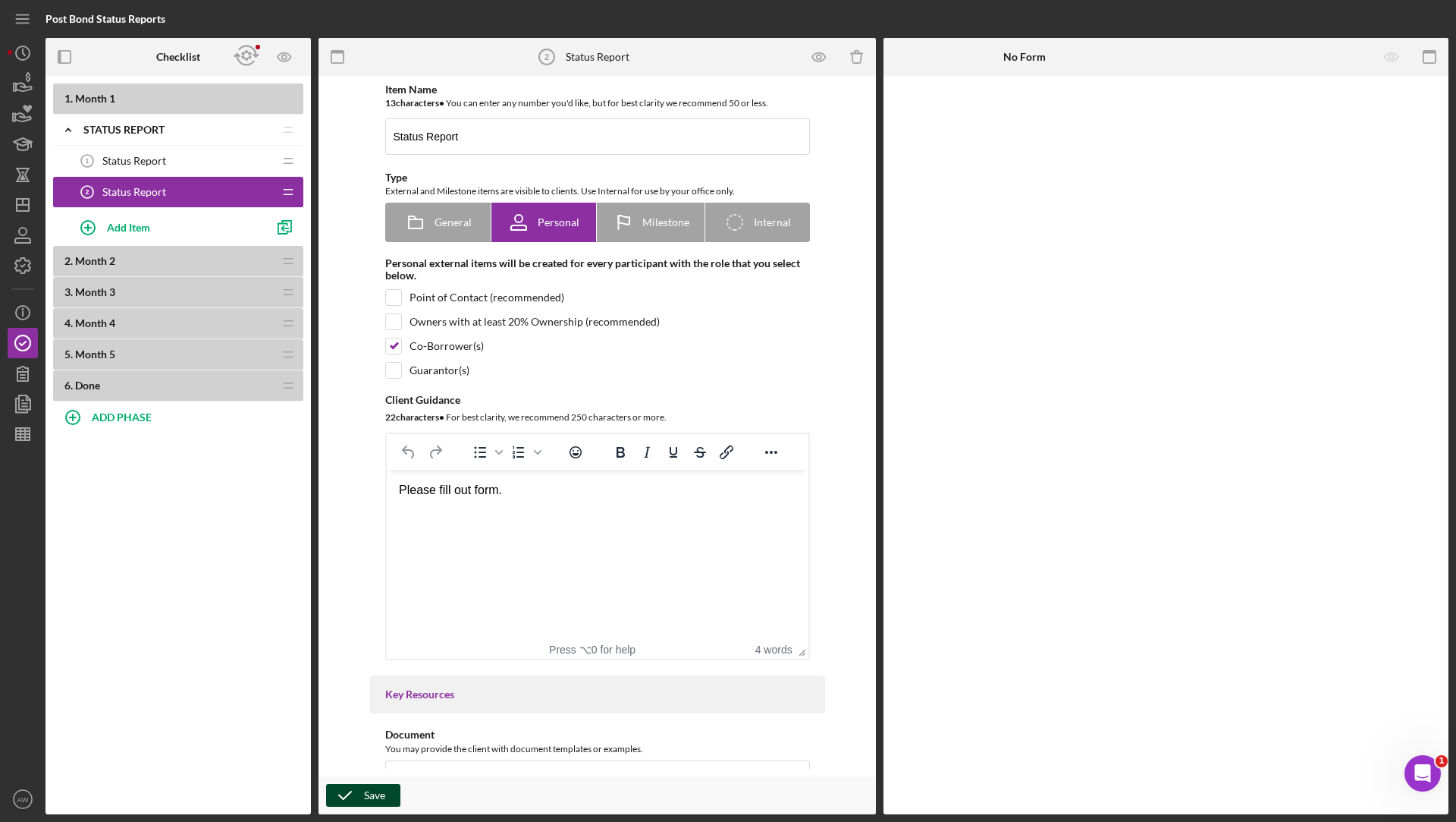
click at [349, 798] on icon "button" at bounding box center [345, 795] width 38 height 38
click at [284, 220] on polyline "button" at bounding box center [286, 225] width 9 height 11
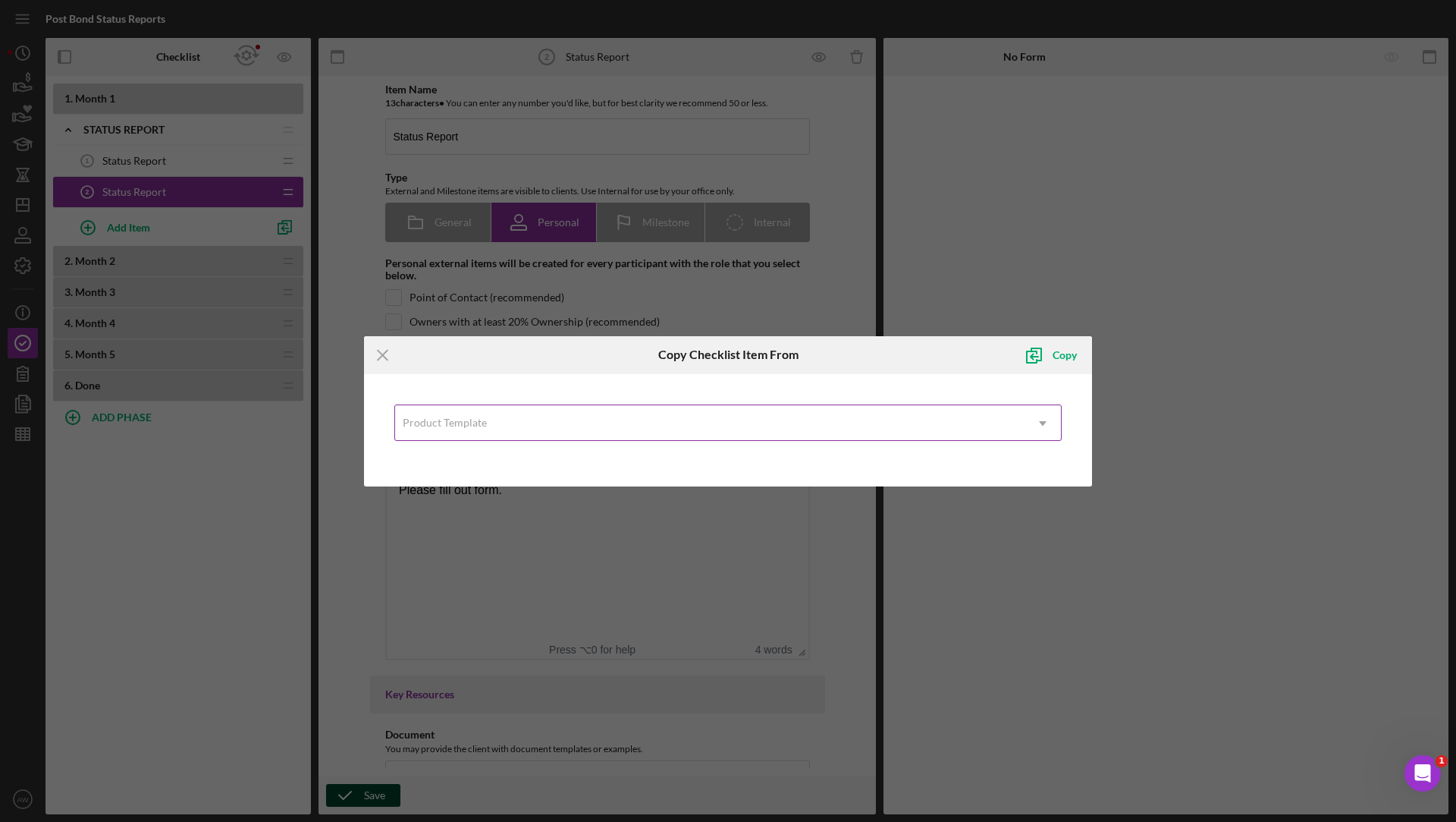
click at [452, 415] on div "Product Template" at bounding box center [709, 423] width 629 height 35
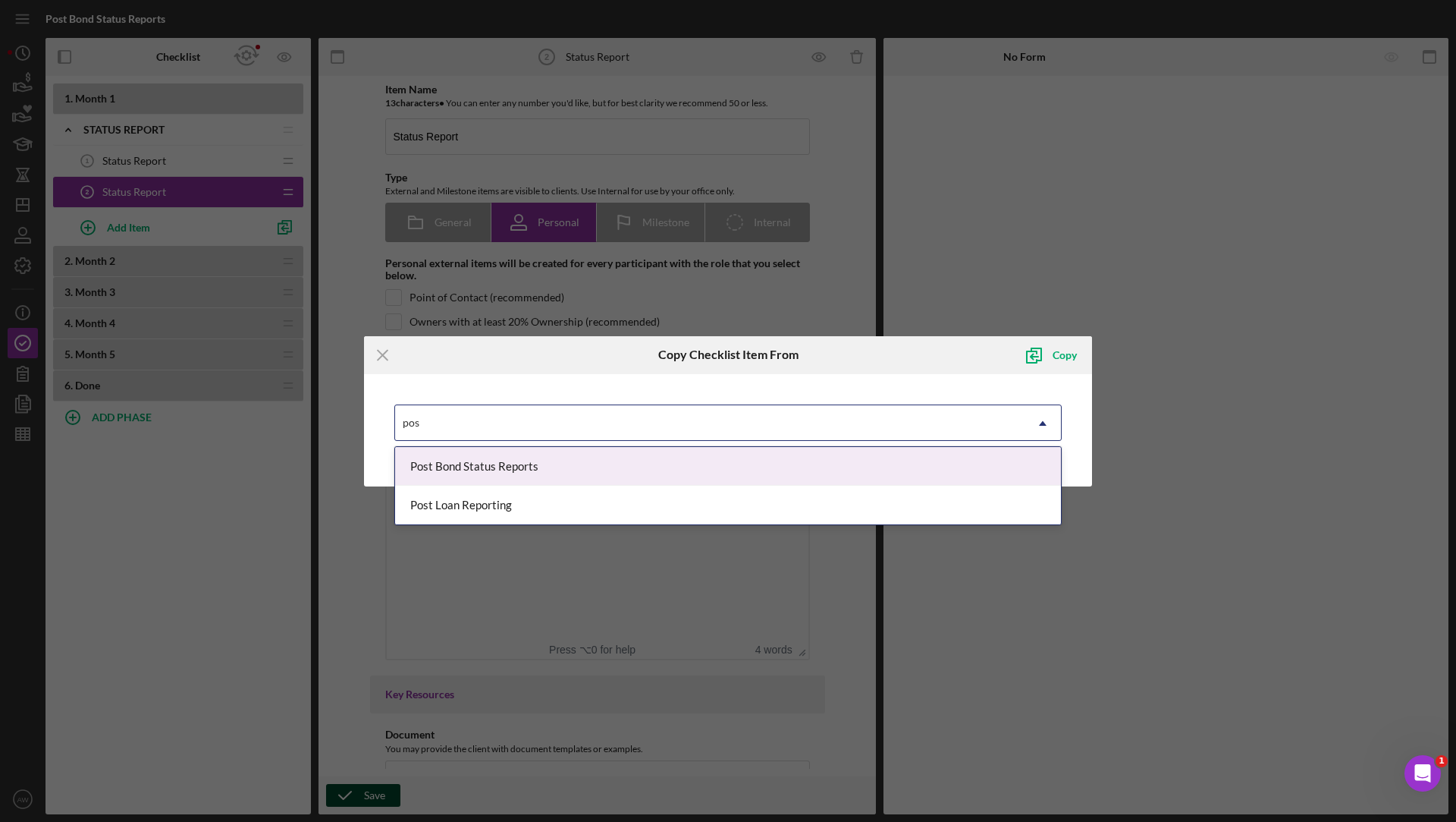
type input "post"
click at [449, 473] on div "Post Bond Status Reports" at bounding box center [728, 466] width 666 height 39
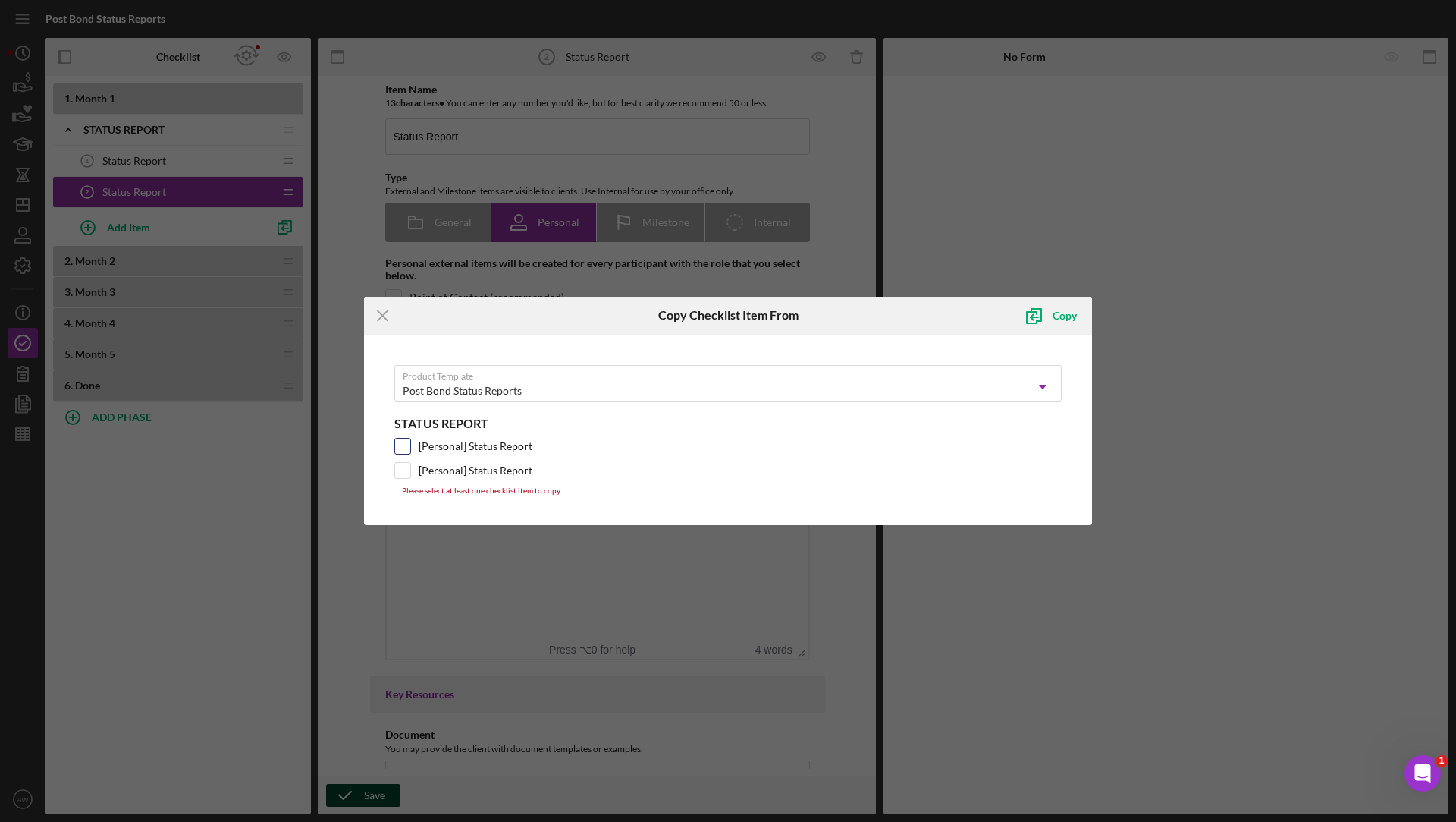
click at [407, 440] on input "[Personal] Status Report" at bounding box center [402, 446] width 15 height 15
checkbox input "true"
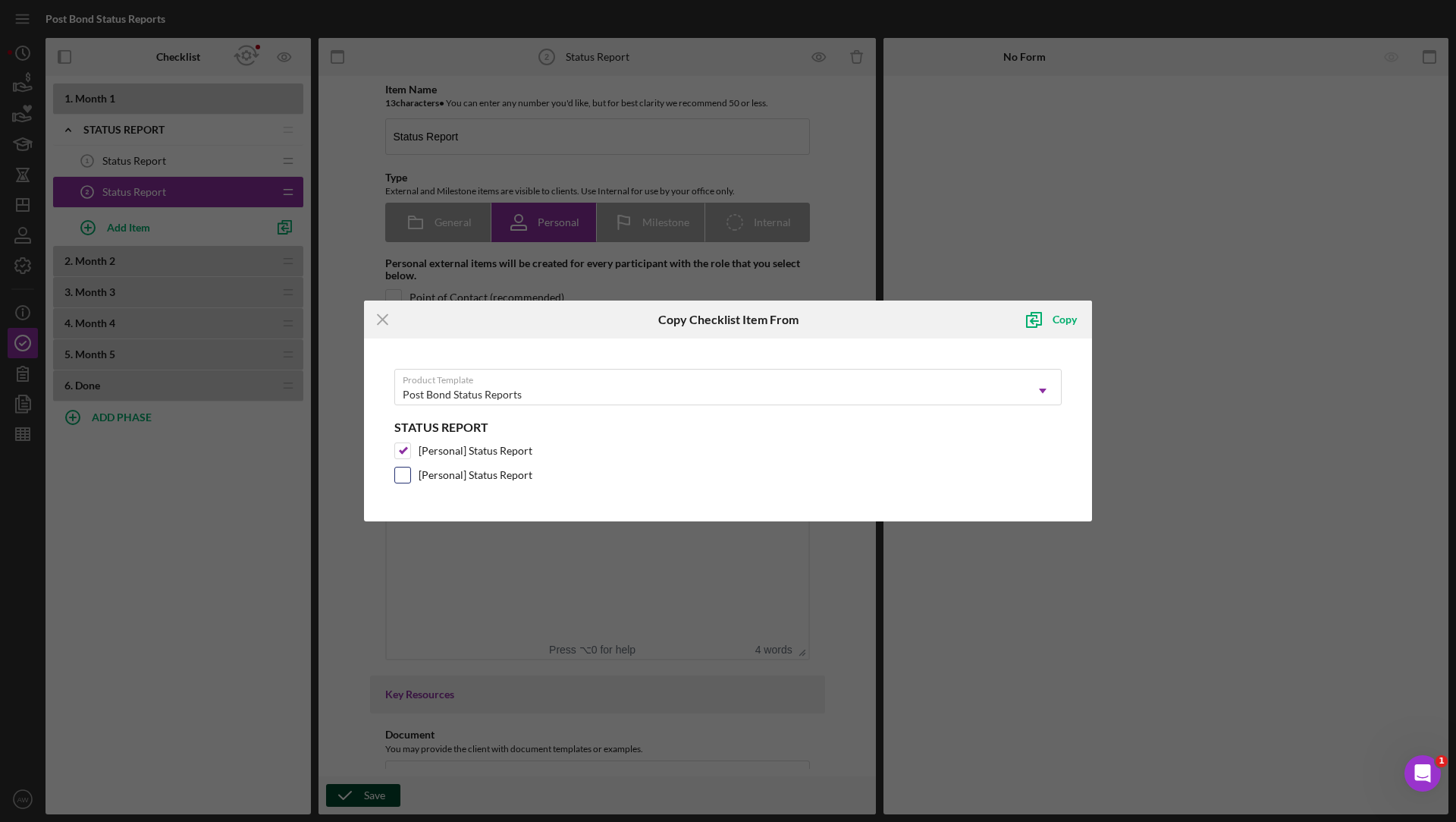
click at [403, 473] on input "[Personal] Status Report" at bounding box center [402, 475] width 15 height 15
checkbox input "true"
click at [1054, 317] on div "Copy" at bounding box center [1064, 319] width 24 height 30
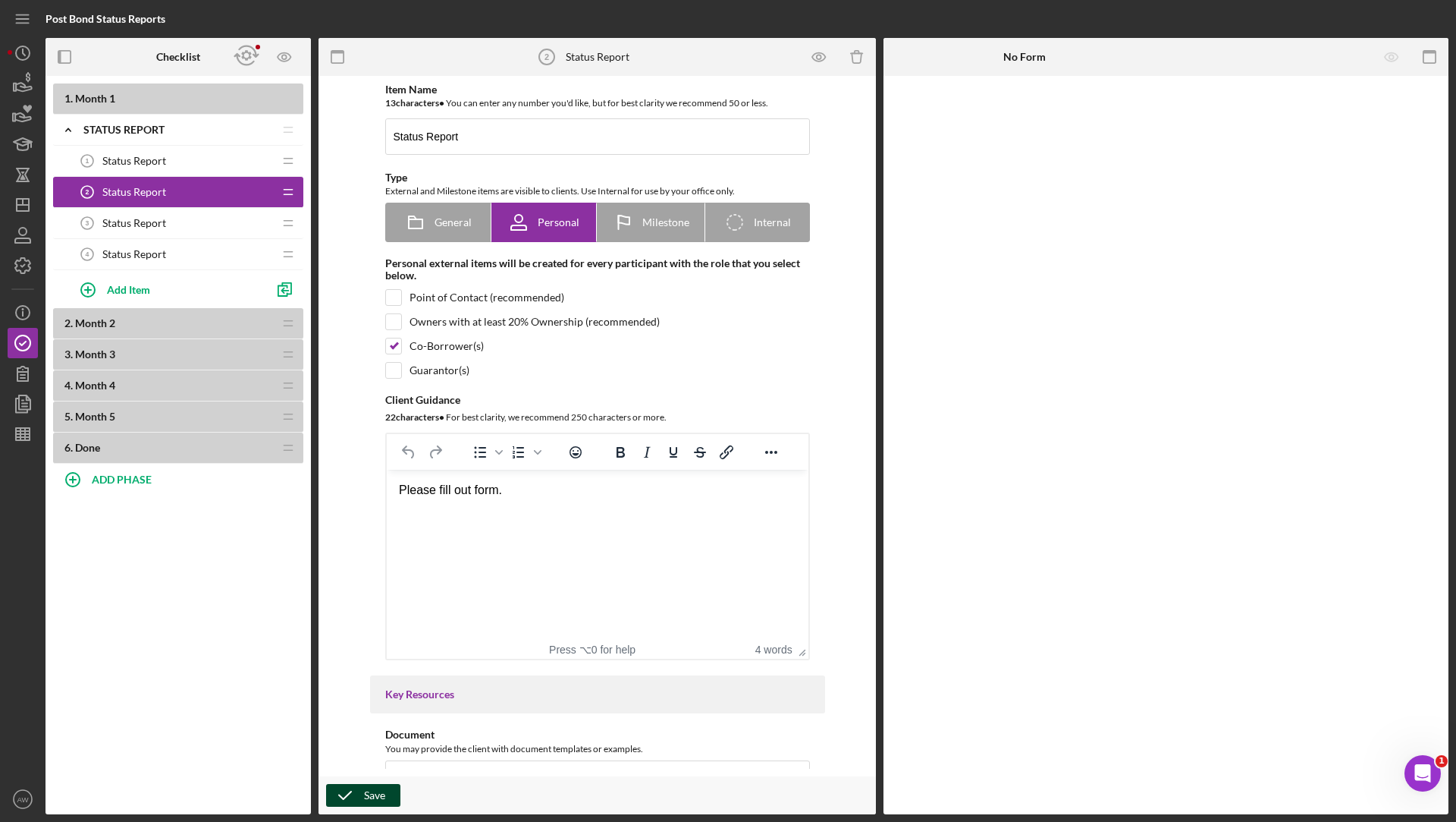
drag, startPoint x: 122, startPoint y: 228, endPoint x: 124, endPoint y: 339, distance: 111.0
click at [124, 339] on div "1 . Month 1 Icon/Expander Status Report Icon/Edit Icon/Drag Status Report 1 Sta…" at bounding box center [178, 273] width 250 height 380
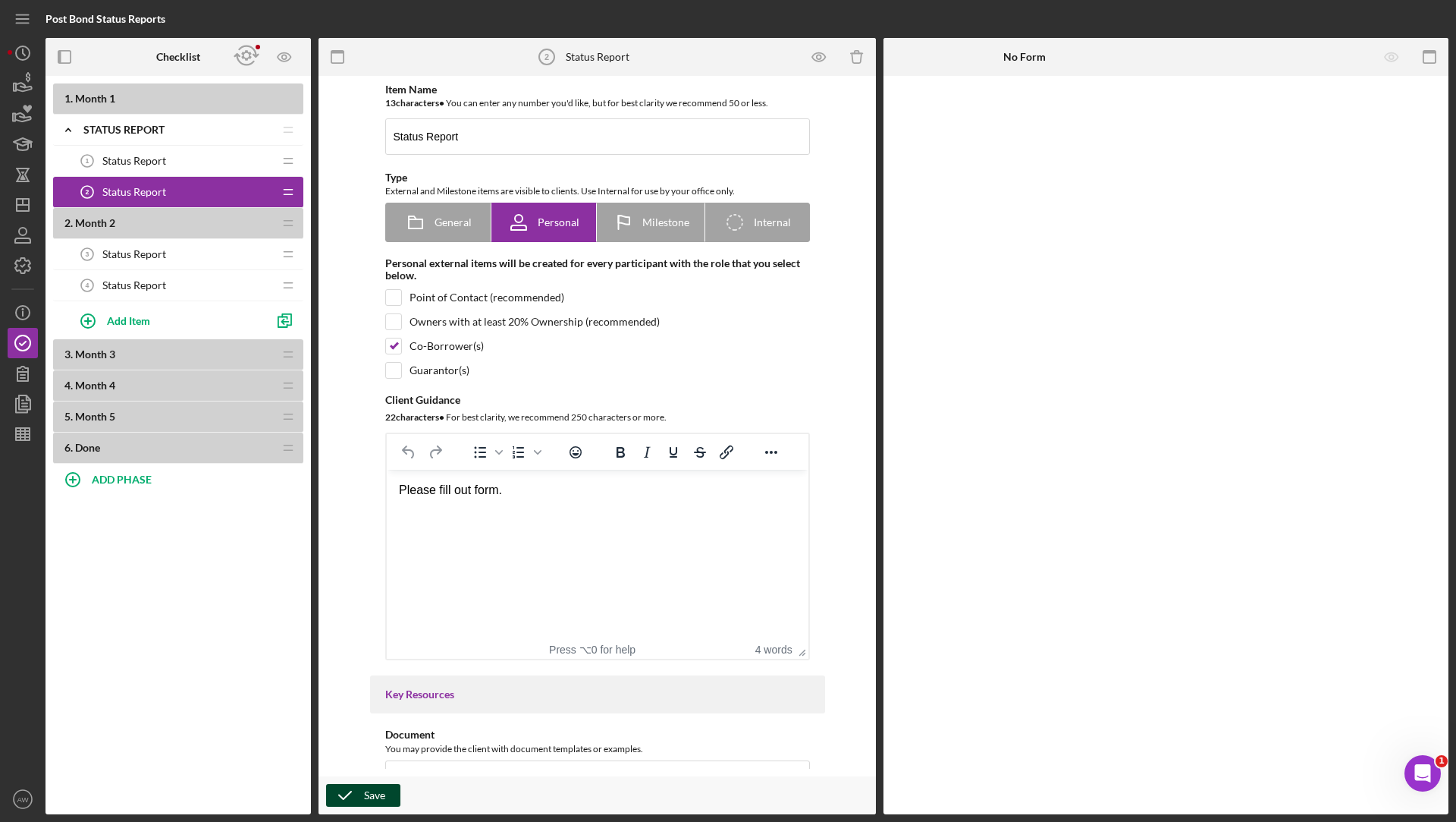
click at [340, 24] on div "Post Bond Status Reports" at bounding box center [279, 19] width 468 height 38
click at [280, 57] on icon "Preview as" at bounding box center [284, 57] width 34 height 34
click at [294, 104] on link "Point of Contact" at bounding box center [289, 100] width 93 height 31
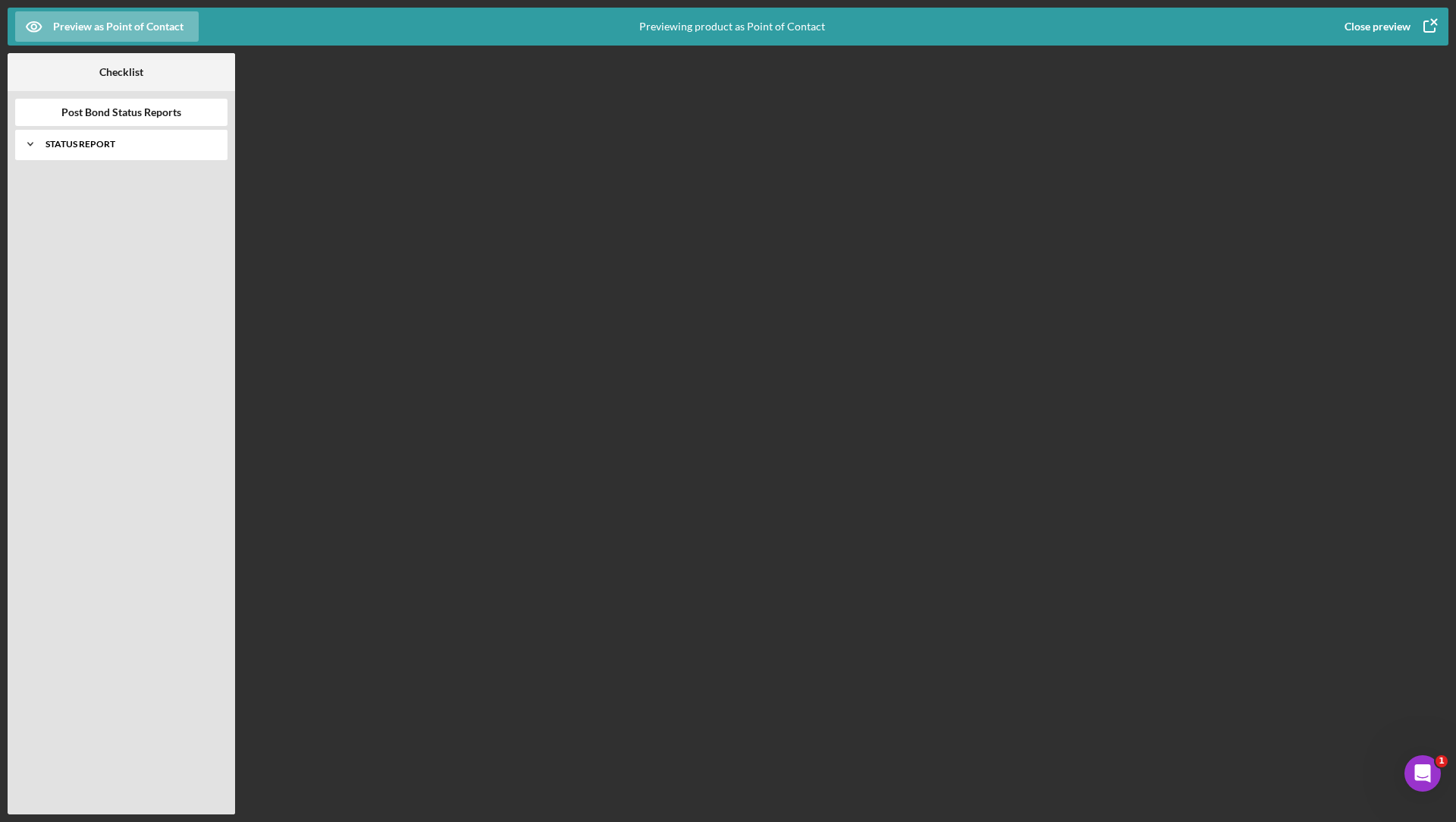
click at [101, 151] on div "Icon/Expander Status Report 0 / 2" at bounding box center [121, 144] width 212 height 30
click at [81, 179] on div "Status Report" at bounding box center [136, 176] width 165 height 12
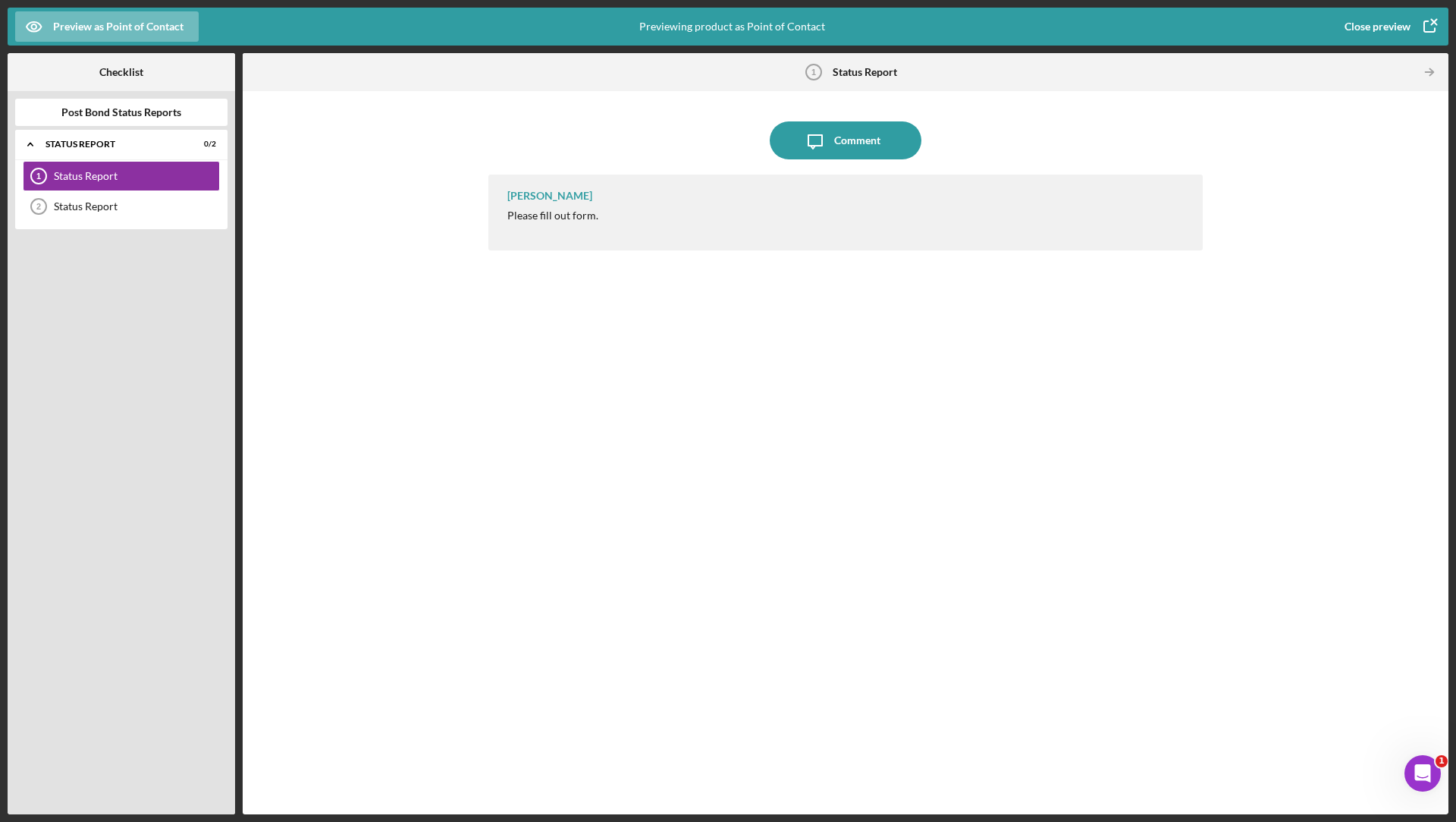
click at [1379, 32] on div "Close preview" at bounding box center [1377, 27] width 66 height 30
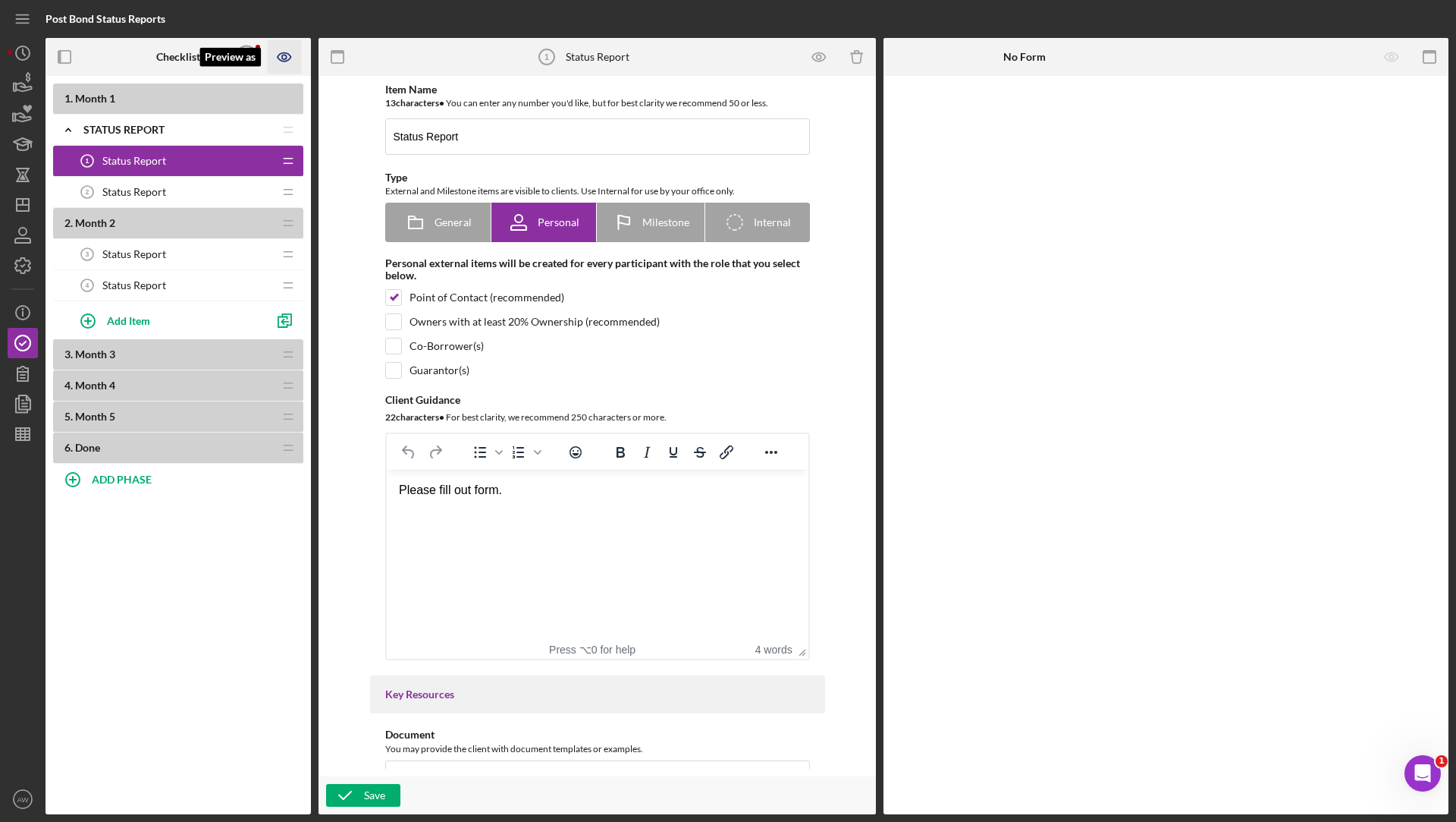
click at [291, 56] on icon "Preview as" at bounding box center [284, 57] width 34 height 34
click at [281, 161] on link "Co-Borrower" at bounding box center [289, 162] width 93 height 31
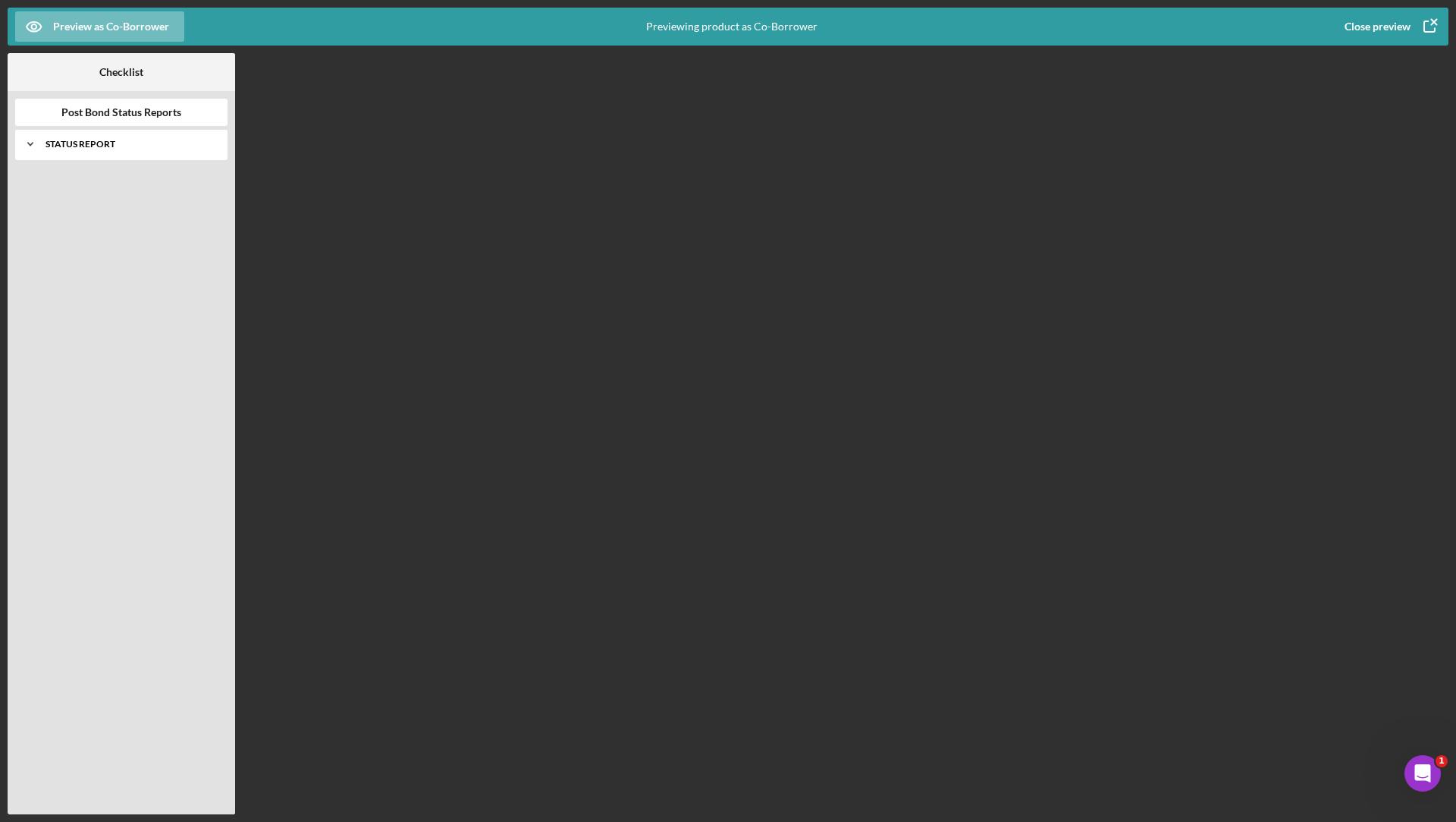
click at [139, 156] on div "Icon/Expander Status Report 0 / 2" at bounding box center [121, 144] width 212 height 30
click at [79, 186] on div "Status Report 1 Status Report" at bounding box center [121, 176] width 197 height 30
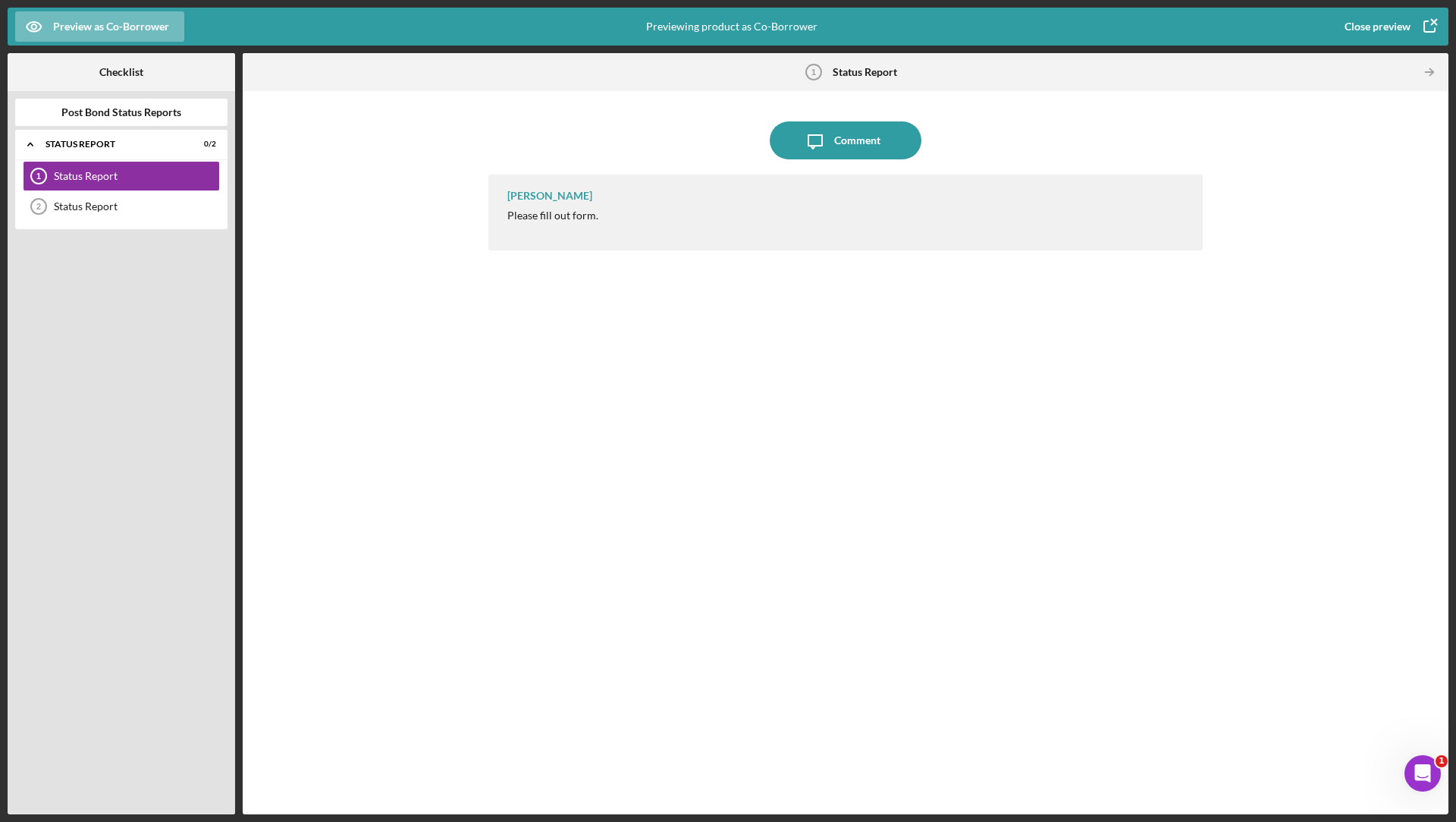
click at [1366, 27] on div "Close preview" at bounding box center [1377, 27] width 66 height 30
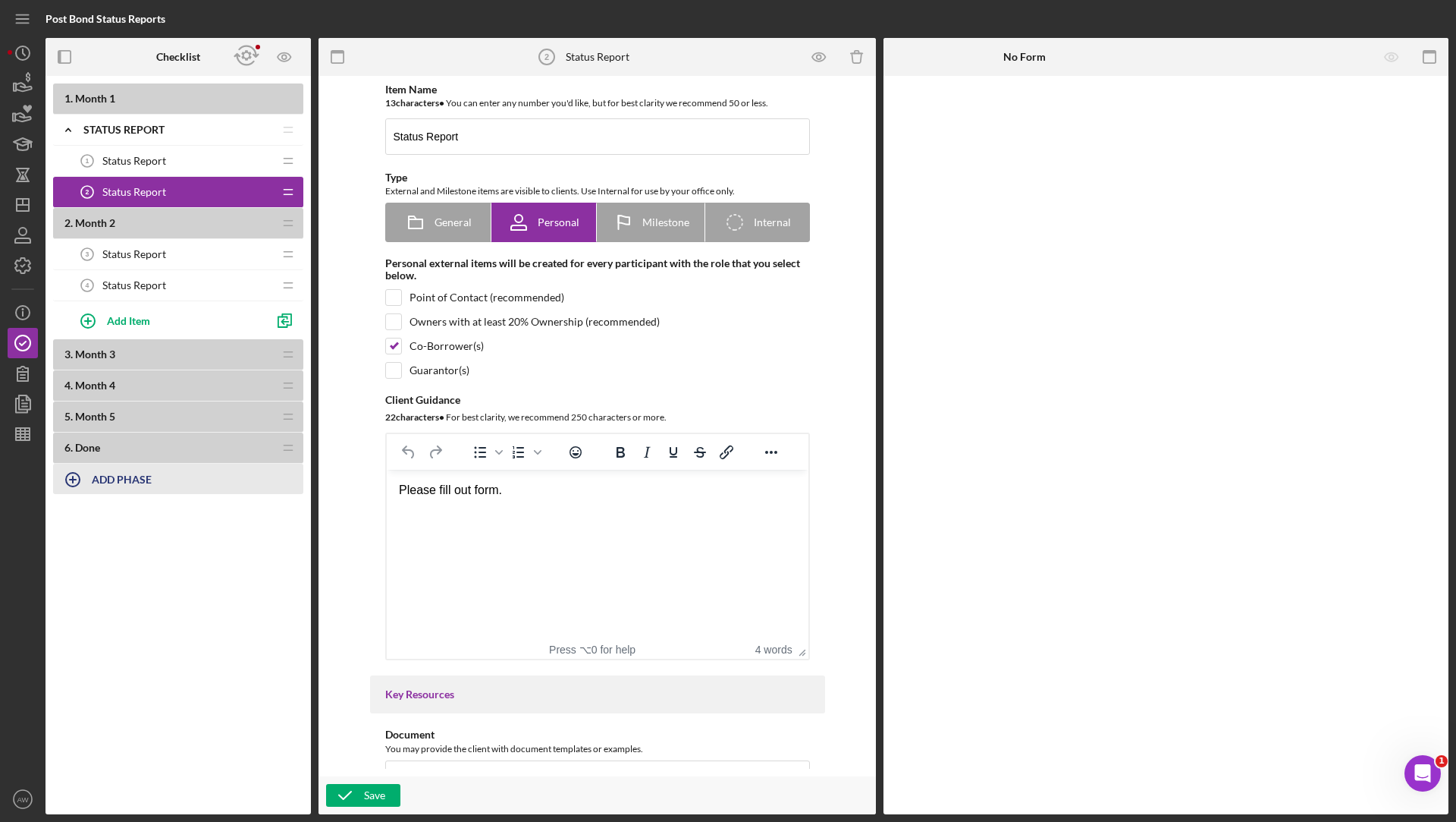
click at [105, 480] on b "ADD PHASE" at bounding box center [121, 479] width 60 height 13
type input "Month 1"
click at [70, 514] on div "Add" at bounding box center [71, 520] width 20 height 22
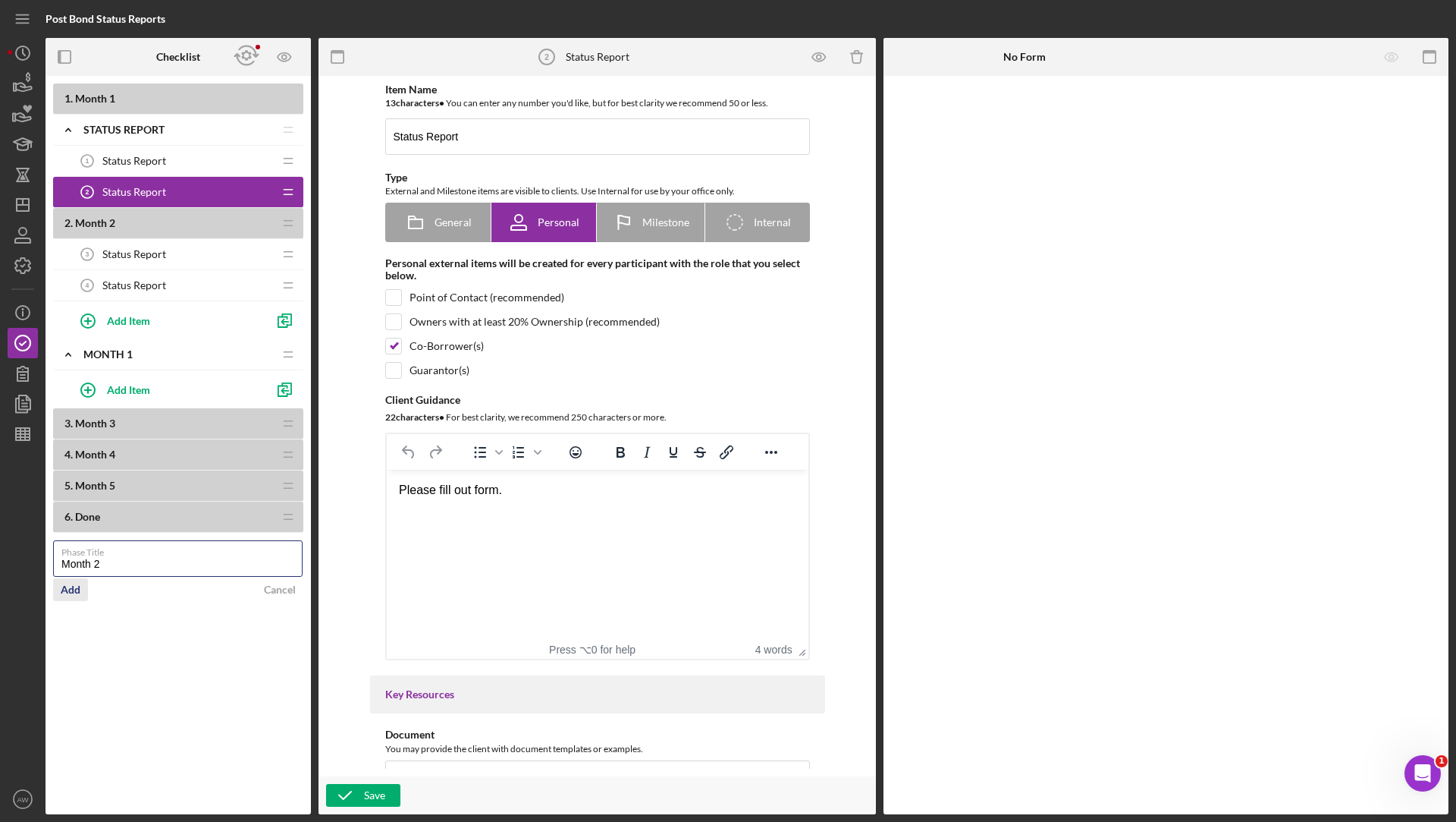
type input "Month 2"
click at [73, 589] on div "Add" at bounding box center [71, 589] width 20 height 22
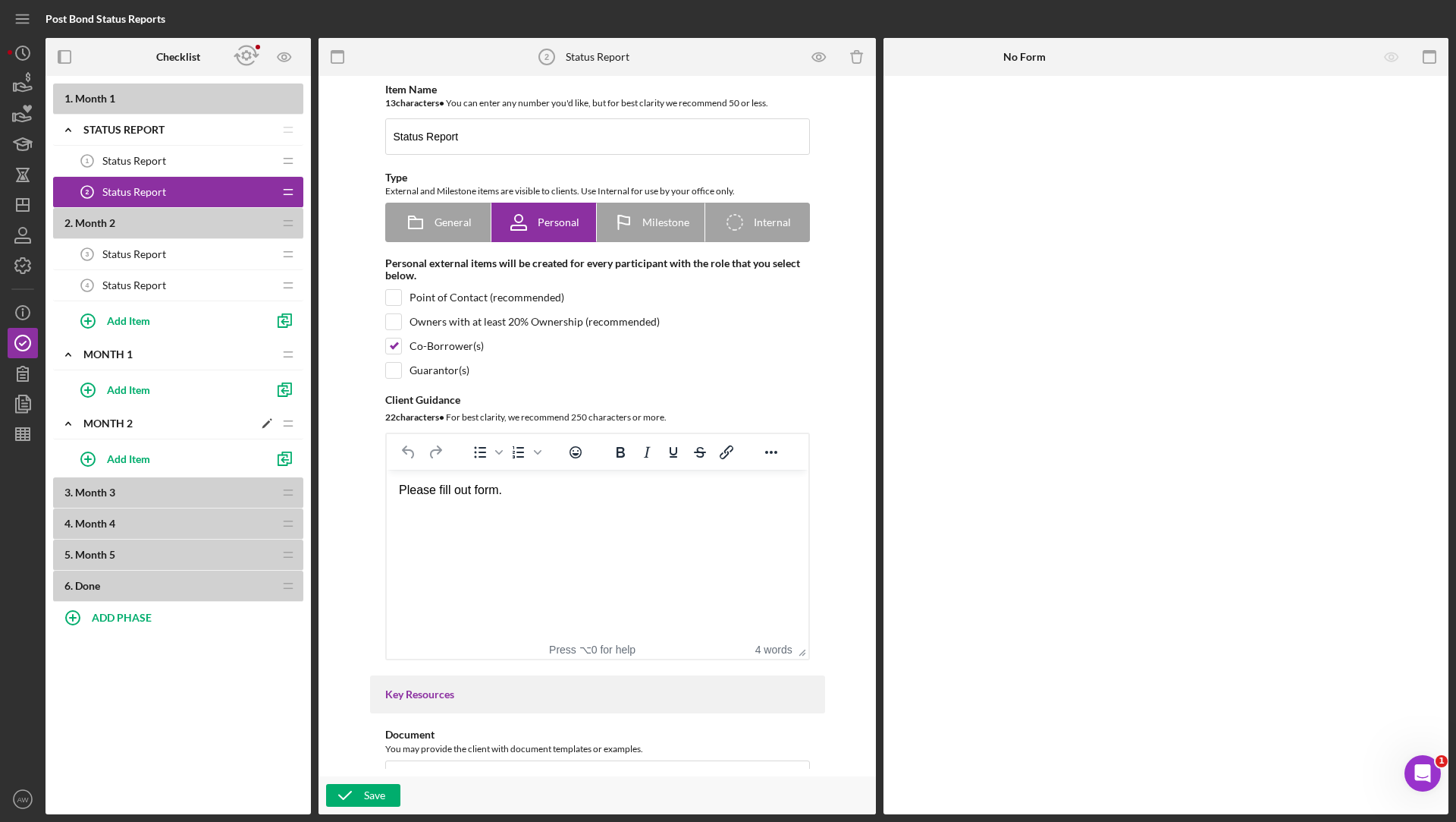
click at [96, 425] on div "Month 2" at bounding box center [168, 423] width 170 height 12
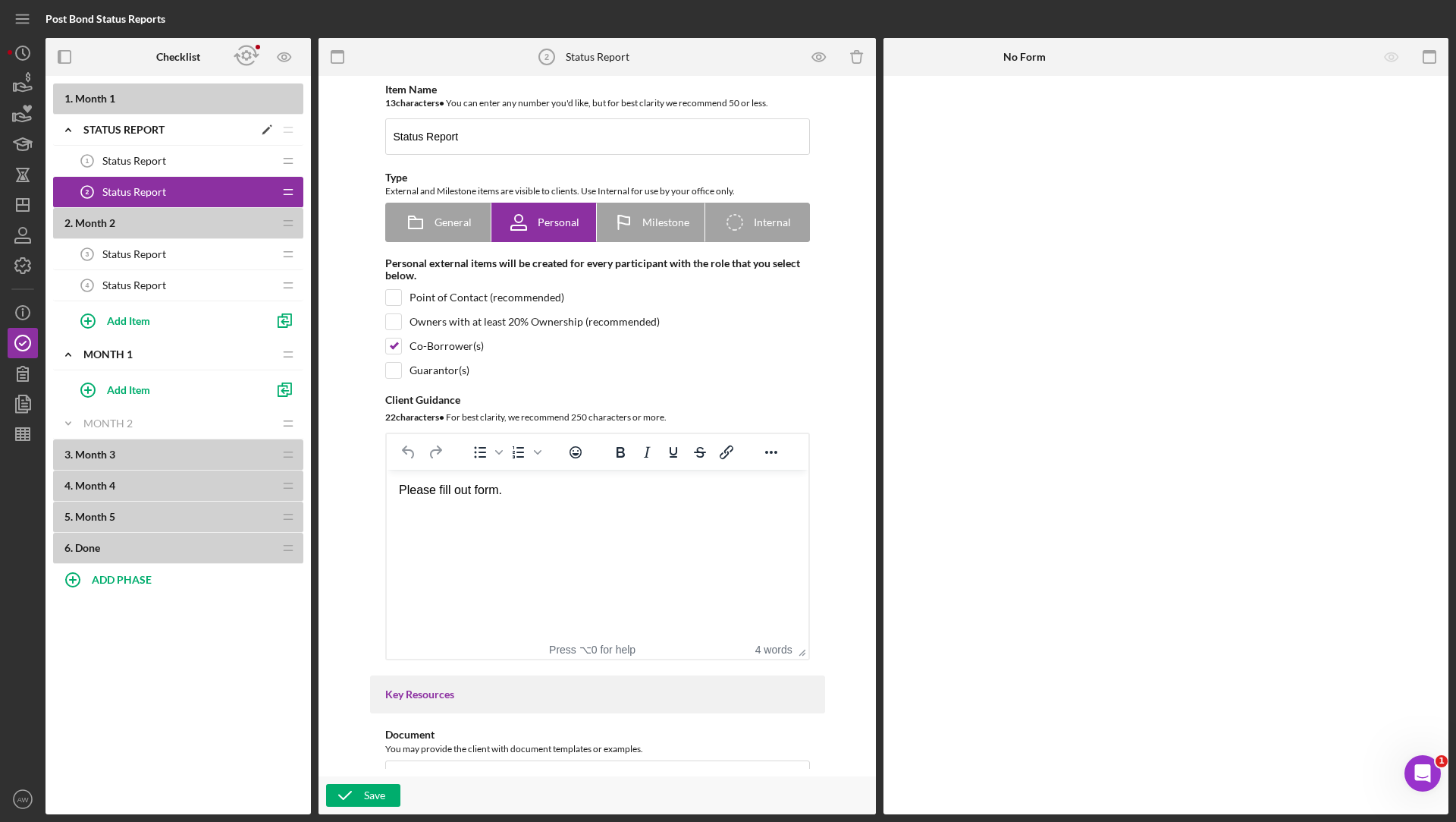
drag, startPoint x: 116, startPoint y: 349, endPoint x: 130, endPoint y: 130, distance: 219.4
click at [130, 130] on div "1 . Month 1 Icon/Expander Status Report Icon/Edit Icon/Drag Status Report 1 Sta…" at bounding box center [178, 323] width 250 height 480
drag, startPoint x: 104, startPoint y: 348, endPoint x: 128, endPoint y: 174, distance: 175.6
click at [128, 174] on div "1 . Month 1 Icon/Expander Status Report Icon/Edit Icon/Drag Status Report 1 Sta…" at bounding box center [178, 323] width 250 height 480
click at [113, 216] on span "Month 2" at bounding box center [95, 223] width 40 height 13
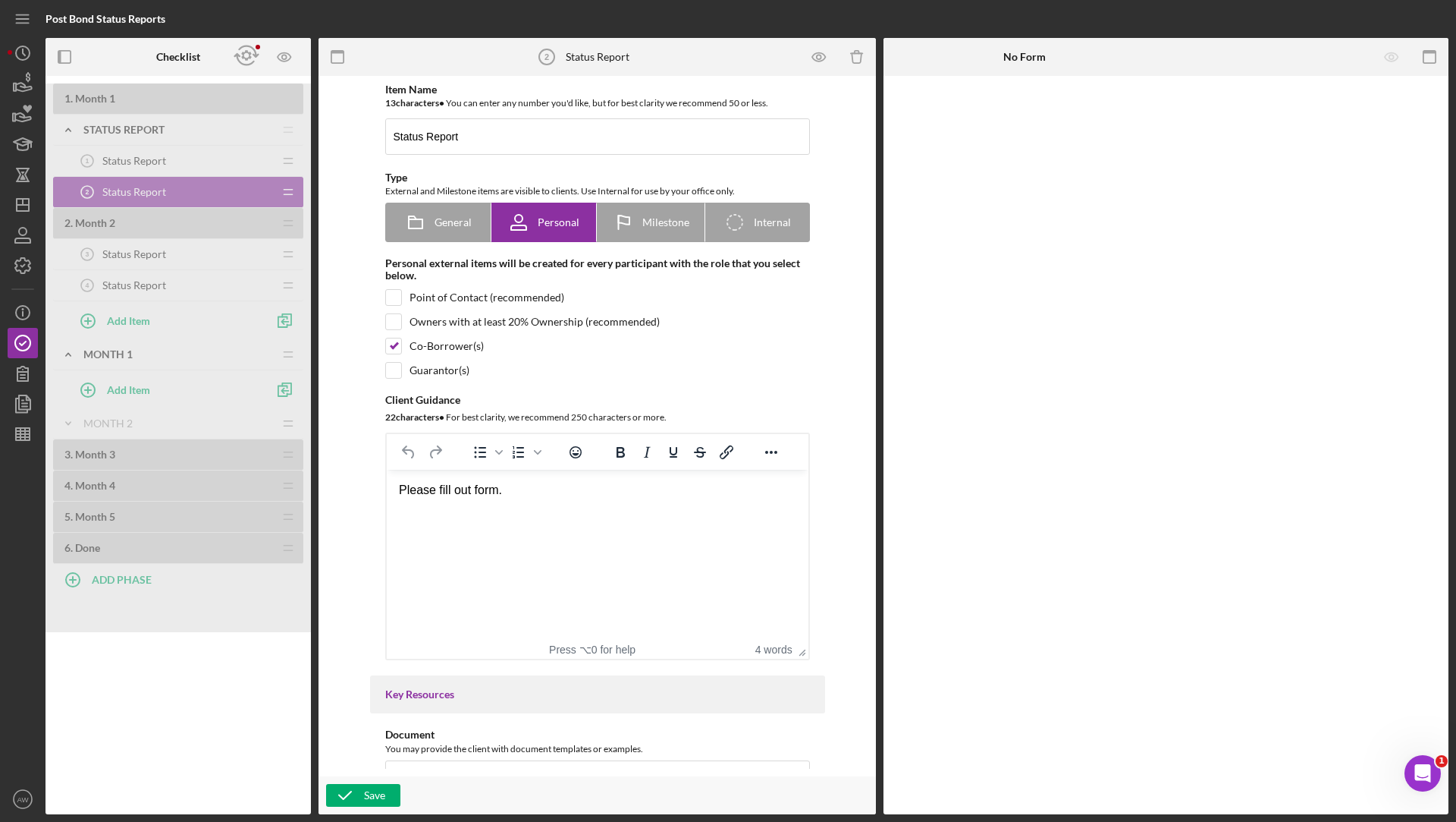
click at [288, 333] on div "1 . Month 1 Icon/Expander Status Report Icon/Edit Icon/Drag Status Report 1 Sta…" at bounding box center [178, 357] width 265 height 548
